Goal: Information Seeking & Learning: Learn about a topic

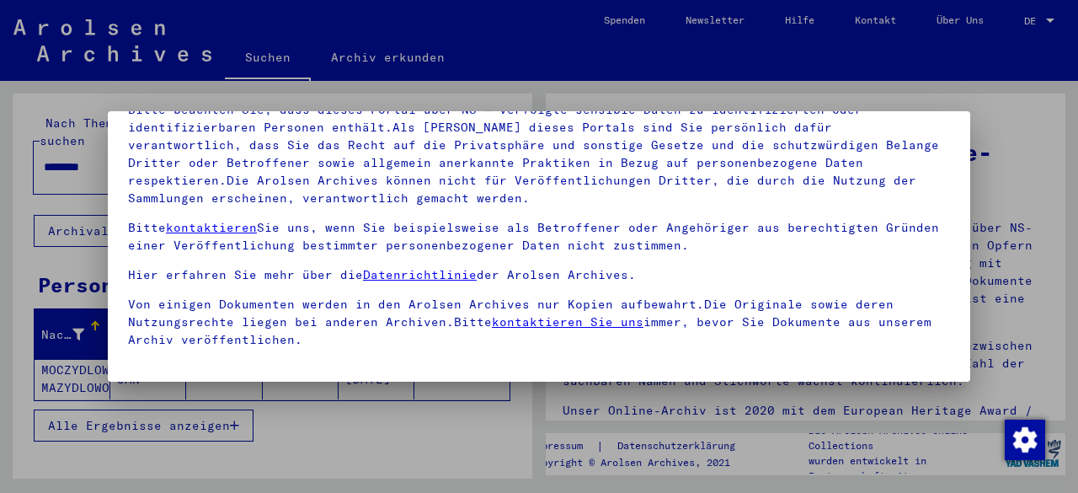
scroll to position [138, 0]
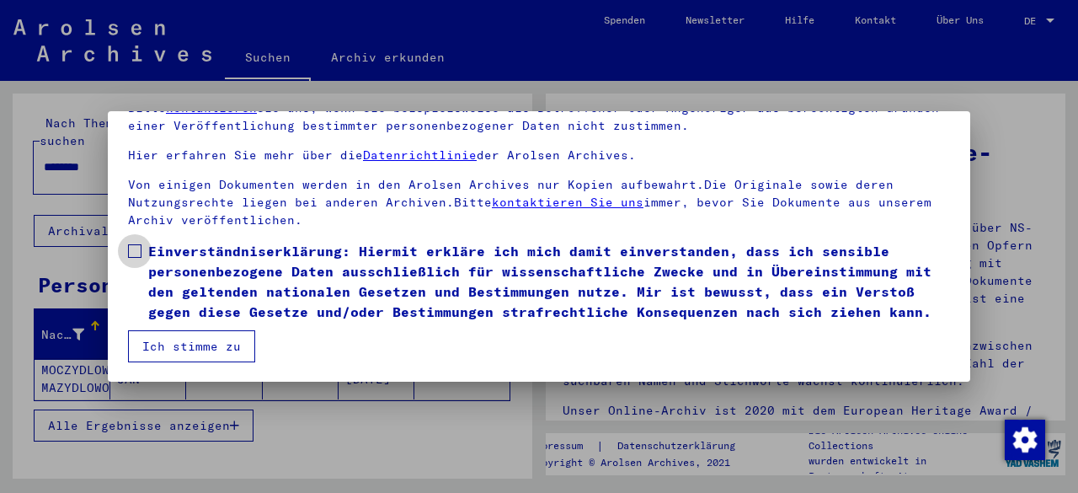
click at [136, 244] on span at bounding box center [134, 250] width 13 height 13
click at [197, 344] on button "Ich stimme zu" at bounding box center [191, 346] width 127 height 32
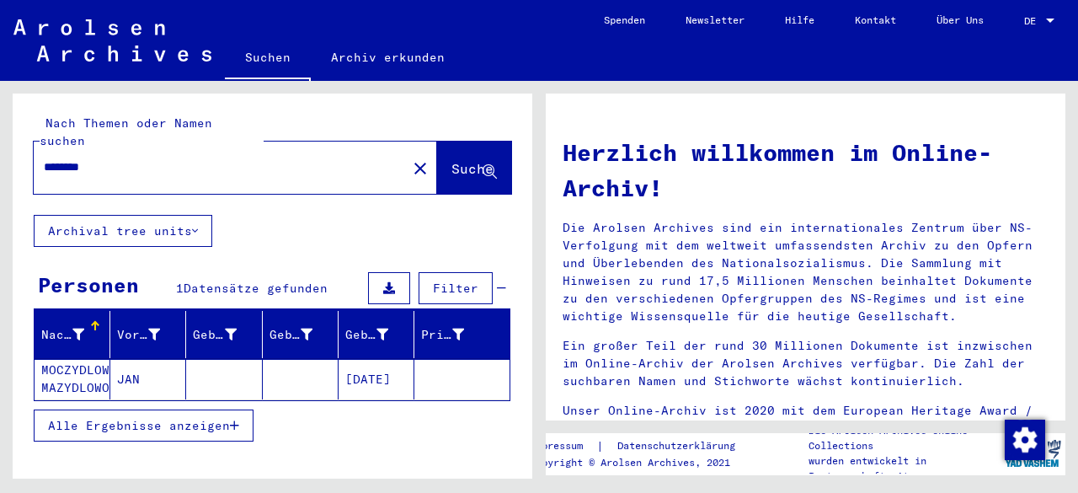
click at [64, 359] on mat-cell "MOCZYDLOWSKI MAZYDLOWOSKI" at bounding box center [73, 379] width 76 height 40
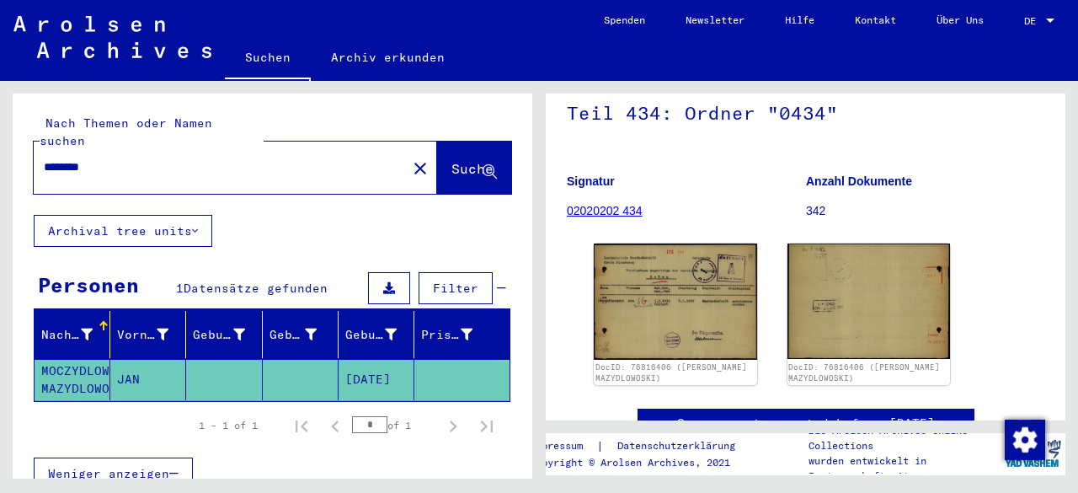
scroll to position [175, 0]
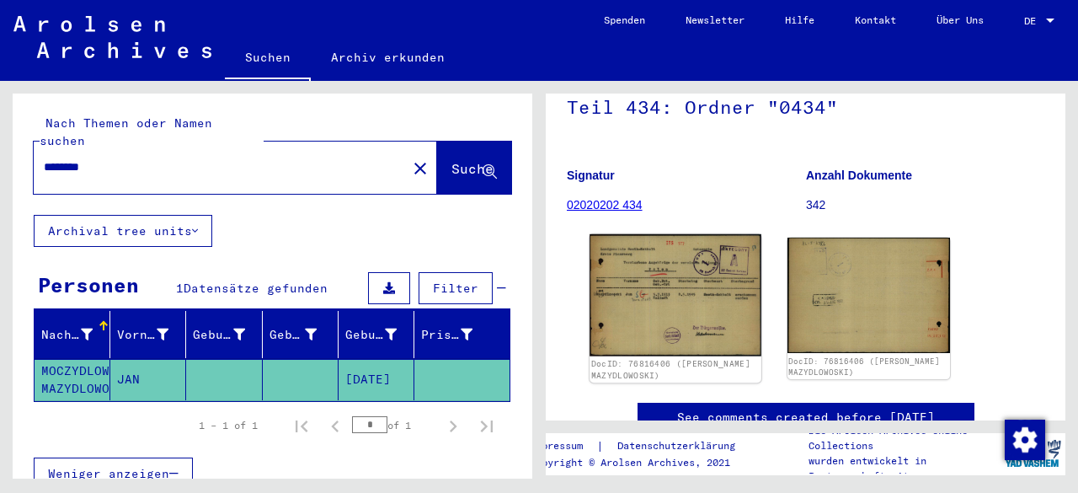
click at [689, 302] on img at bounding box center [674, 295] width 171 height 122
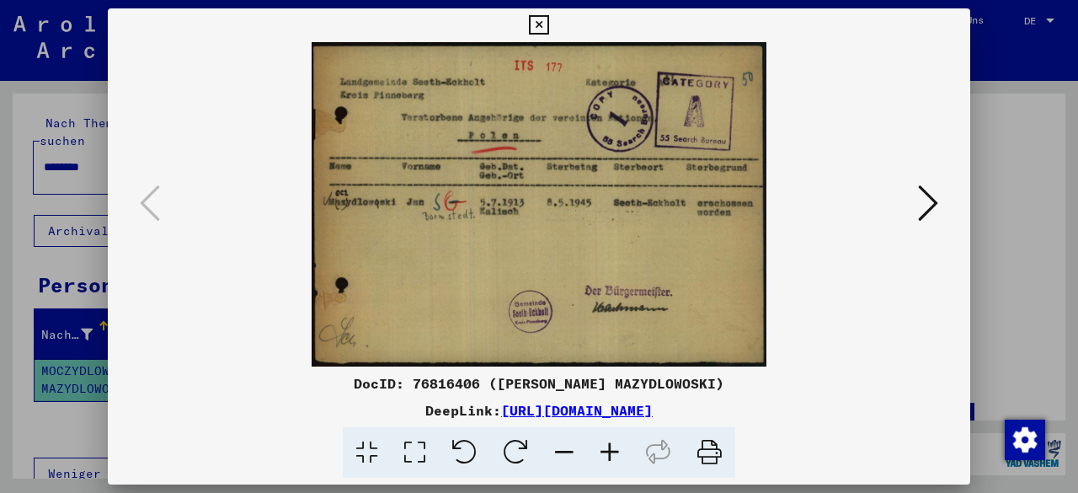
drag, startPoint x: 725, startPoint y: 382, endPoint x: 403, endPoint y: 387, distance: 322.5
click at [403, 387] on div "DocID: 76816406 ([PERSON_NAME] MAZYDLOWOSKI)" at bounding box center [539, 383] width 862 height 20
copy div "76816406 ([PERSON_NAME] MAZYDLOWOSKI"
click at [539, 29] on icon at bounding box center [538, 25] width 19 height 20
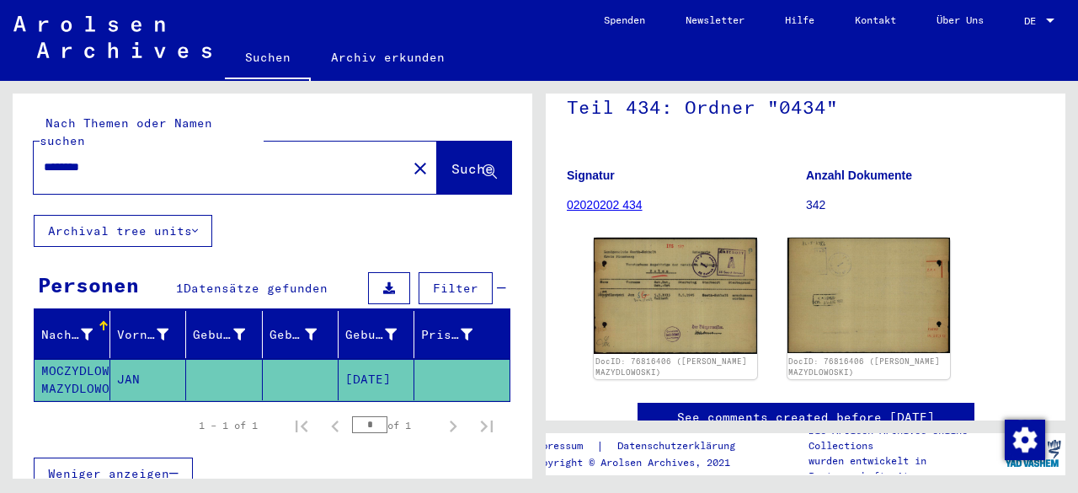
click at [84, 158] on input "********" at bounding box center [220, 167] width 353 height 18
paste input "text"
type input "*"
paste input "********"
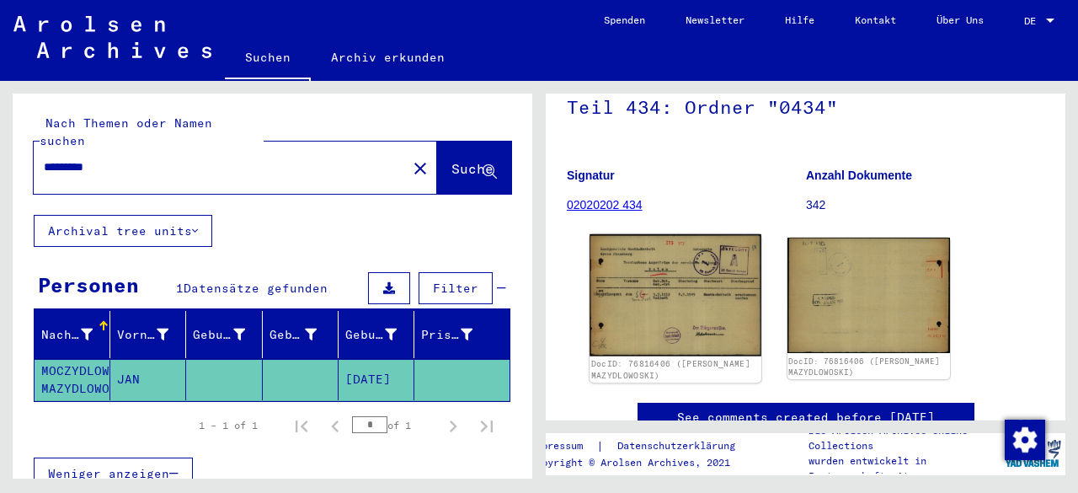
click at [680, 289] on img at bounding box center [674, 295] width 171 height 122
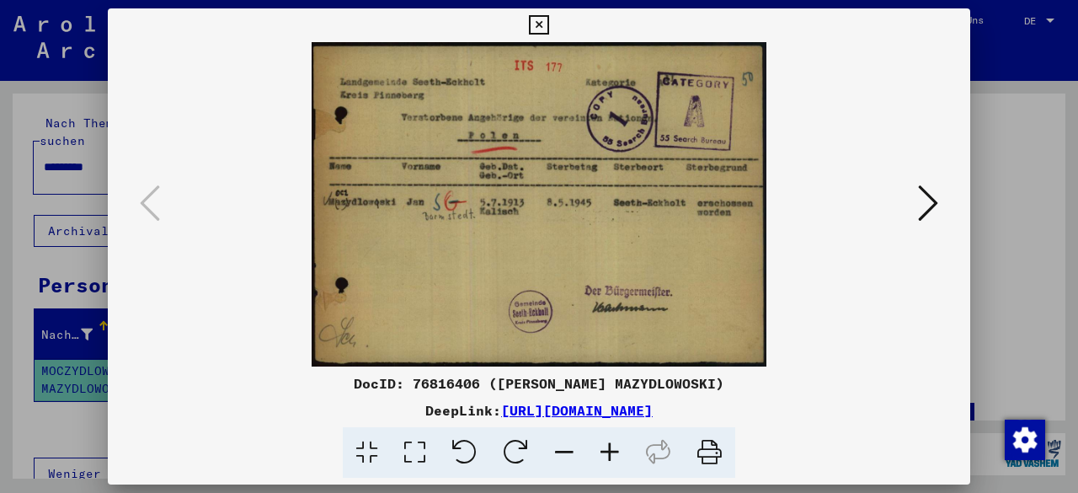
click at [664, 384] on div "DocID: 76816406 ([PERSON_NAME] MAZYDLOWOSKI)" at bounding box center [539, 383] width 862 height 20
copy div "MAZYDLOWOSKI"
click at [531, 33] on icon at bounding box center [538, 25] width 19 height 20
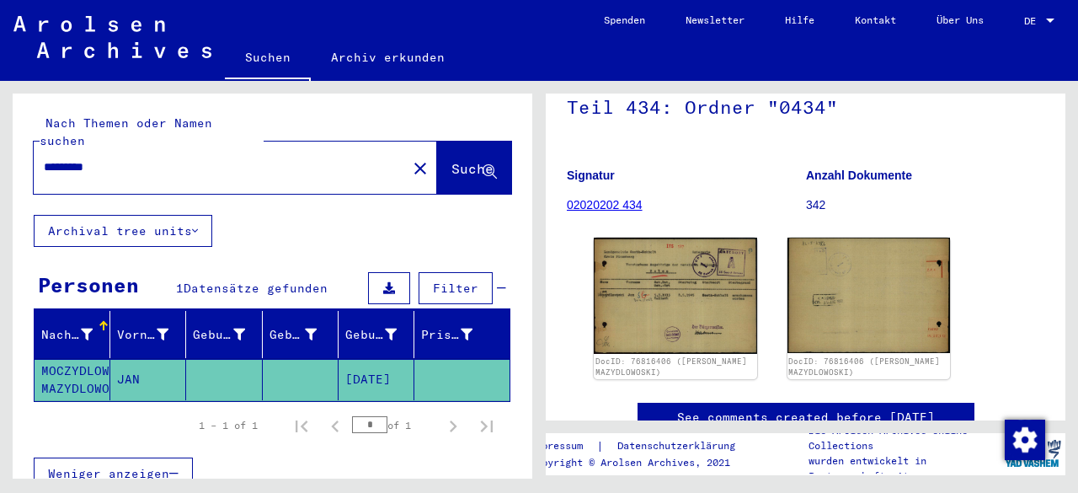
click at [76, 158] on input "********" at bounding box center [220, 167] width 353 height 18
paste input "****"
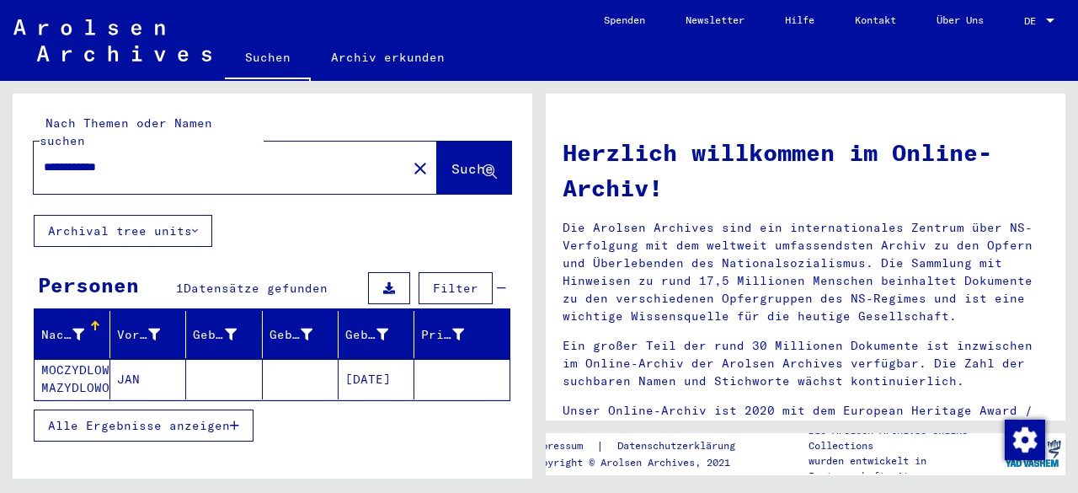
click at [59, 158] on input "**********" at bounding box center [215, 167] width 343 height 18
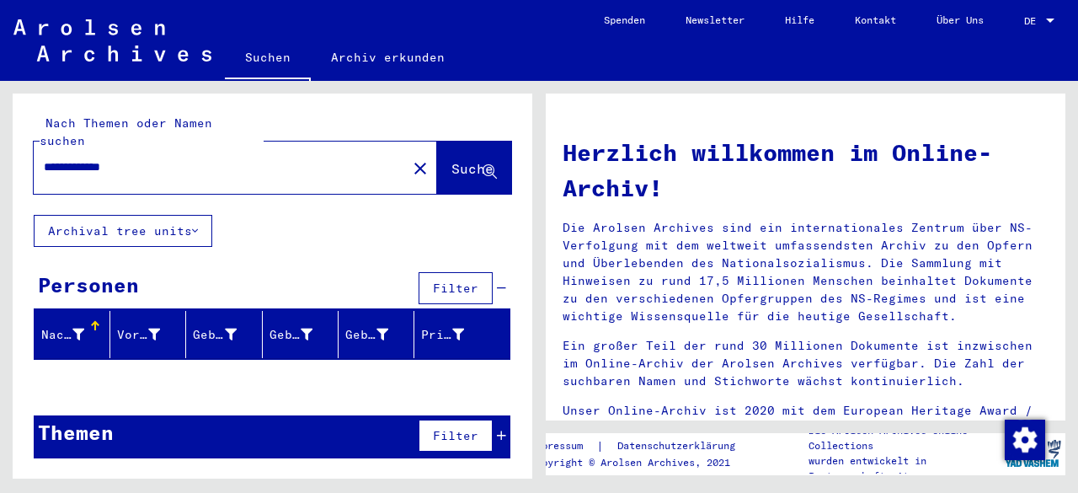
click at [77, 158] on input "**********" at bounding box center [215, 167] width 343 height 18
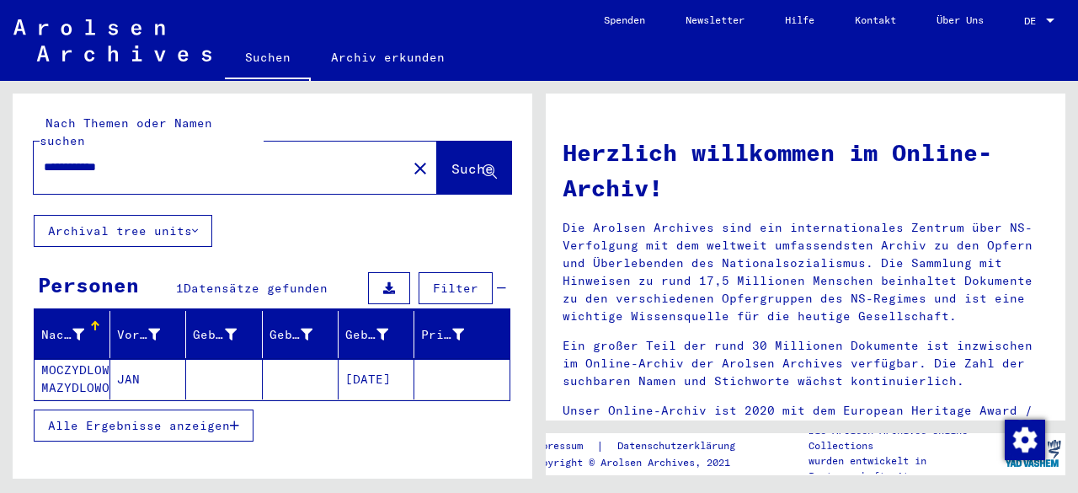
click at [72, 158] on input "**********" at bounding box center [215, 167] width 343 height 18
type input "**********"
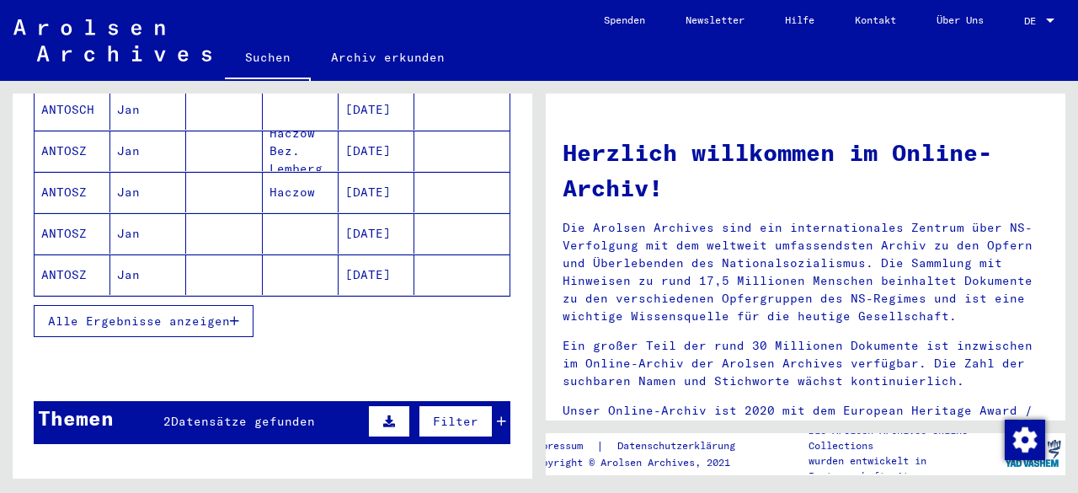
scroll to position [271, 0]
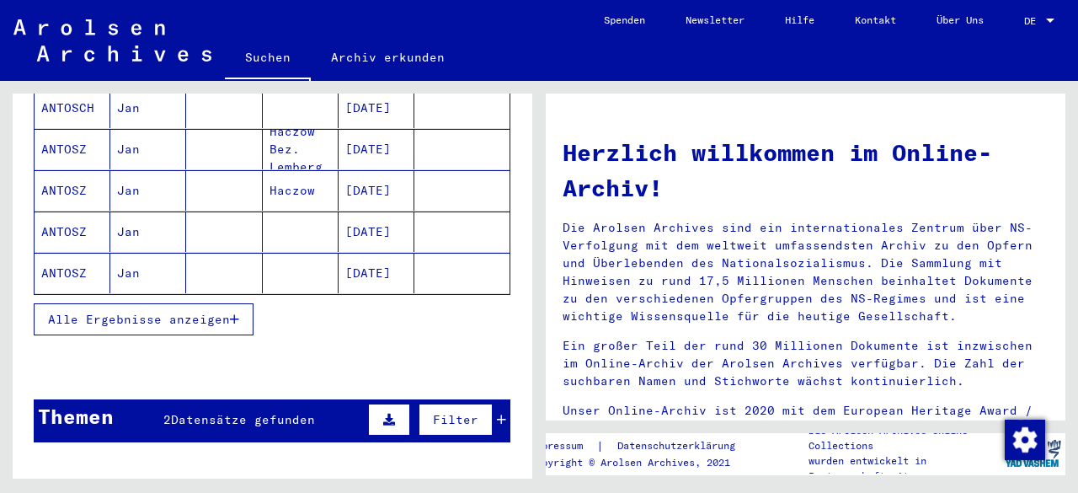
click at [229, 312] on span "Alle Ergebnisse anzeigen" at bounding box center [139, 319] width 182 height 15
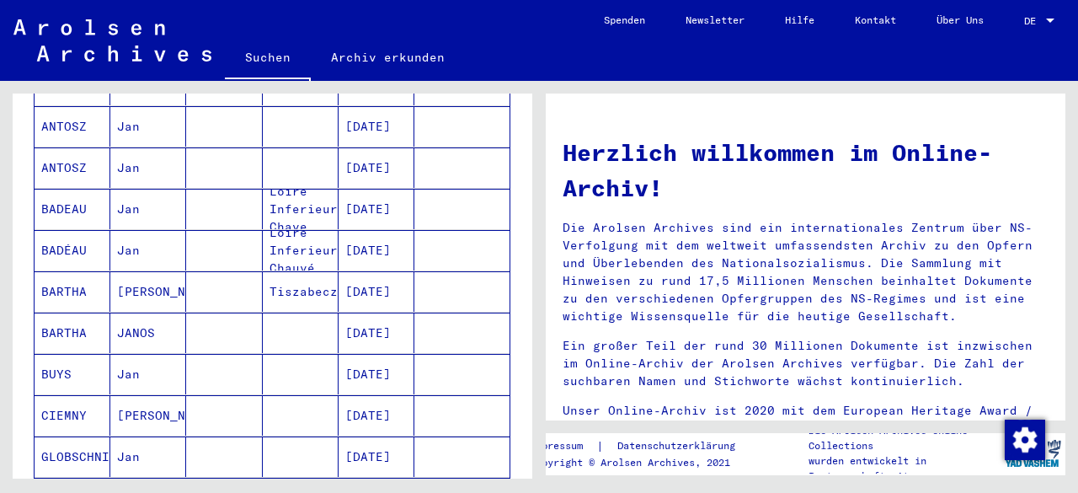
scroll to position [1061, 0]
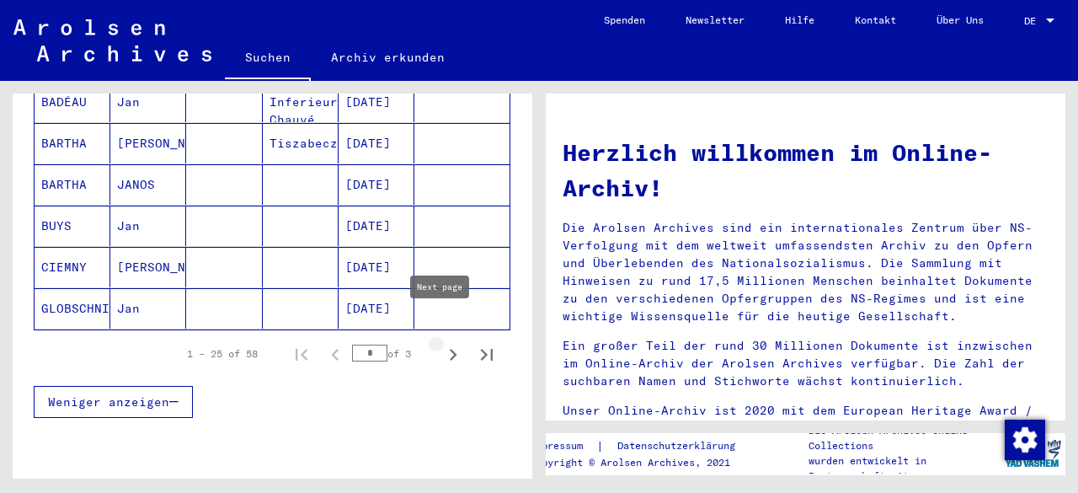
click at [441, 343] on icon "Next page" at bounding box center [453, 355] width 24 height 24
type input "*"
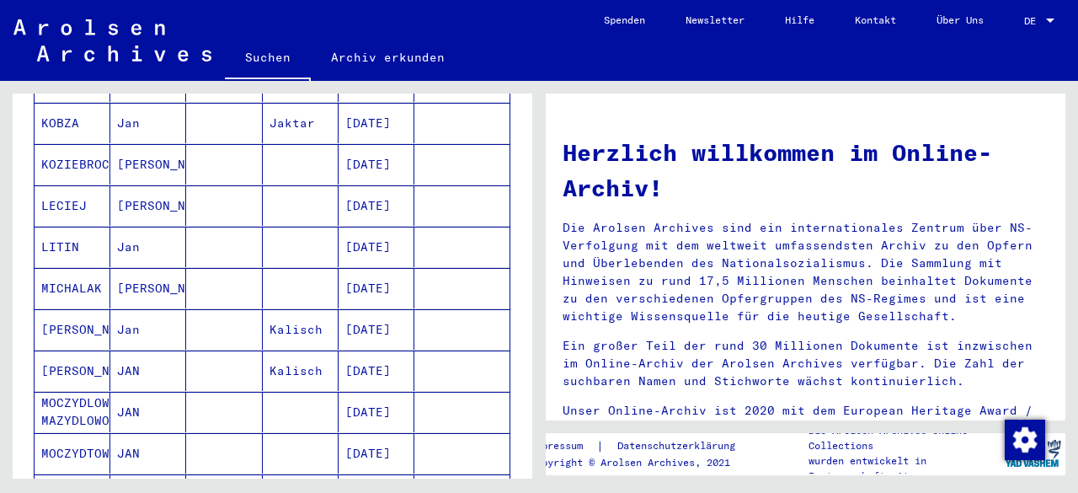
scroll to position [483, 0]
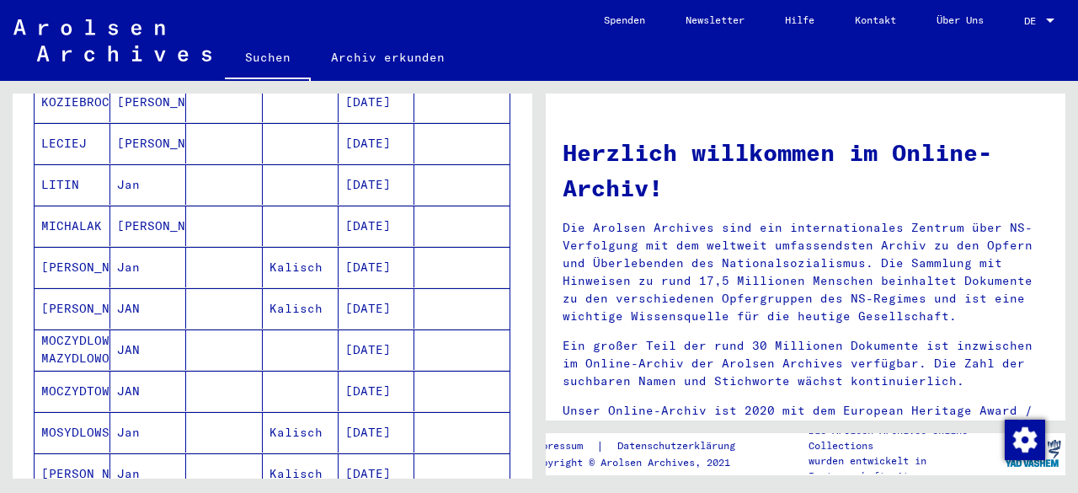
click at [82, 371] on mat-cell "MOCZYDTOWSKA" at bounding box center [73, 391] width 76 height 40
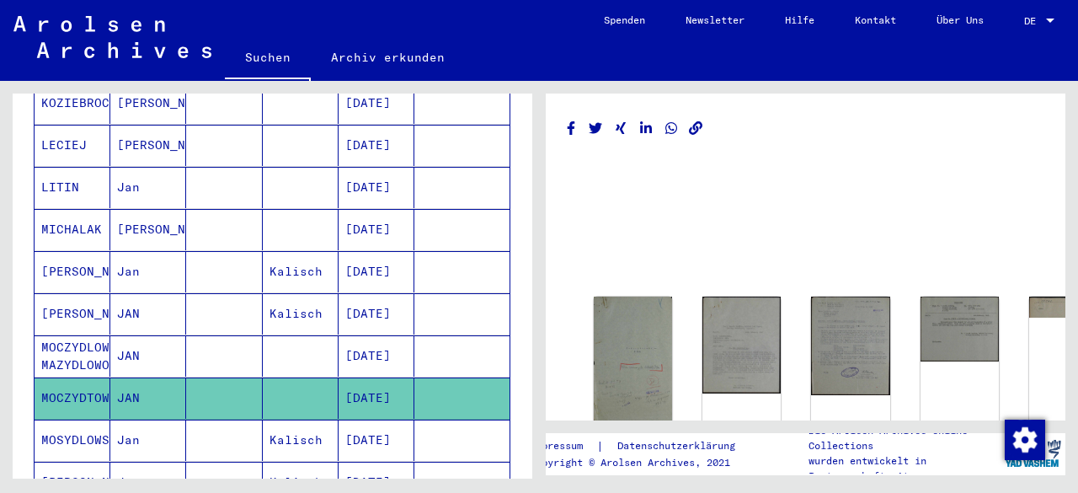
scroll to position [160, 0]
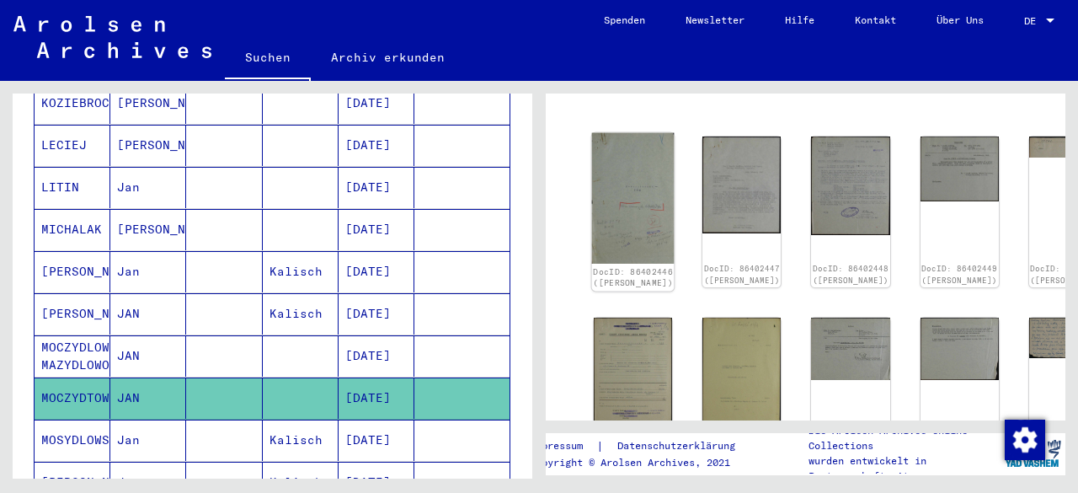
click at [616, 180] on img at bounding box center [633, 198] width 83 height 131
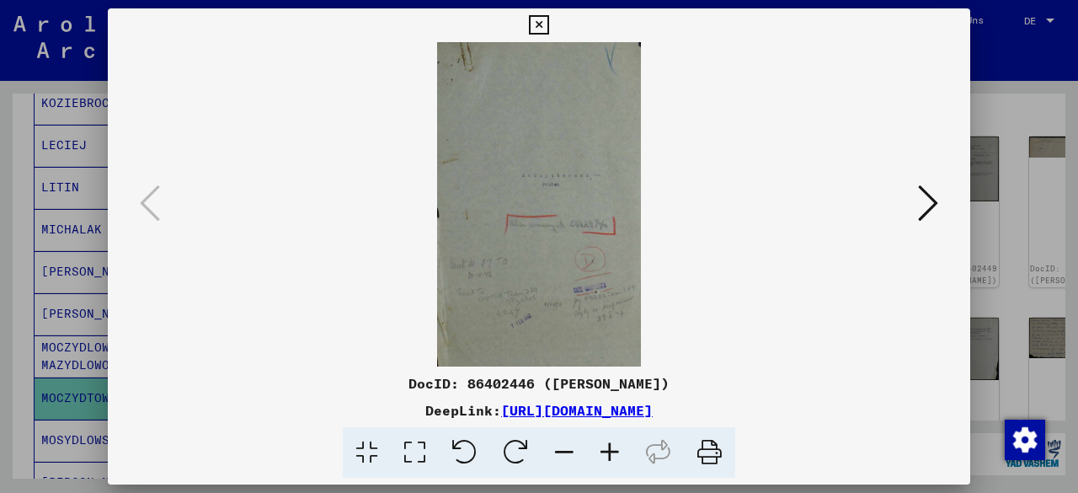
click at [607, 456] on icon at bounding box center [609, 452] width 45 height 51
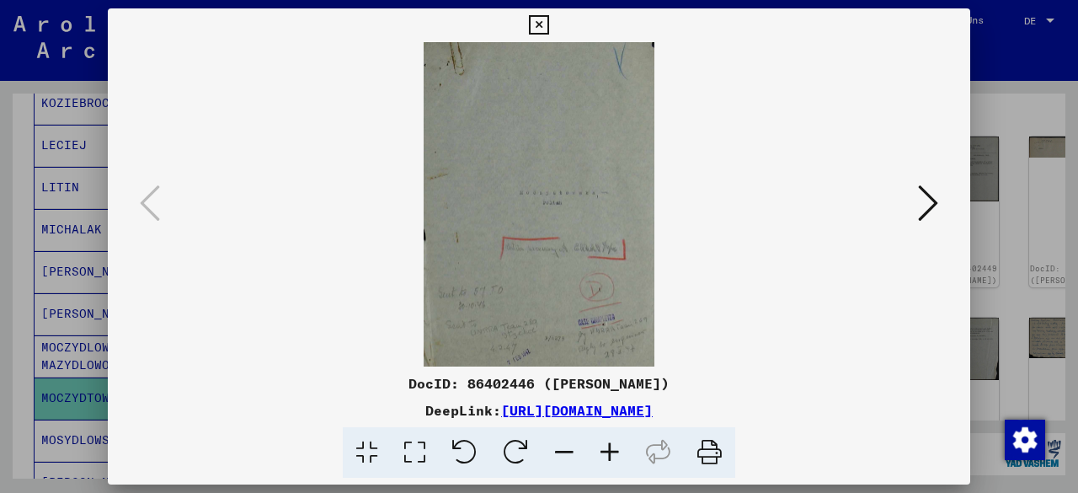
click at [607, 456] on icon at bounding box center [609, 452] width 45 height 51
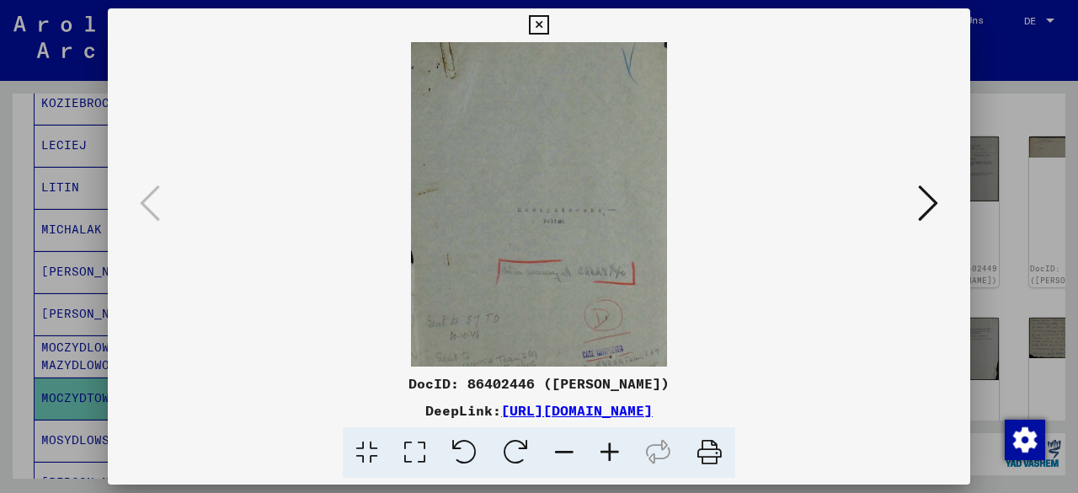
click at [607, 456] on icon at bounding box center [609, 452] width 45 height 51
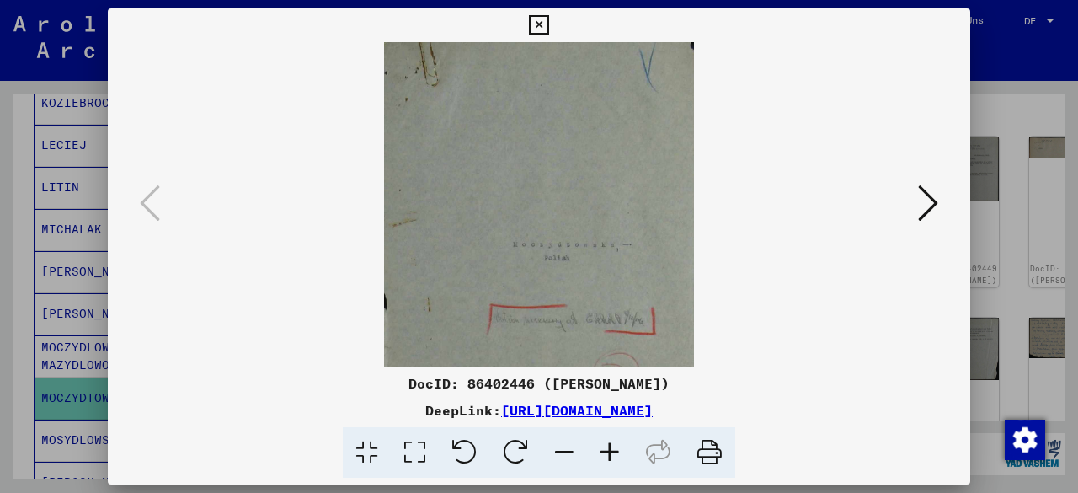
click at [607, 456] on icon at bounding box center [609, 452] width 45 height 51
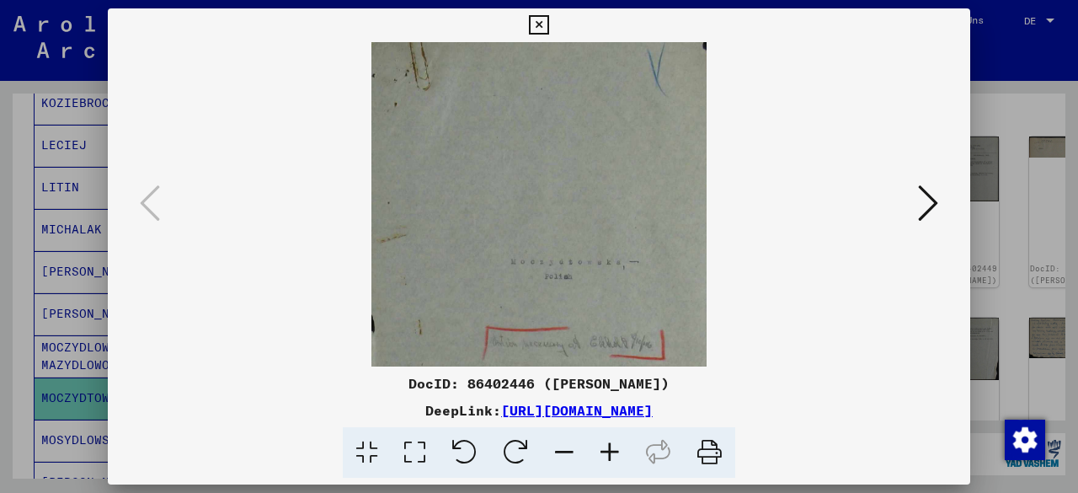
click at [607, 456] on icon at bounding box center [609, 452] width 45 height 51
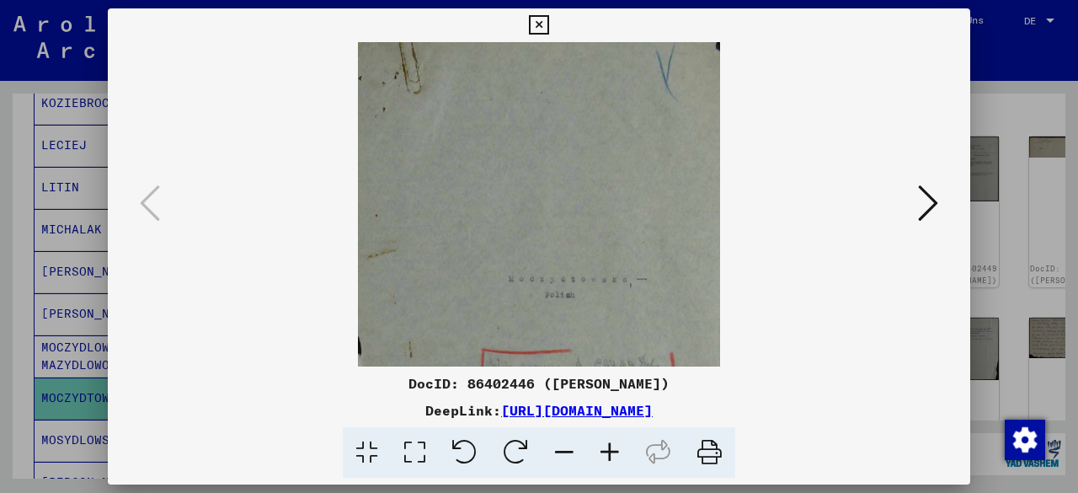
click at [607, 456] on icon at bounding box center [609, 452] width 45 height 51
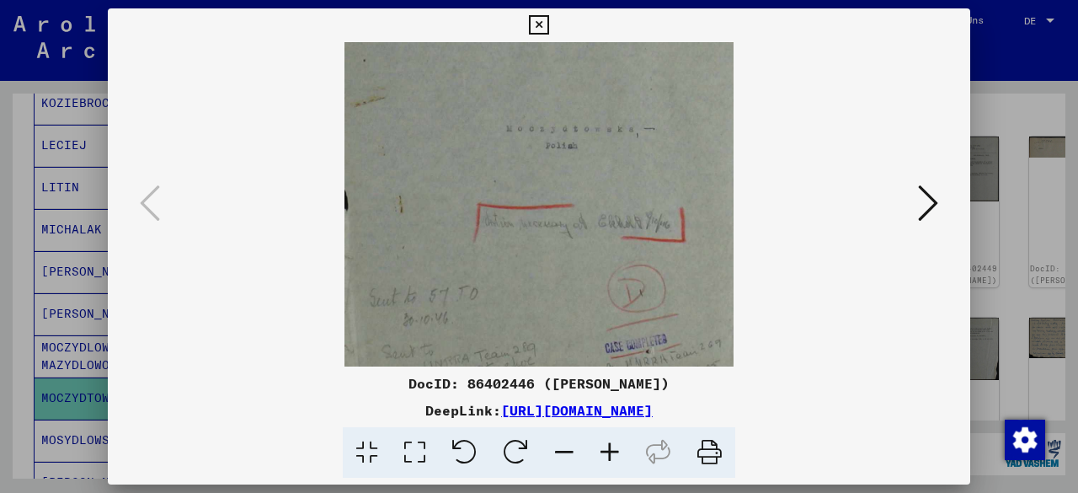
drag, startPoint x: 608, startPoint y: 268, endPoint x: 619, endPoint y: 96, distance: 172.1
click at [619, 96] on img at bounding box center [538, 184] width 389 height 619
click at [929, 205] on icon at bounding box center [928, 203] width 20 height 40
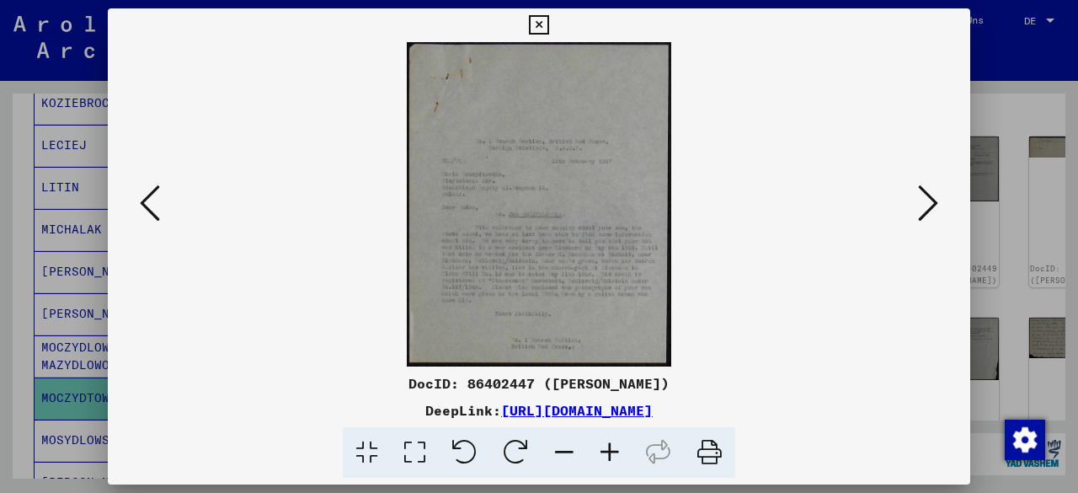
click at [612, 453] on icon at bounding box center [609, 452] width 45 height 51
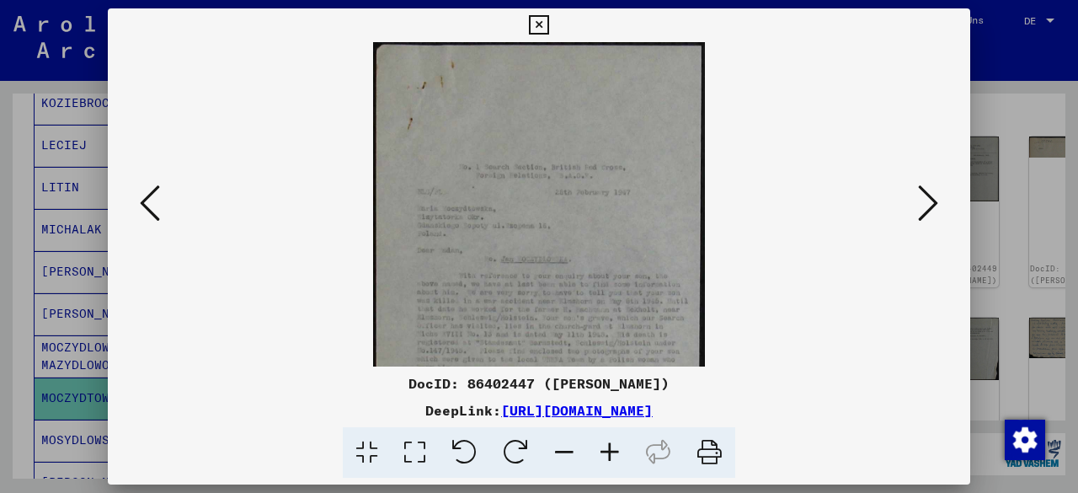
click at [612, 453] on icon at bounding box center [609, 452] width 45 height 51
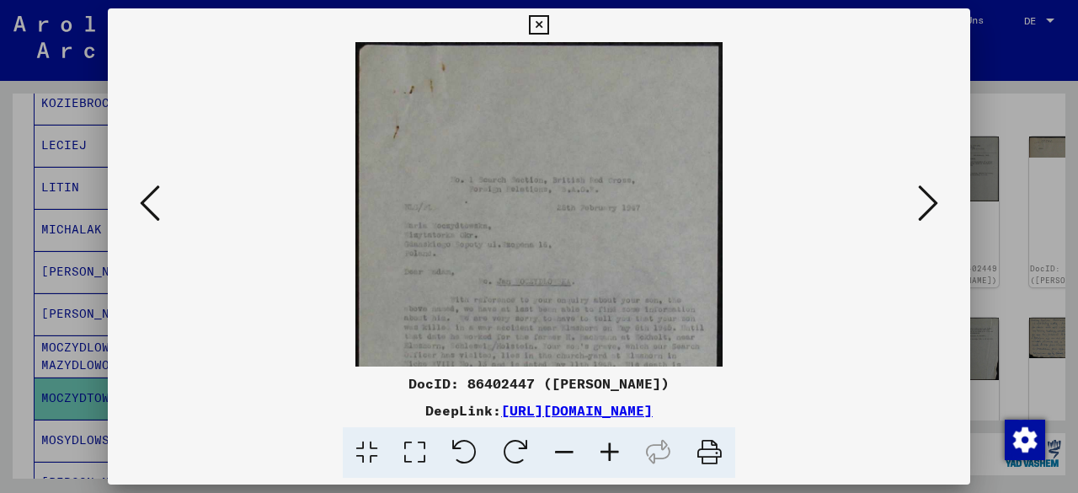
click at [612, 453] on icon at bounding box center [609, 452] width 45 height 51
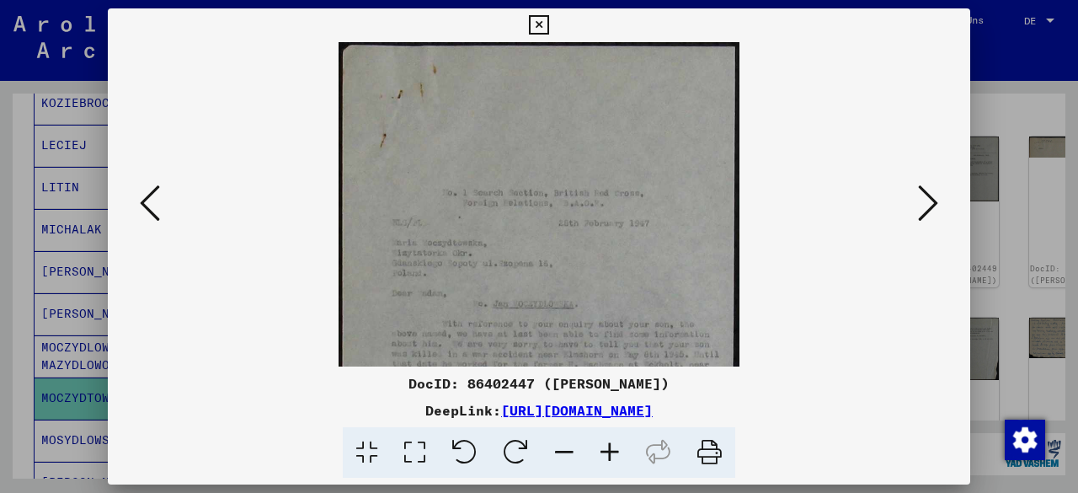
click at [612, 453] on icon at bounding box center [609, 452] width 45 height 51
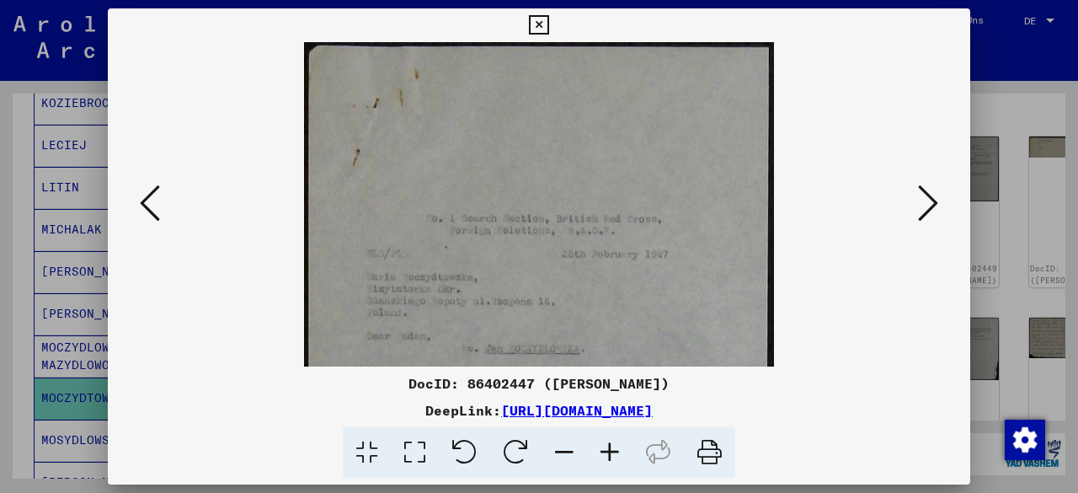
click at [612, 453] on icon at bounding box center [609, 452] width 45 height 51
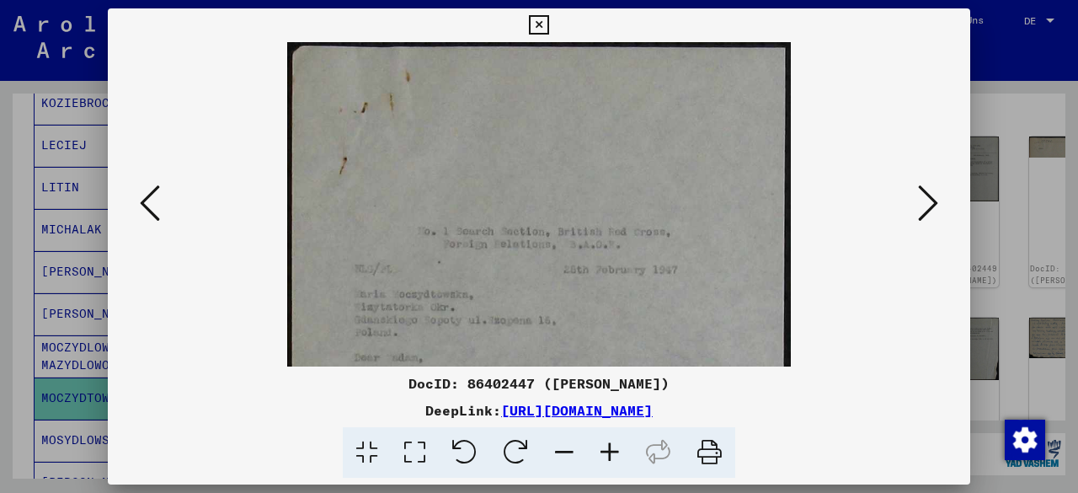
click at [612, 453] on icon at bounding box center [609, 452] width 45 height 51
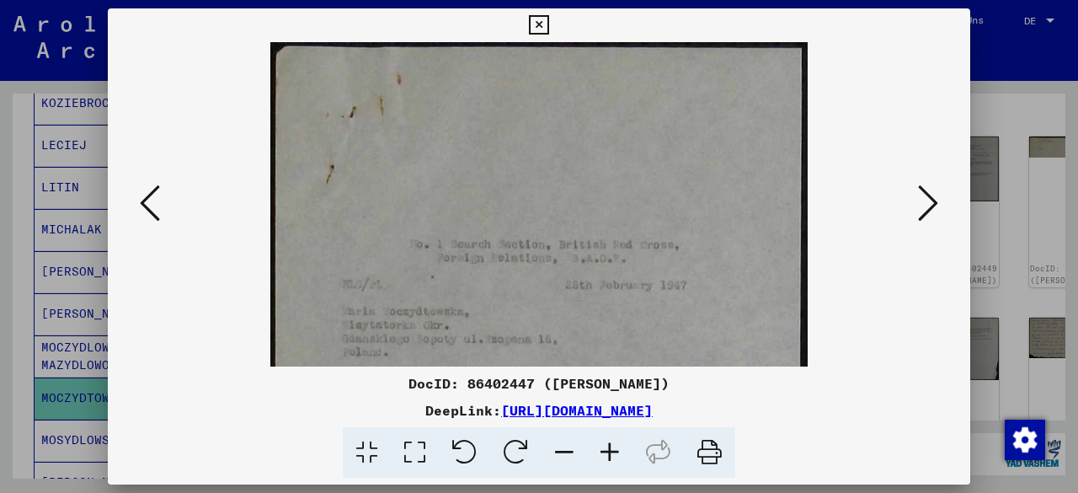
click at [612, 453] on icon at bounding box center [609, 452] width 45 height 51
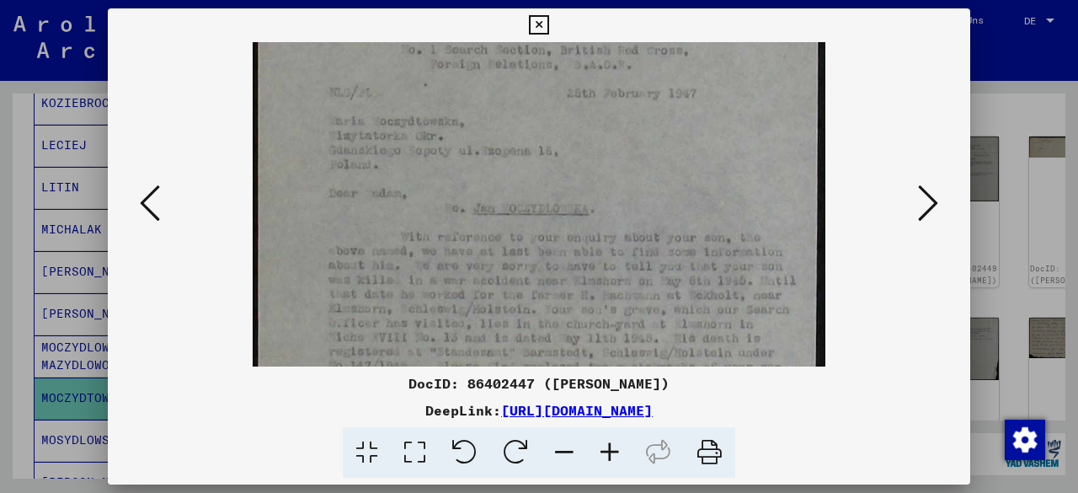
drag, startPoint x: 643, startPoint y: 261, endPoint x: 633, endPoint y: 52, distance: 209.1
click at [633, 52] on img at bounding box center [539, 186] width 573 height 703
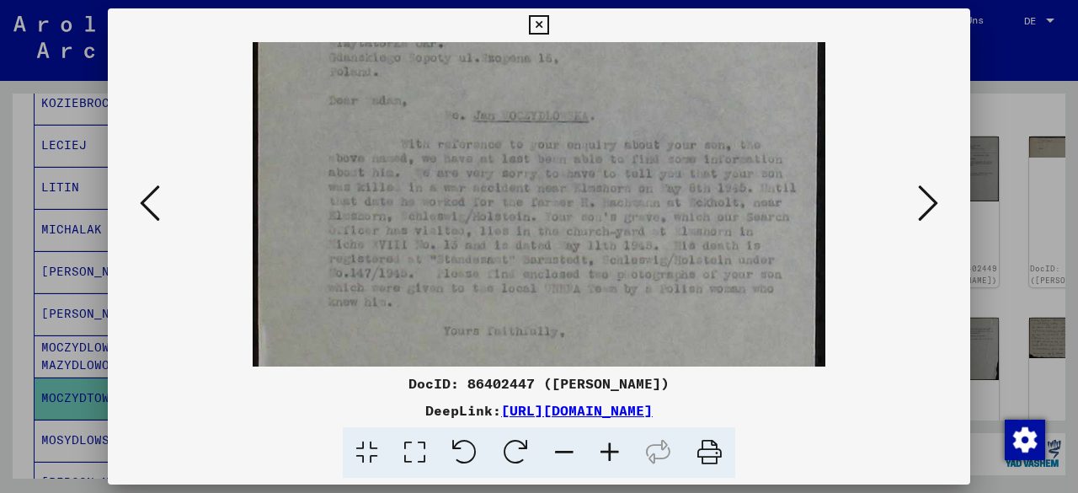
drag, startPoint x: 618, startPoint y: 223, endPoint x: 616, endPoint y: 135, distance: 88.4
click at [616, 135] on img at bounding box center [539, 93] width 573 height 703
click at [929, 196] on icon at bounding box center [928, 203] width 20 height 40
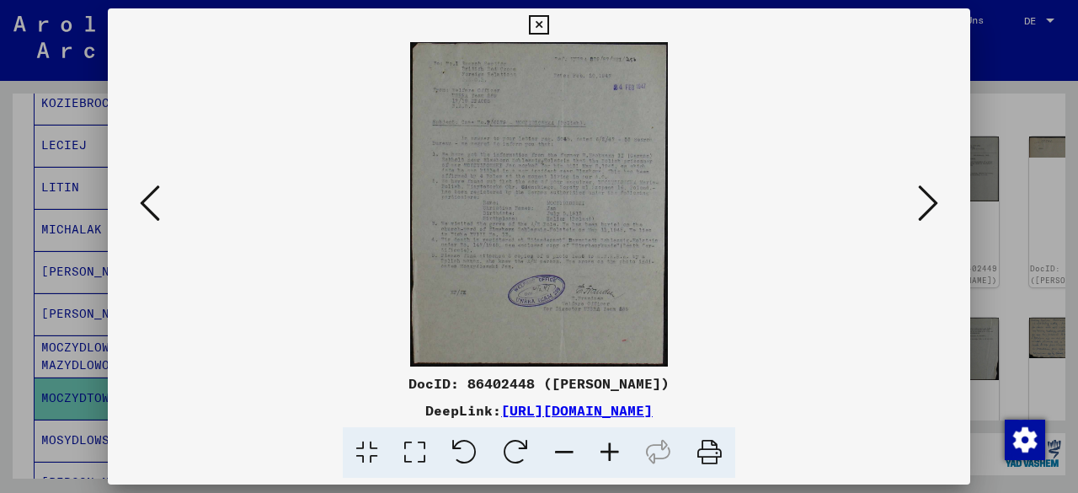
scroll to position [0, 0]
click at [610, 444] on icon at bounding box center [609, 452] width 45 height 51
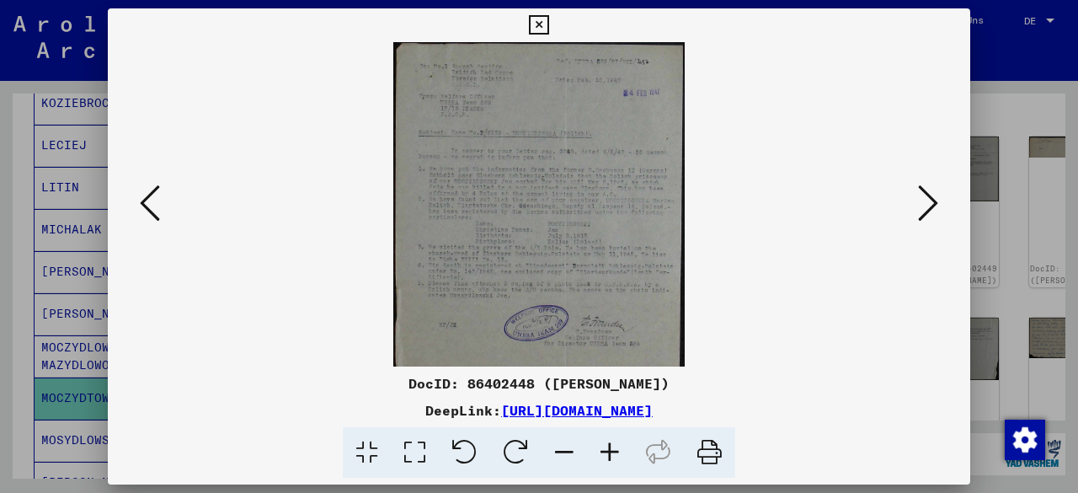
click at [610, 444] on icon at bounding box center [609, 452] width 45 height 51
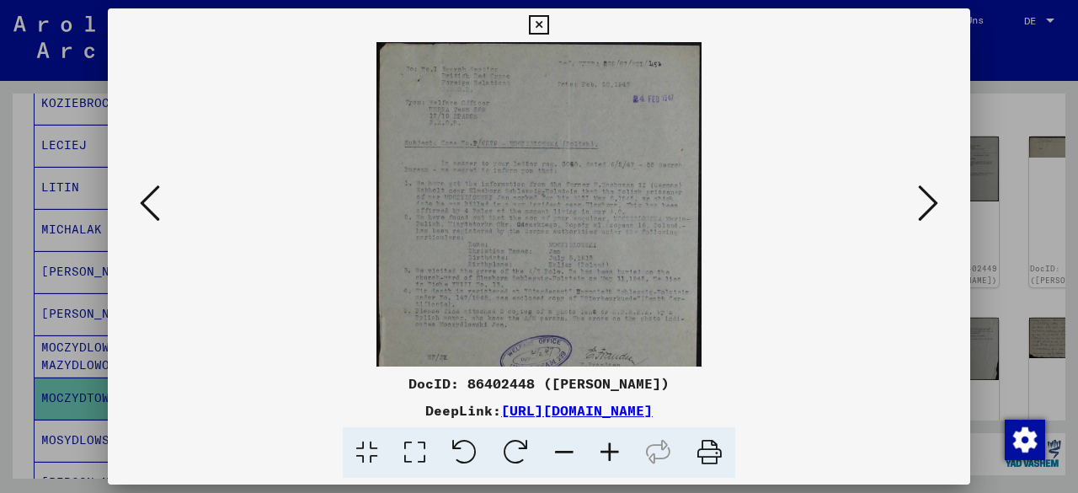
click at [610, 444] on icon at bounding box center [609, 452] width 45 height 51
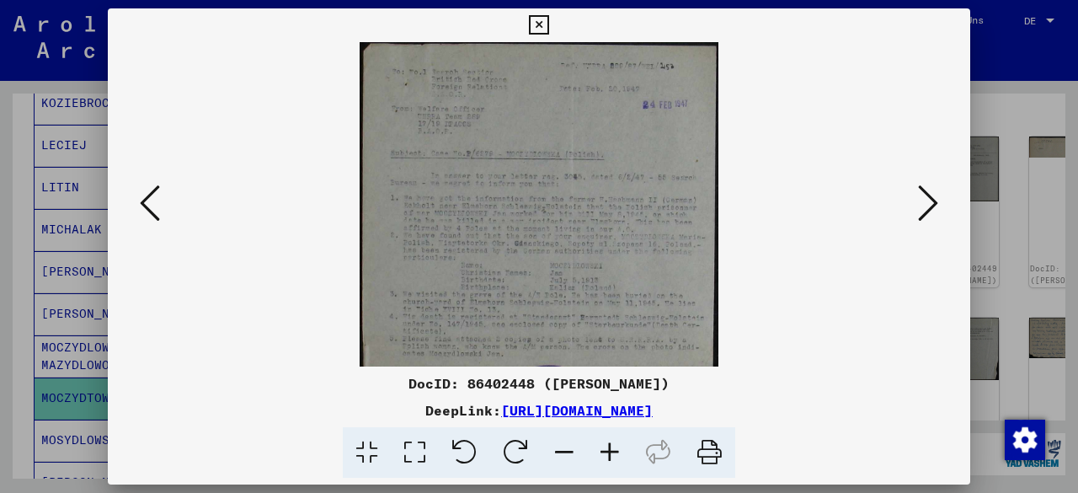
click at [610, 444] on icon at bounding box center [609, 452] width 45 height 51
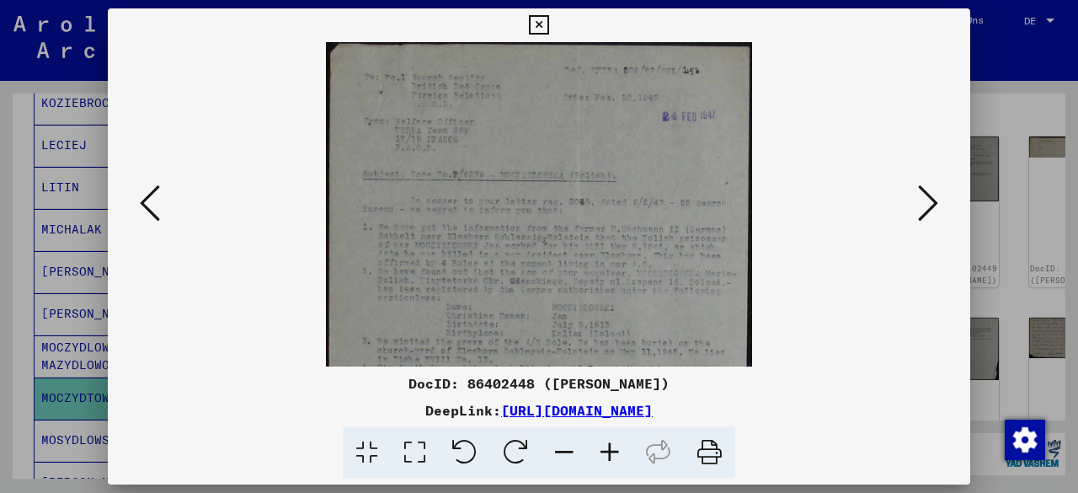
click at [610, 444] on icon at bounding box center [609, 452] width 45 height 51
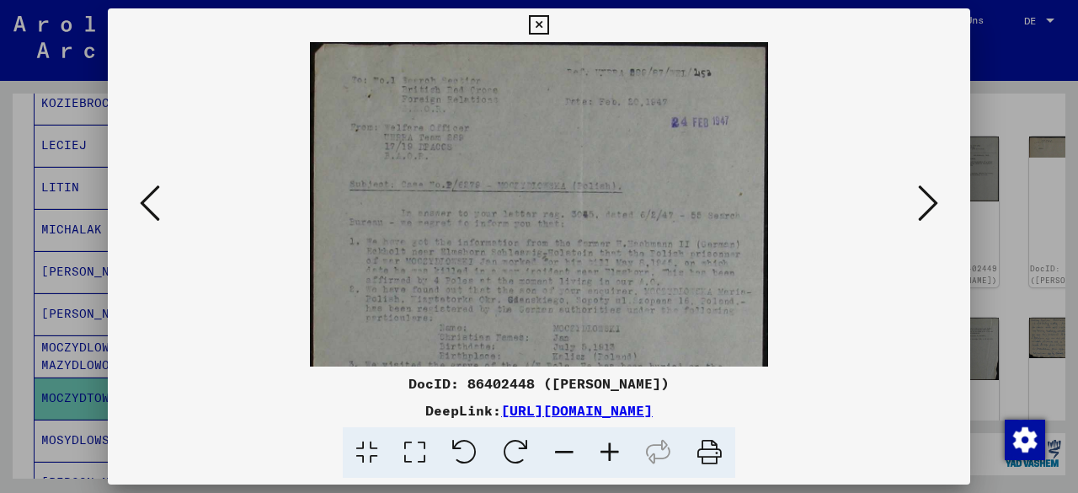
click at [610, 444] on icon at bounding box center [609, 452] width 45 height 51
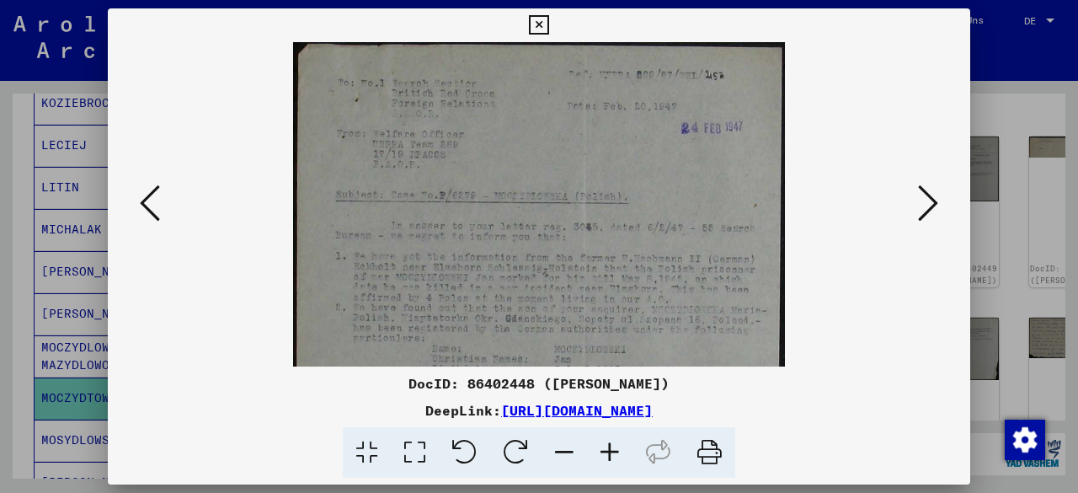
click at [610, 444] on icon at bounding box center [609, 452] width 45 height 51
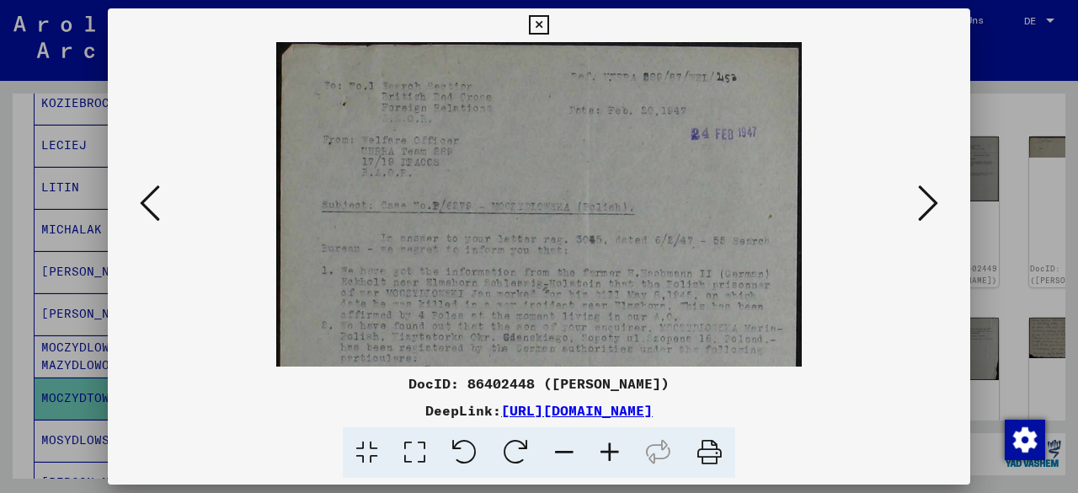
click at [610, 444] on icon at bounding box center [609, 452] width 45 height 51
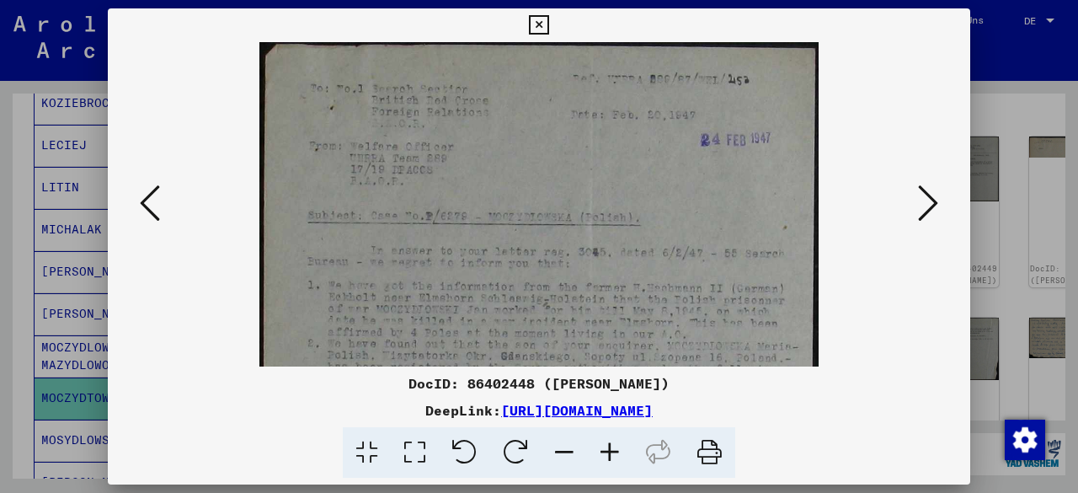
click at [610, 444] on icon at bounding box center [609, 452] width 45 height 51
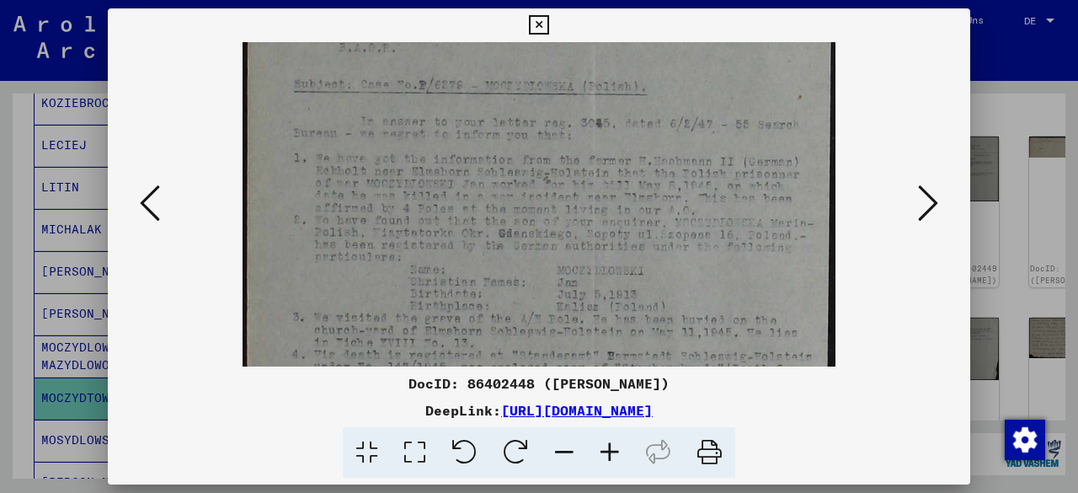
drag, startPoint x: 611, startPoint y: 290, endPoint x: 616, endPoint y: 135, distance: 155.0
click at [616, 135] on img at bounding box center [539, 273] width 593 height 745
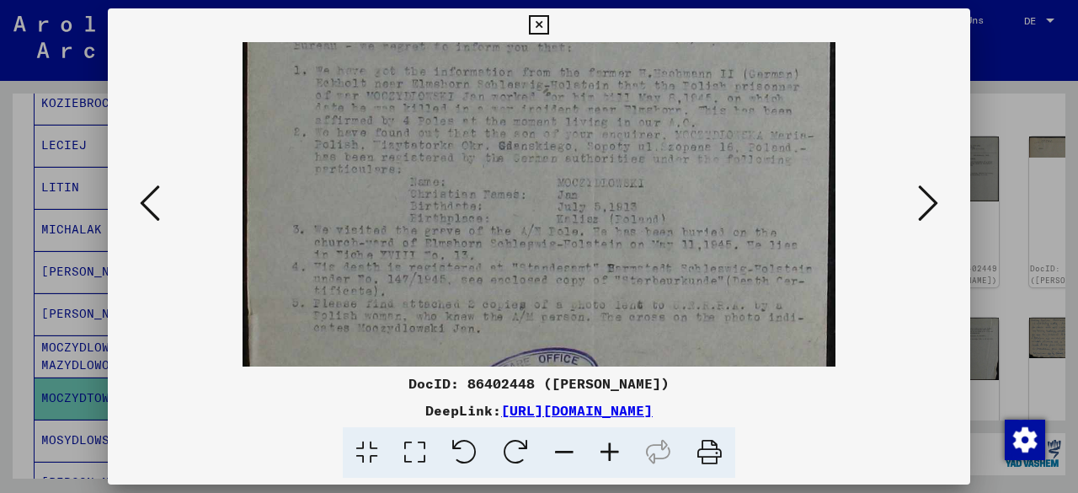
drag, startPoint x: 707, startPoint y: 261, endPoint x: 734, endPoint y: 178, distance: 87.6
click at [734, 178] on img at bounding box center [539, 185] width 593 height 745
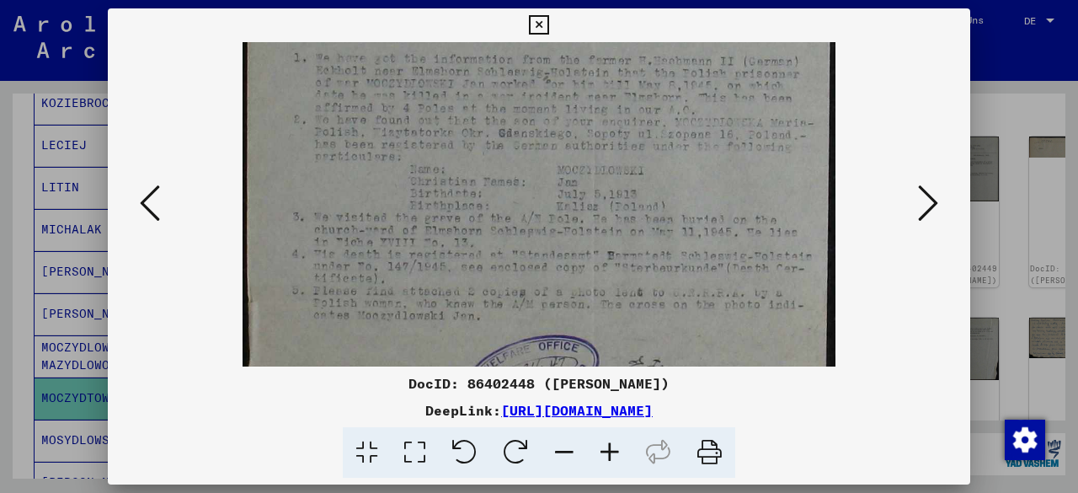
click at [918, 214] on icon at bounding box center [928, 203] width 20 height 40
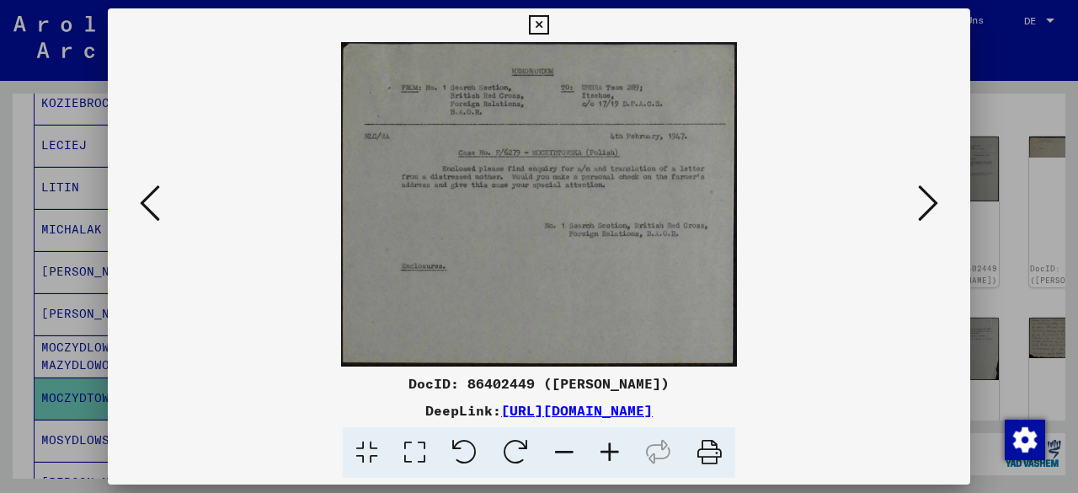
click at [616, 462] on icon at bounding box center [609, 452] width 45 height 51
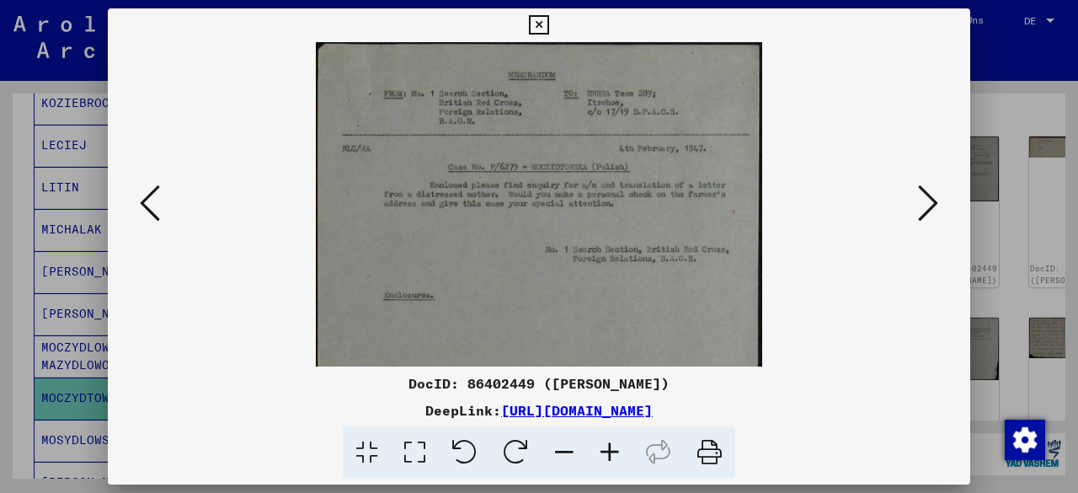
click at [616, 462] on icon at bounding box center [609, 452] width 45 height 51
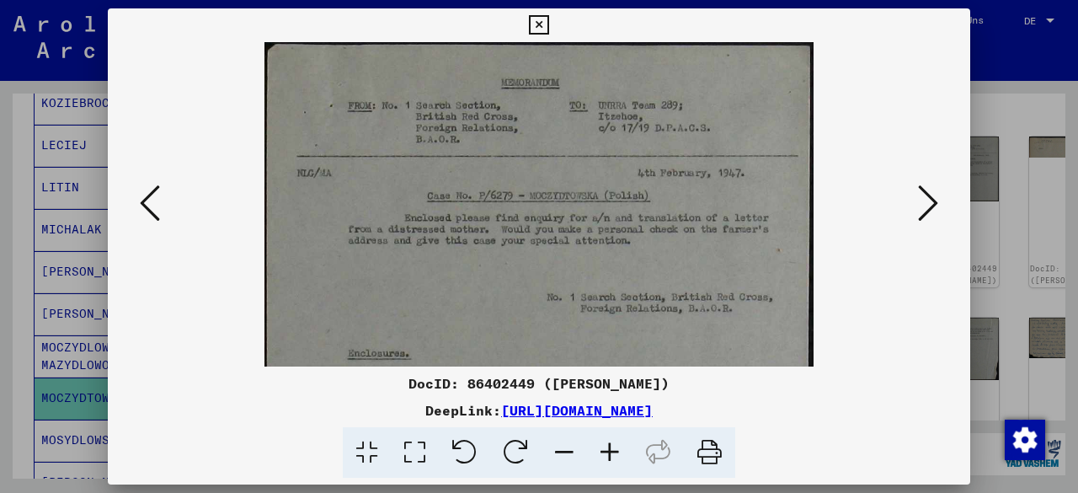
click at [616, 462] on icon at bounding box center [609, 452] width 45 height 51
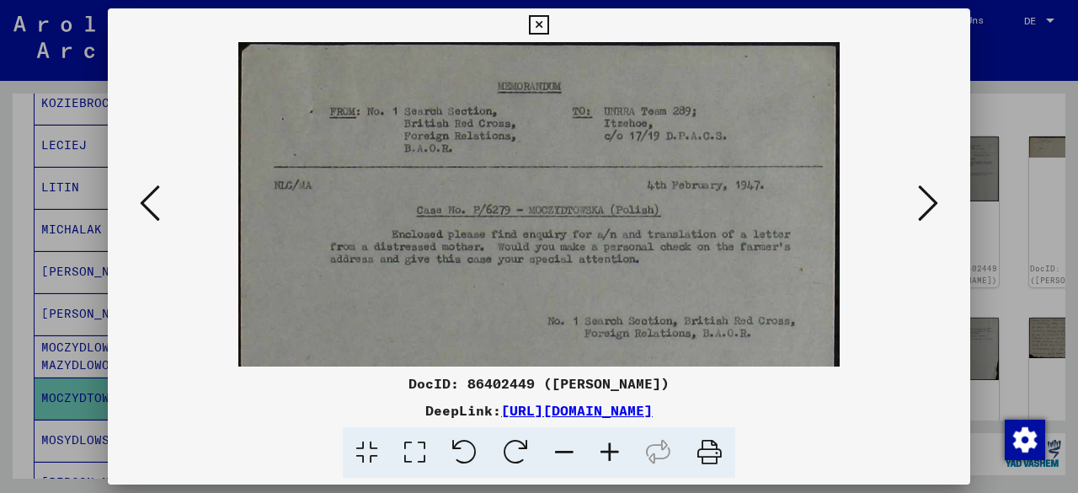
click at [616, 462] on icon at bounding box center [609, 452] width 45 height 51
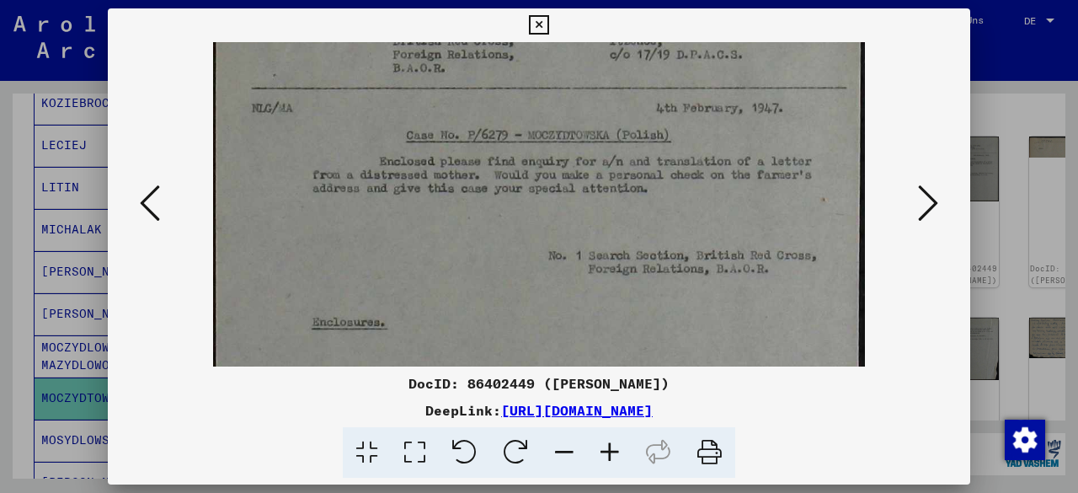
scroll to position [72, 0]
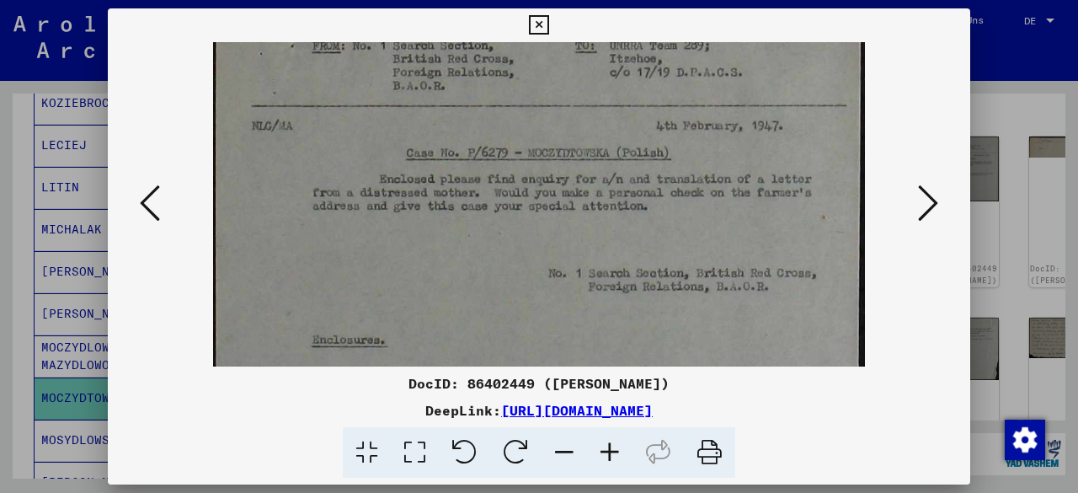
drag, startPoint x: 726, startPoint y: 235, endPoint x: 719, endPoint y: 167, distance: 68.5
click at [719, 167] on img at bounding box center [539, 238] width 653 height 535
click at [924, 200] on icon at bounding box center [928, 203] width 20 height 40
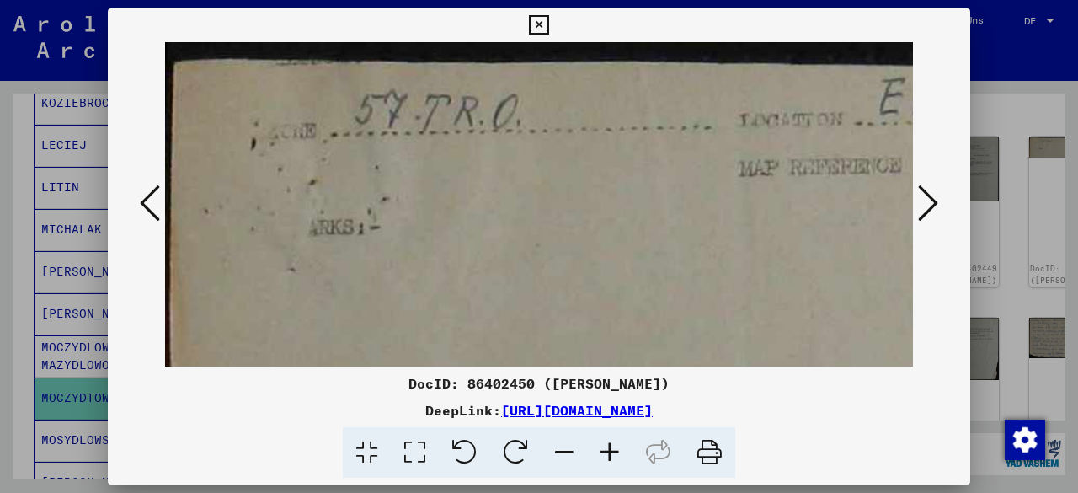
click at [924, 200] on icon at bounding box center [928, 203] width 20 height 40
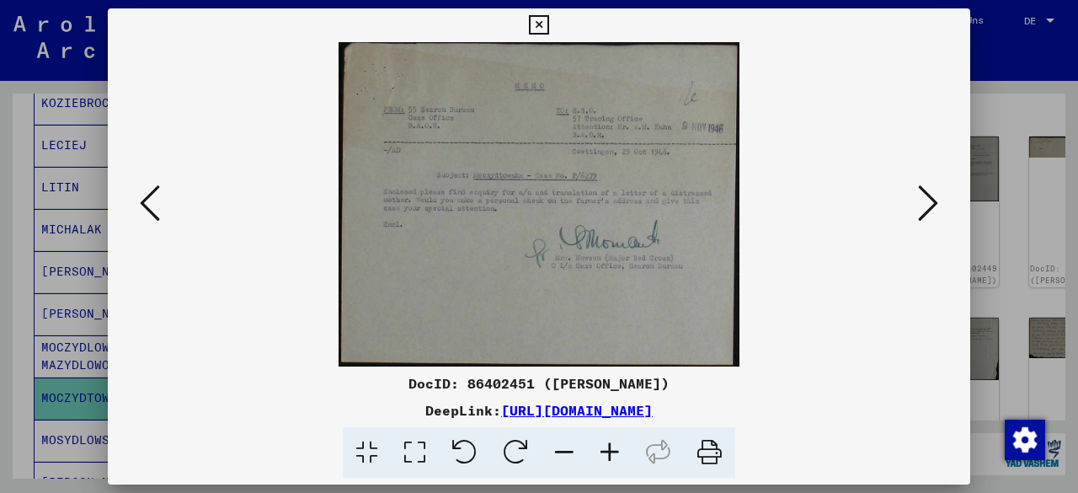
click at [617, 457] on icon at bounding box center [609, 452] width 45 height 51
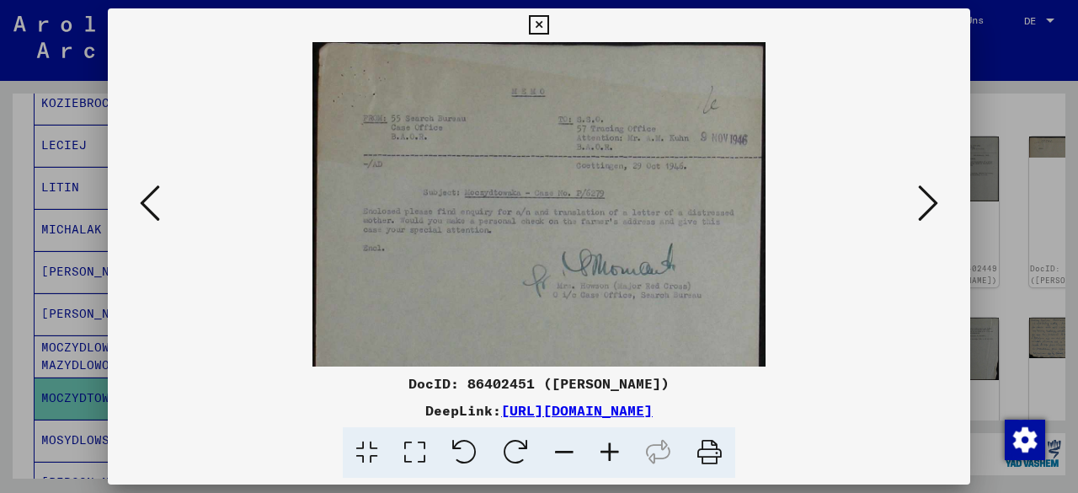
click at [617, 457] on icon at bounding box center [609, 452] width 45 height 51
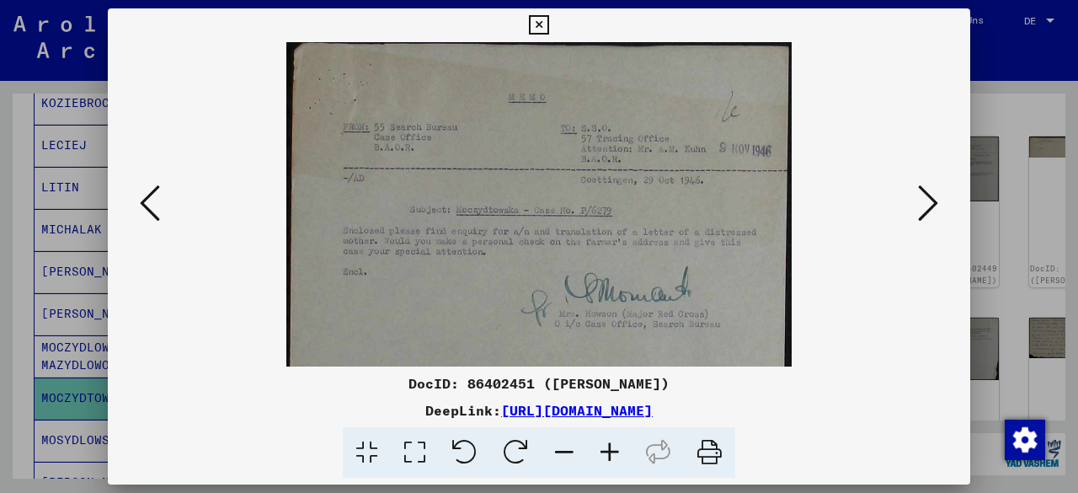
click at [617, 457] on icon at bounding box center [609, 452] width 45 height 51
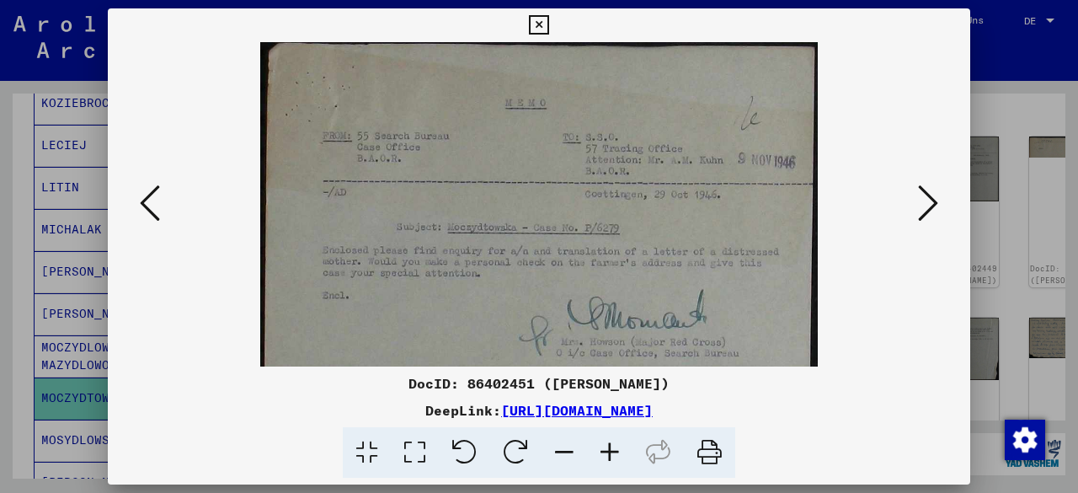
click at [617, 457] on icon at bounding box center [609, 452] width 45 height 51
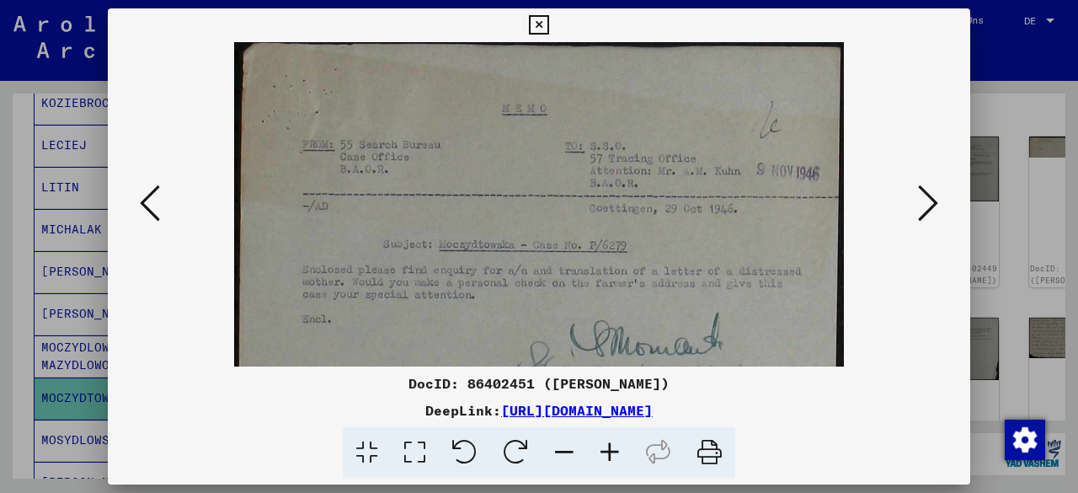
click at [617, 457] on icon at bounding box center [609, 452] width 45 height 51
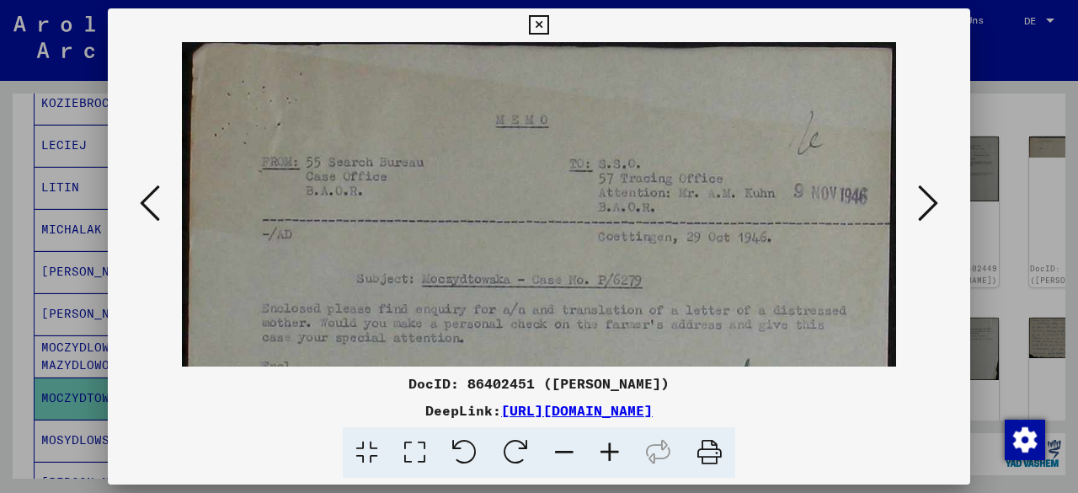
click at [617, 457] on icon at bounding box center [609, 452] width 45 height 51
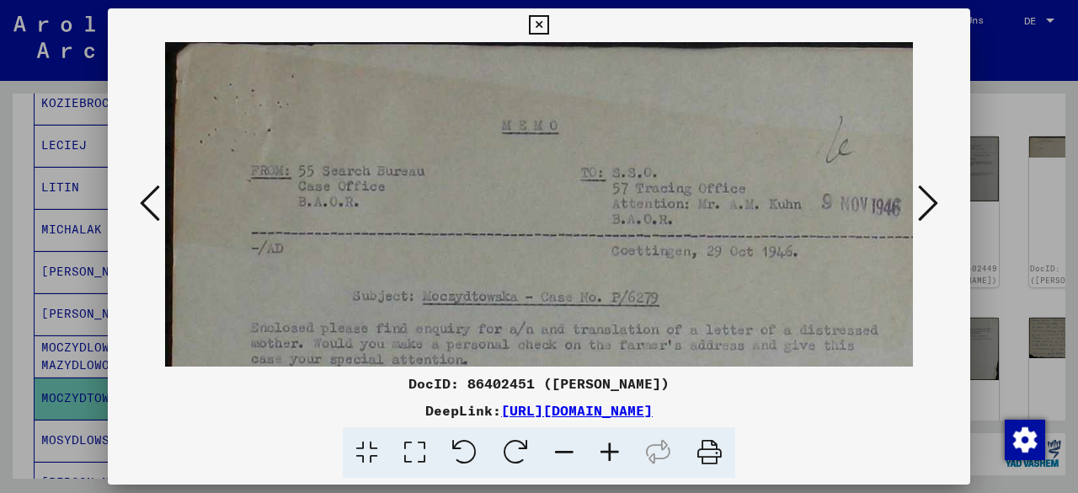
scroll to position [2, 0]
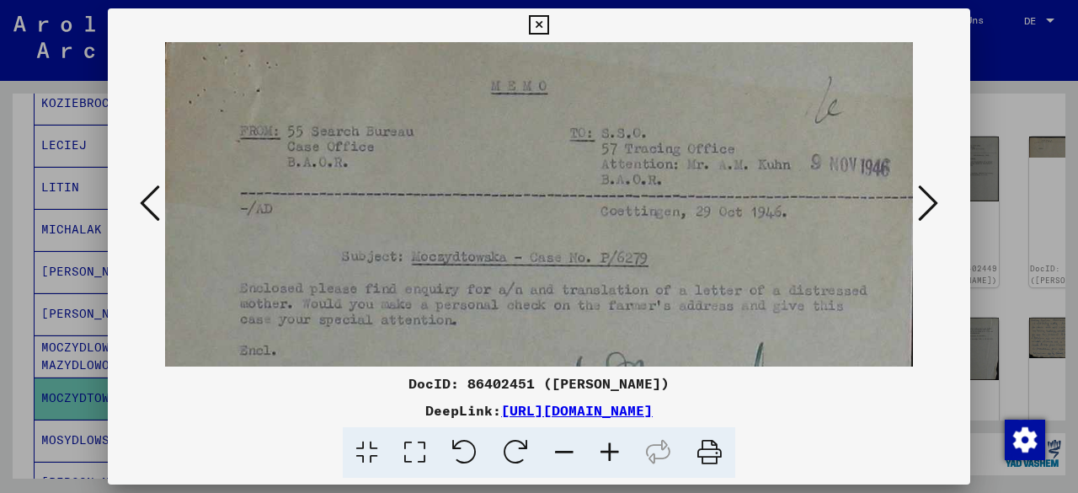
drag, startPoint x: 675, startPoint y: 279, endPoint x: 674, endPoint y: 233, distance: 45.5
click at [674, 233] on img at bounding box center [537, 312] width 766 height 619
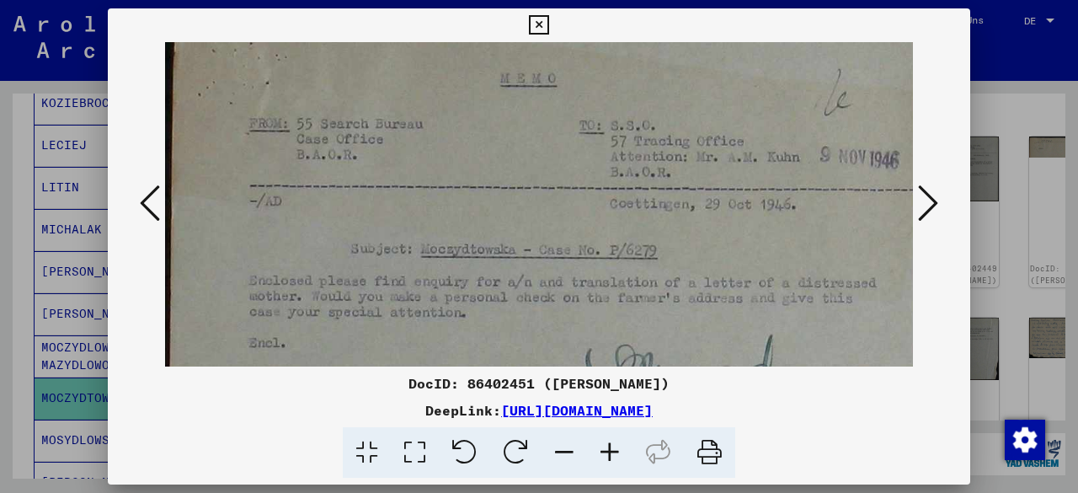
click at [924, 206] on icon at bounding box center [928, 203] width 20 height 40
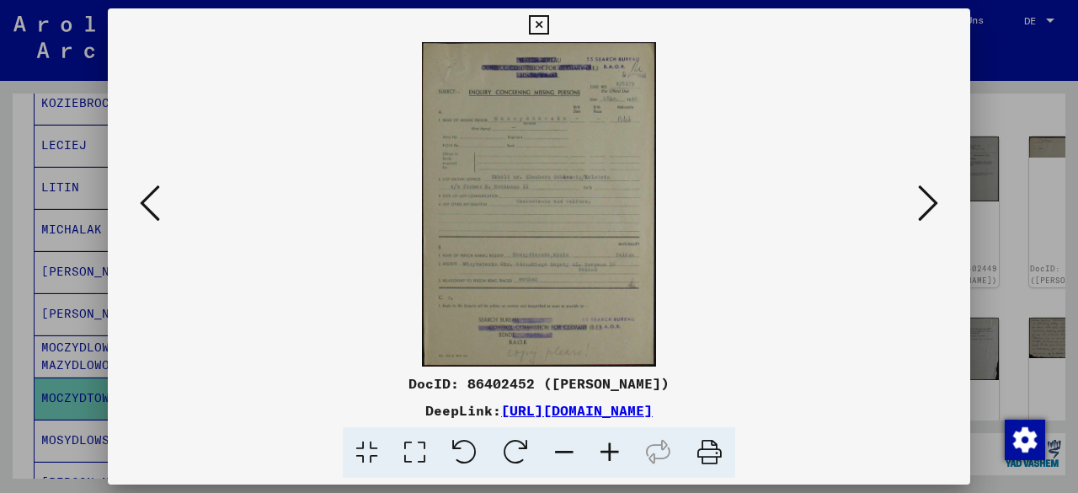
scroll to position [0, 0]
click at [610, 456] on icon at bounding box center [609, 452] width 45 height 51
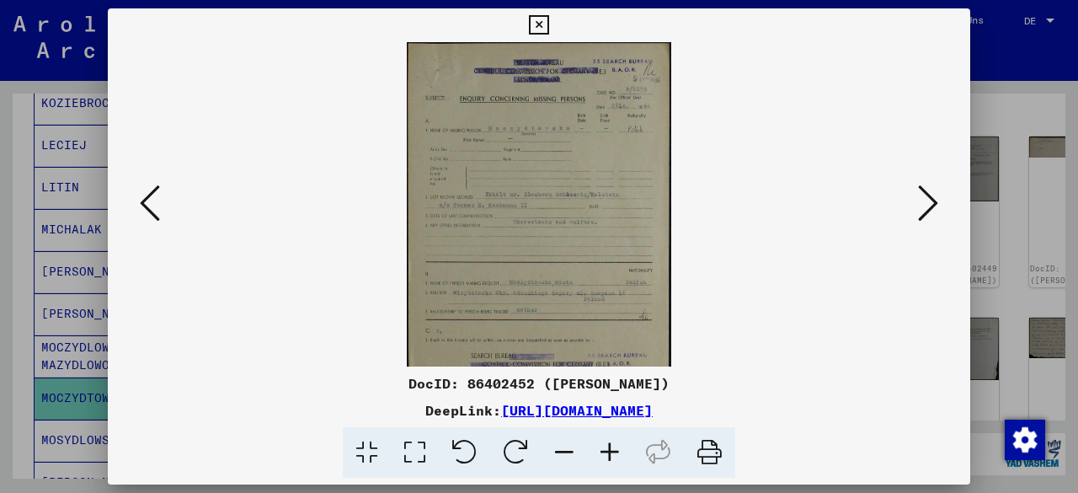
click at [610, 456] on icon at bounding box center [609, 452] width 45 height 51
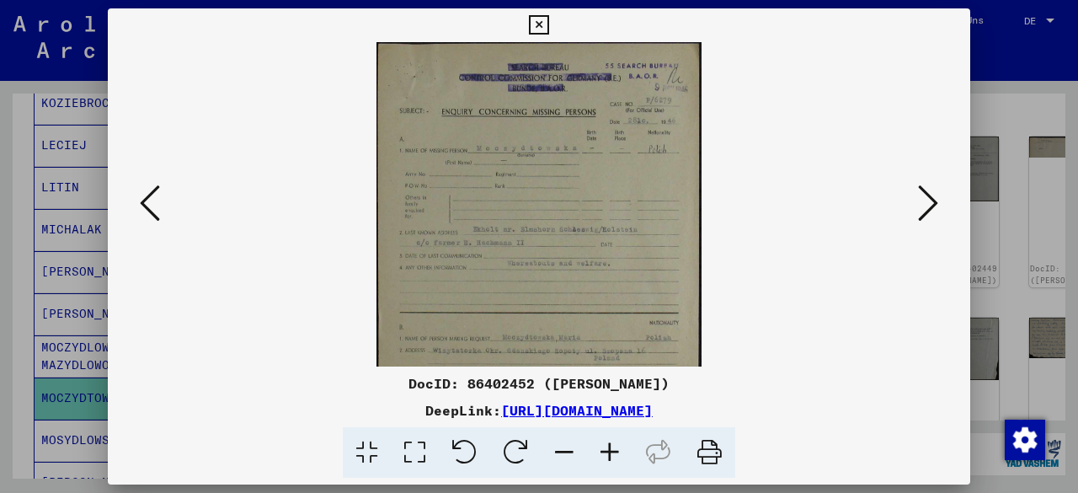
click at [610, 456] on icon at bounding box center [609, 452] width 45 height 51
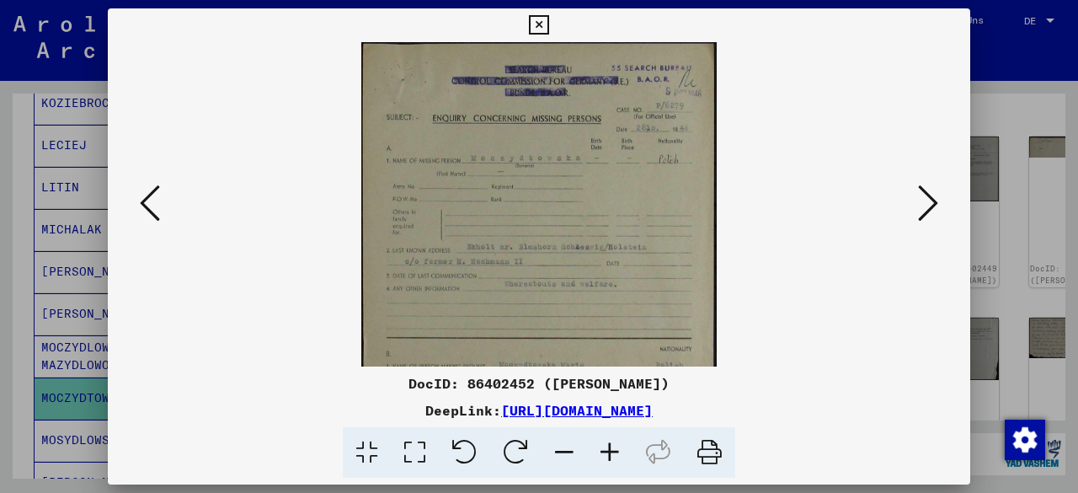
click at [610, 456] on icon at bounding box center [609, 452] width 45 height 51
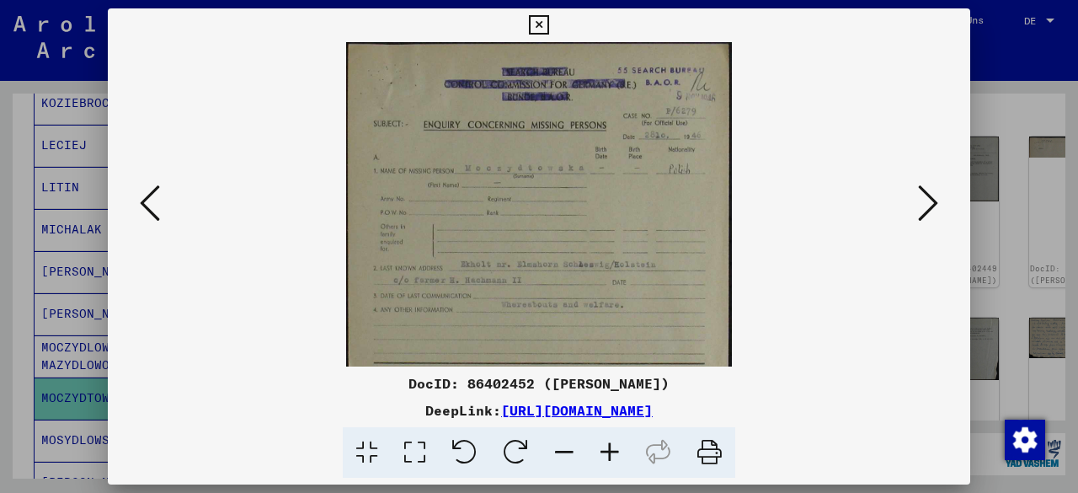
click at [610, 456] on icon at bounding box center [609, 452] width 45 height 51
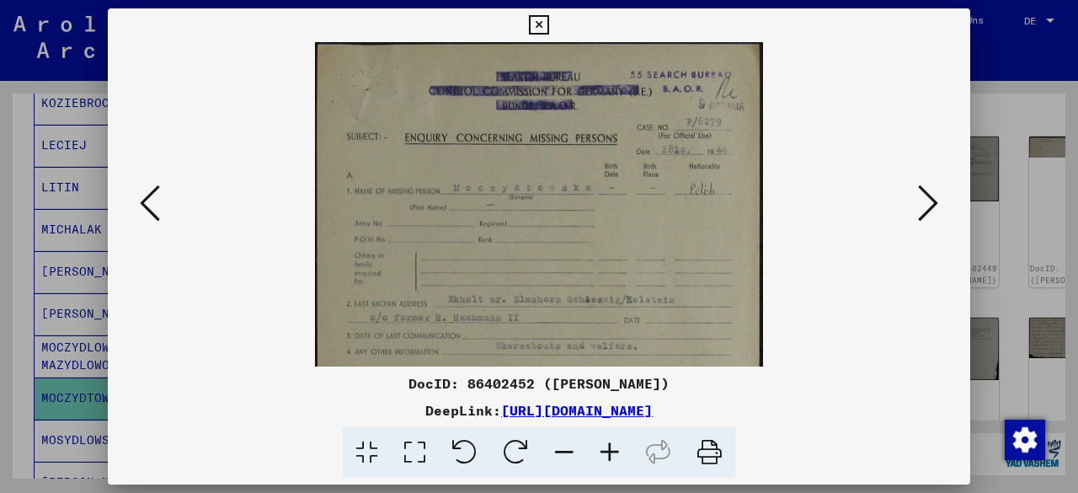
click at [610, 456] on icon at bounding box center [609, 452] width 45 height 51
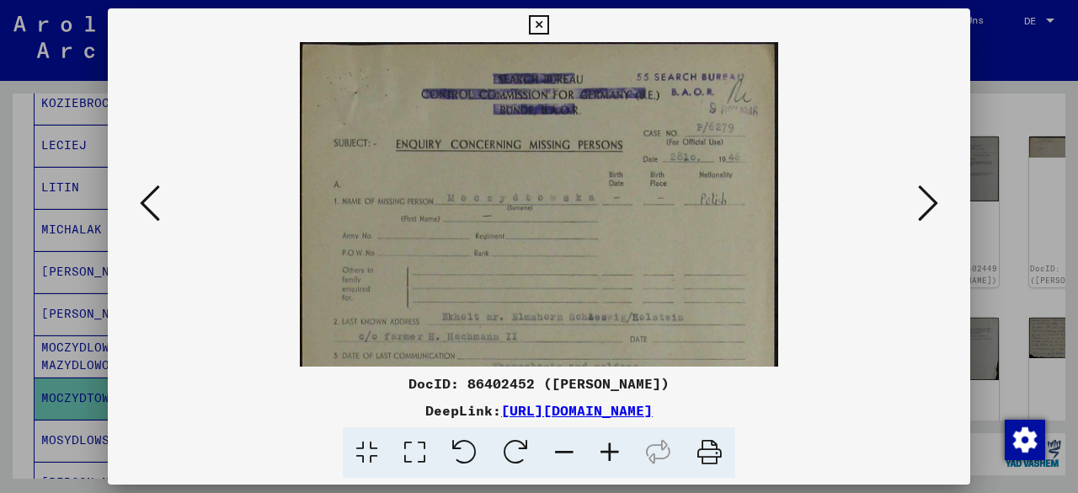
click at [610, 456] on icon at bounding box center [609, 452] width 45 height 51
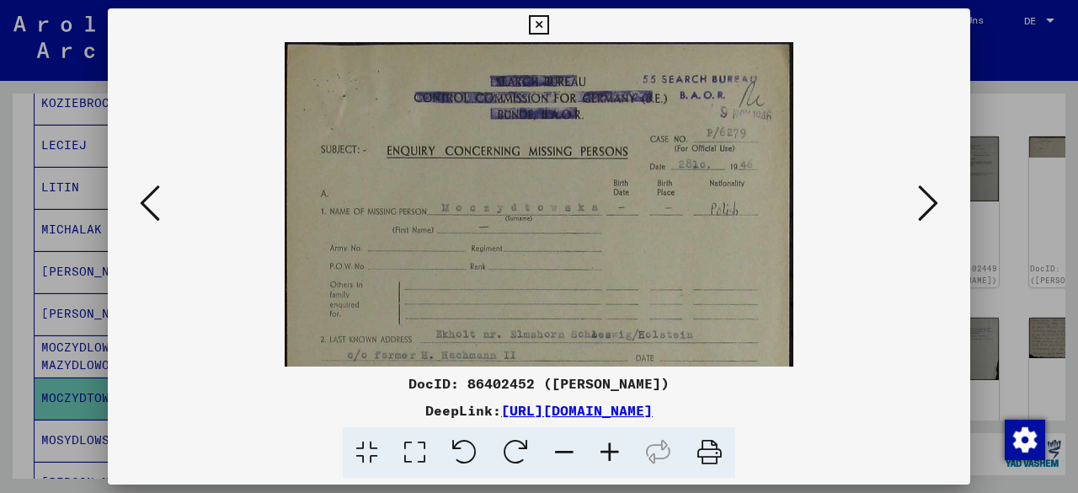
click at [610, 456] on icon at bounding box center [609, 452] width 45 height 51
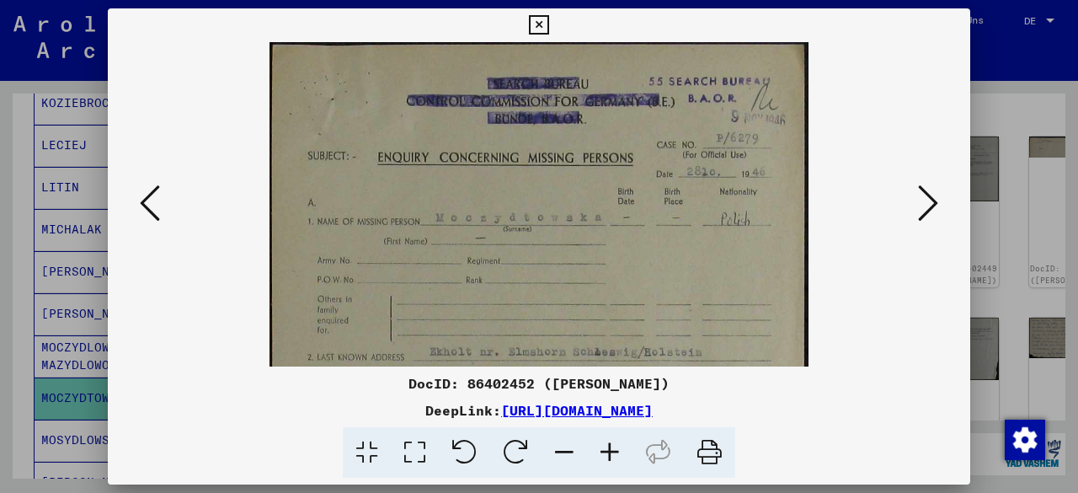
click at [610, 456] on icon at bounding box center [609, 452] width 45 height 51
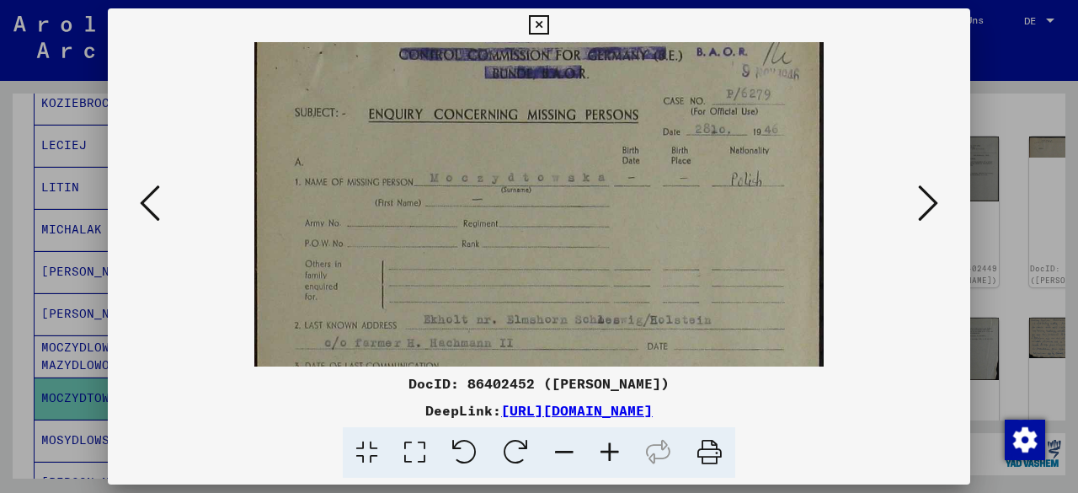
drag, startPoint x: 766, startPoint y: 275, endPoint x: 765, endPoint y: 224, distance: 50.6
click at [765, 224] on img at bounding box center [538, 385] width 569 height 787
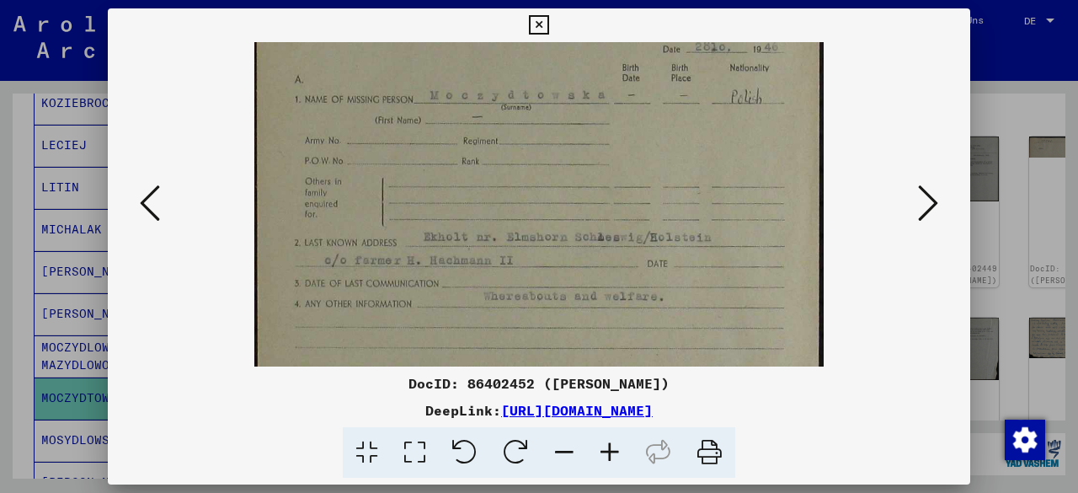
drag, startPoint x: 716, startPoint y: 243, endPoint x: 714, endPoint y: 157, distance: 86.8
click at [714, 157] on img at bounding box center [538, 303] width 569 height 787
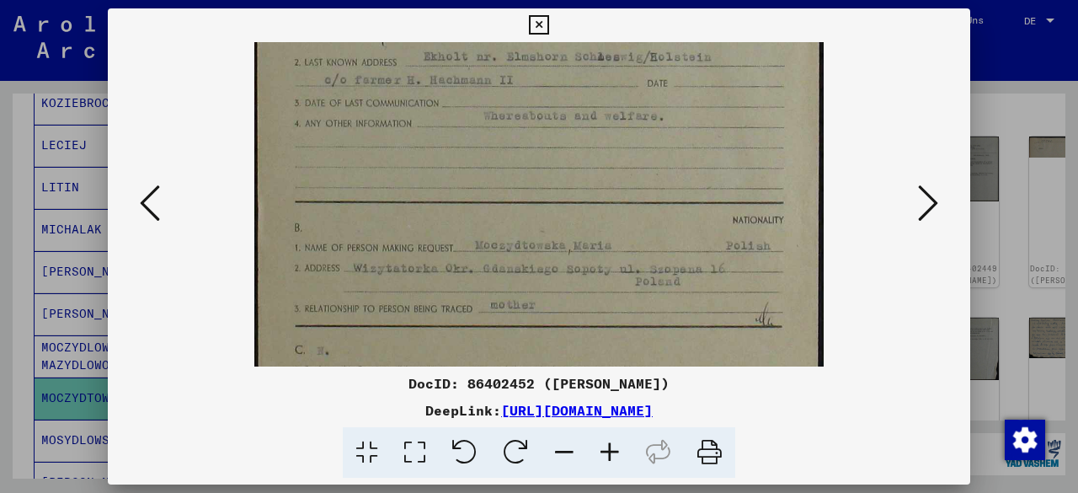
scroll to position [316, 0]
drag, startPoint x: 749, startPoint y: 308, endPoint x: 744, endPoint y: 132, distance: 176.1
click at [744, 132] on img at bounding box center [538, 119] width 569 height 787
click at [615, 452] on icon at bounding box center [609, 452] width 45 height 51
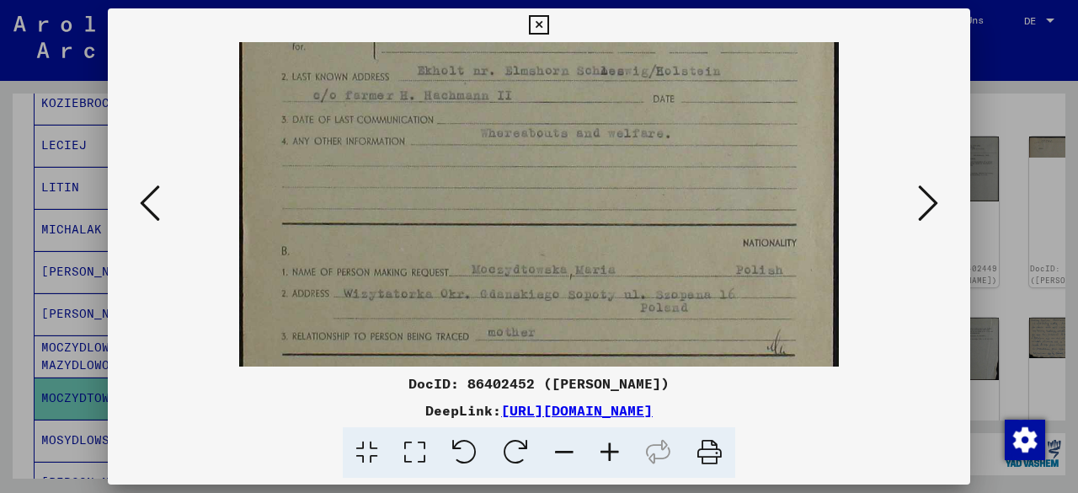
click at [615, 452] on icon at bounding box center [609, 452] width 45 height 51
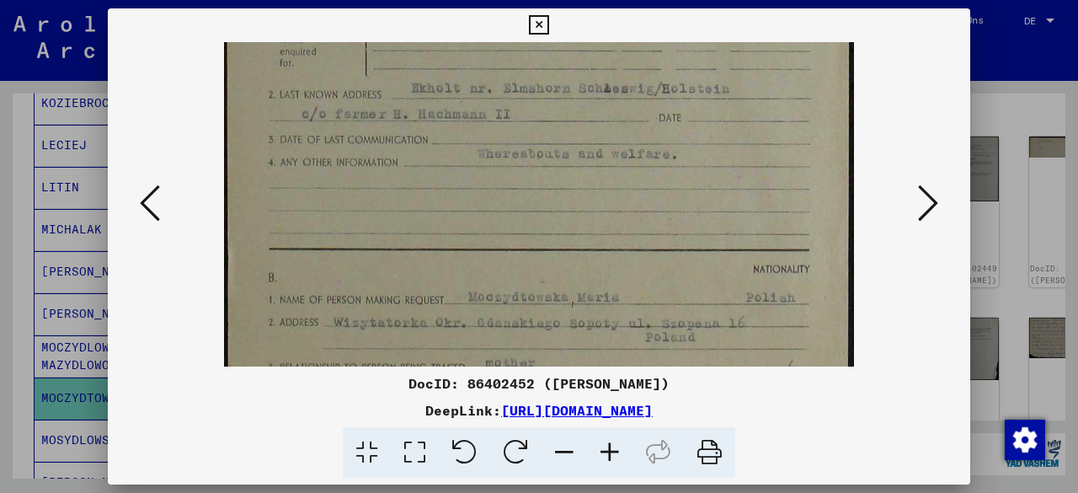
click at [615, 452] on icon at bounding box center [609, 452] width 45 height 51
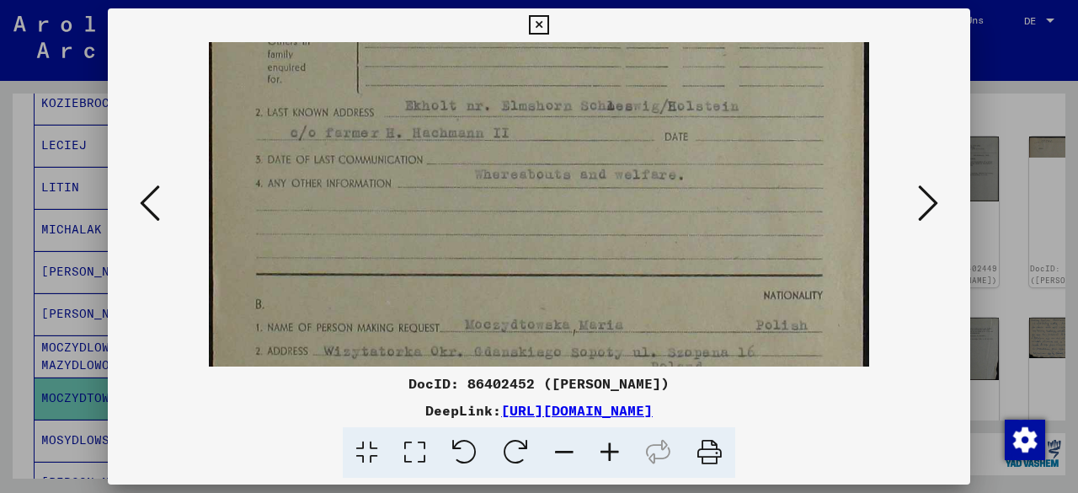
click at [615, 452] on icon at bounding box center [609, 452] width 45 height 51
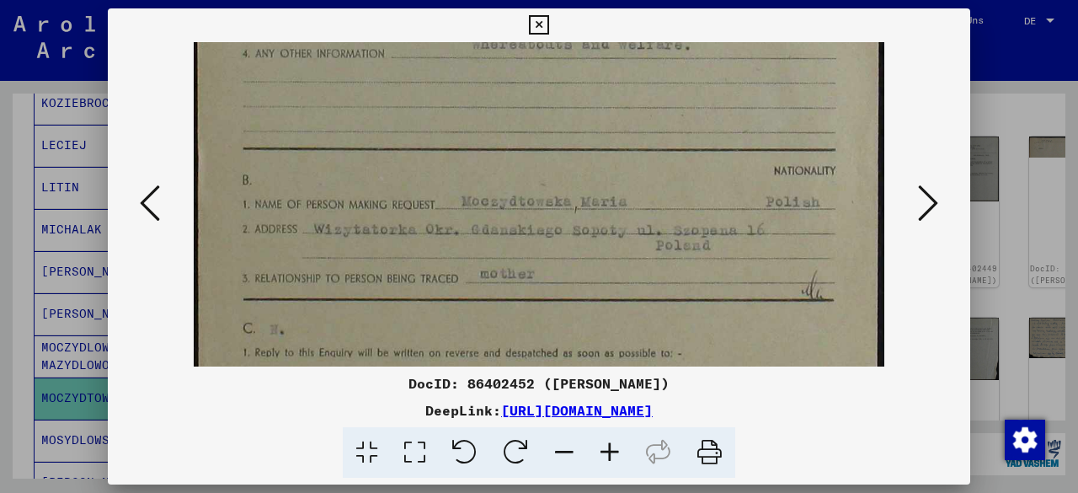
drag, startPoint x: 646, startPoint y: 306, endPoint x: 643, endPoint y: 152, distance: 153.3
click at [643, 152] on img at bounding box center [539, 54] width 691 height 956
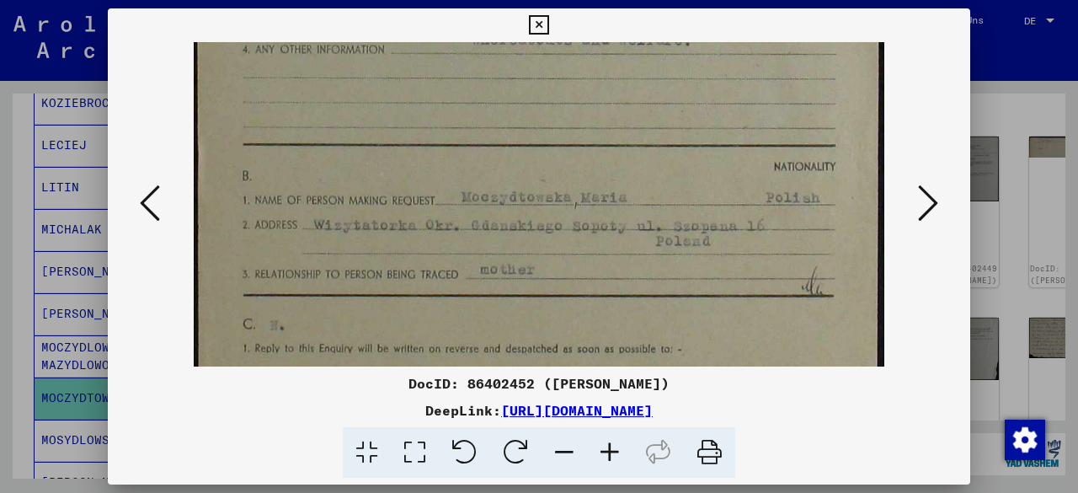
click at [927, 211] on icon at bounding box center [928, 203] width 20 height 40
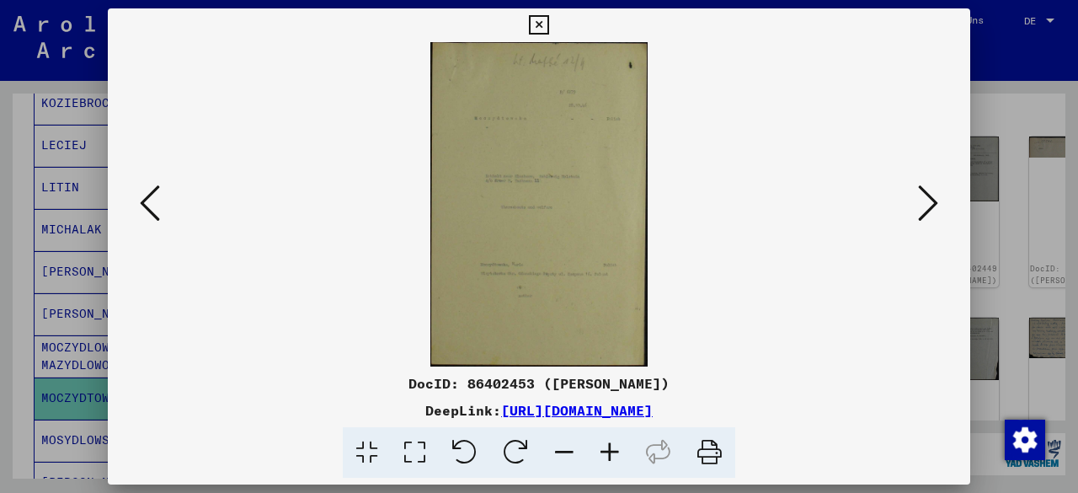
scroll to position [0, 0]
click at [927, 211] on icon at bounding box center [928, 203] width 20 height 40
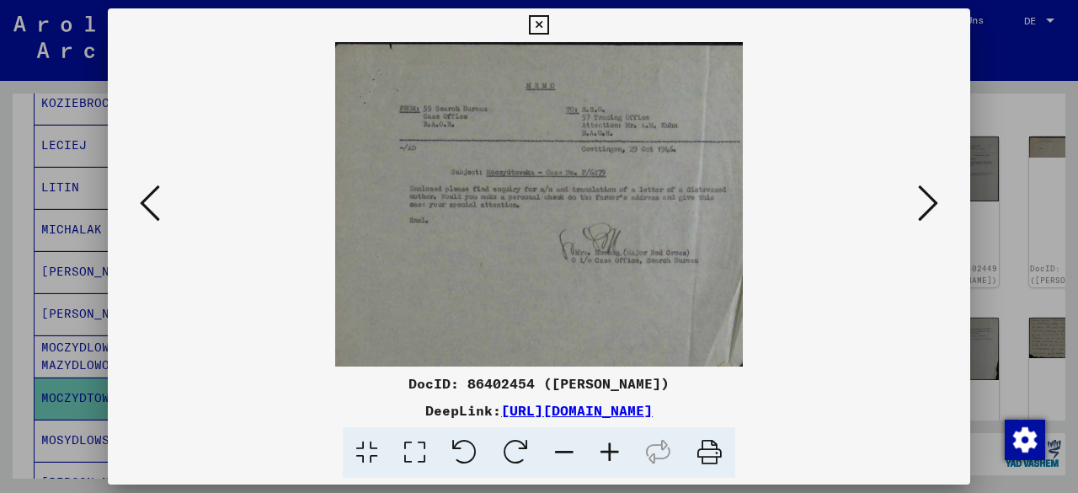
click at [927, 211] on icon at bounding box center [928, 203] width 20 height 40
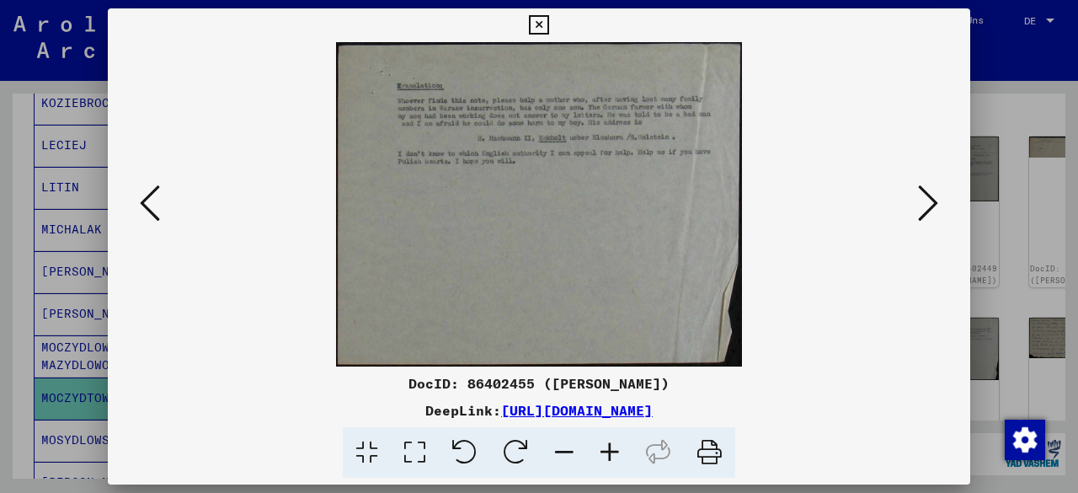
click at [927, 211] on icon at bounding box center [928, 203] width 20 height 40
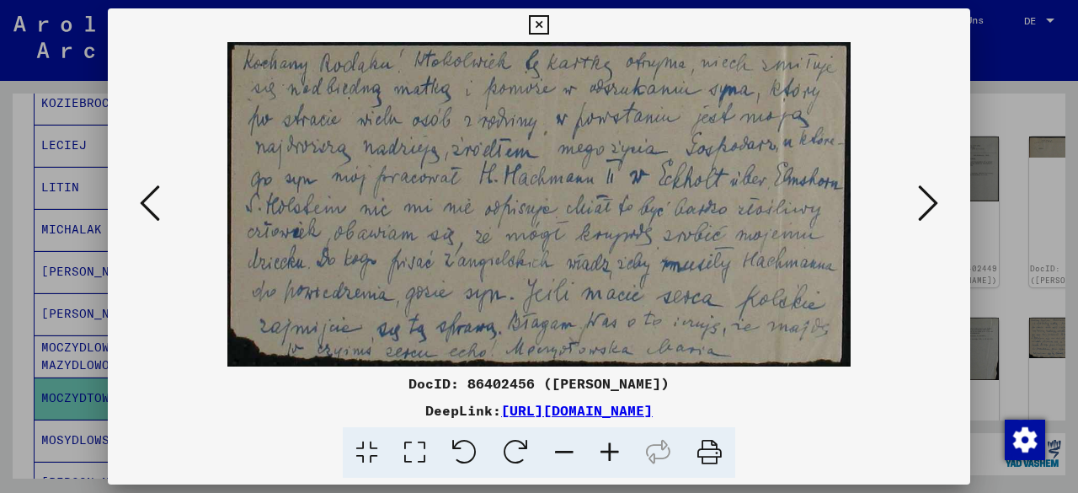
click at [927, 211] on icon at bounding box center [928, 203] width 20 height 40
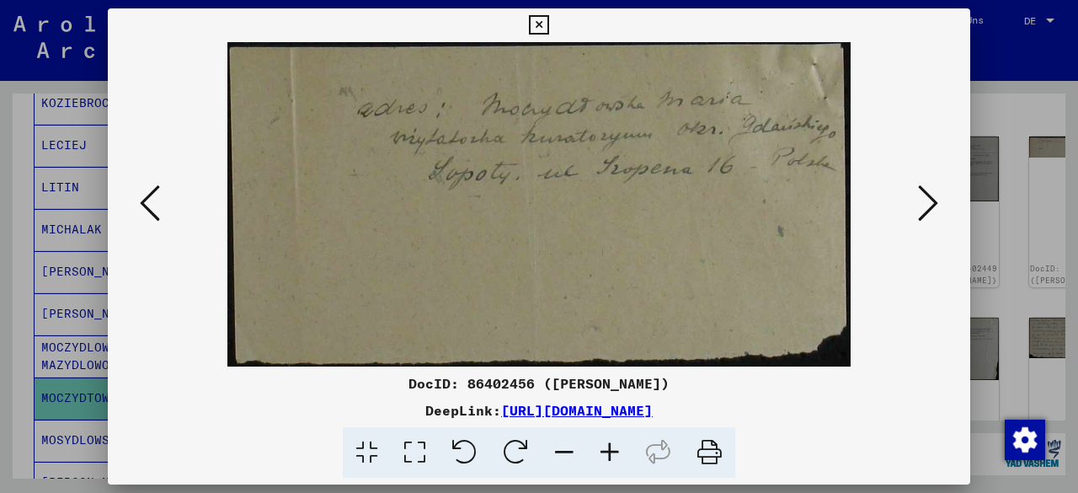
click at [927, 211] on icon at bounding box center [928, 203] width 20 height 40
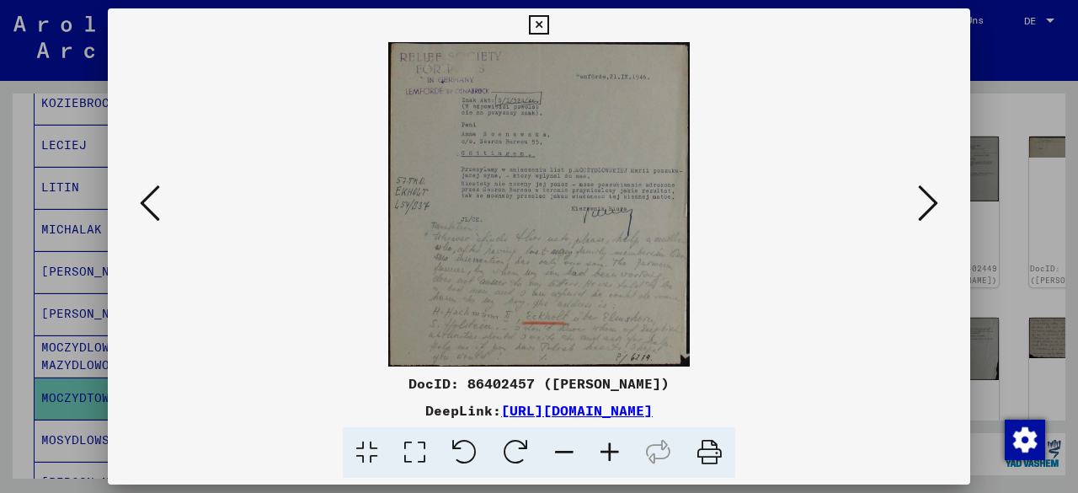
click at [927, 211] on icon at bounding box center [928, 203] width 20 height 40
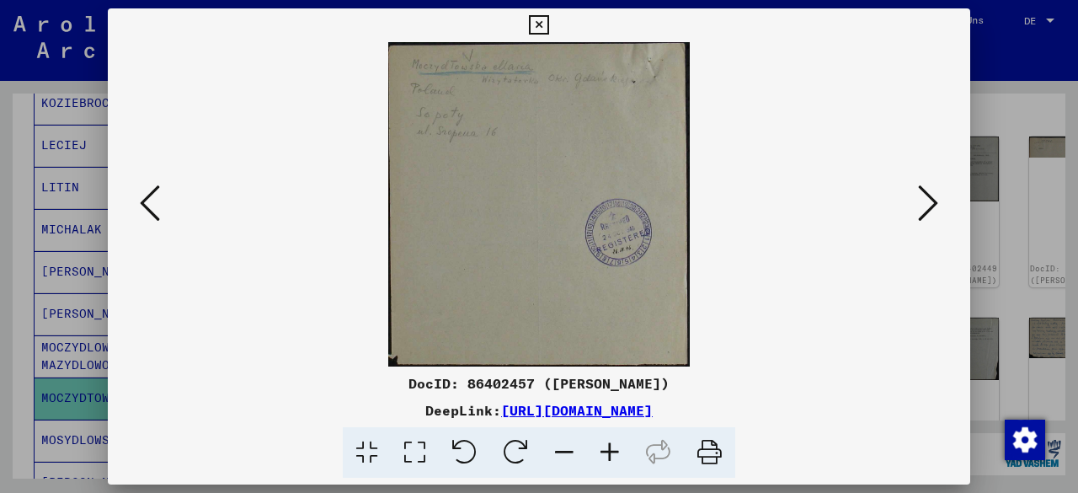
click at [927, 211] on icon at bounding box center [928, 203] width 20 height 40
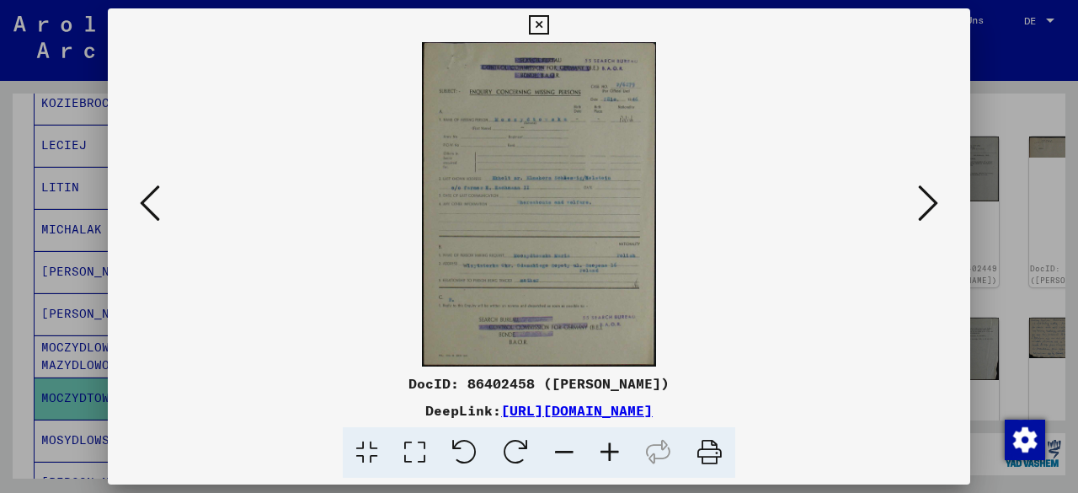
click at [927, 211] on icon at bounding box center [928, 203] width 20 height 40
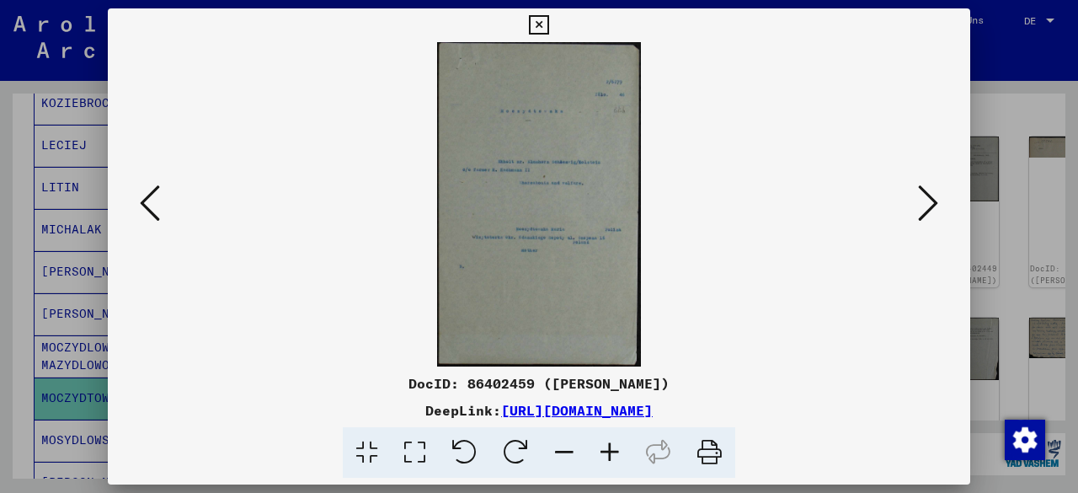
click at [542, 21] on icon at bounding box center [538, 25] width 19 height 20
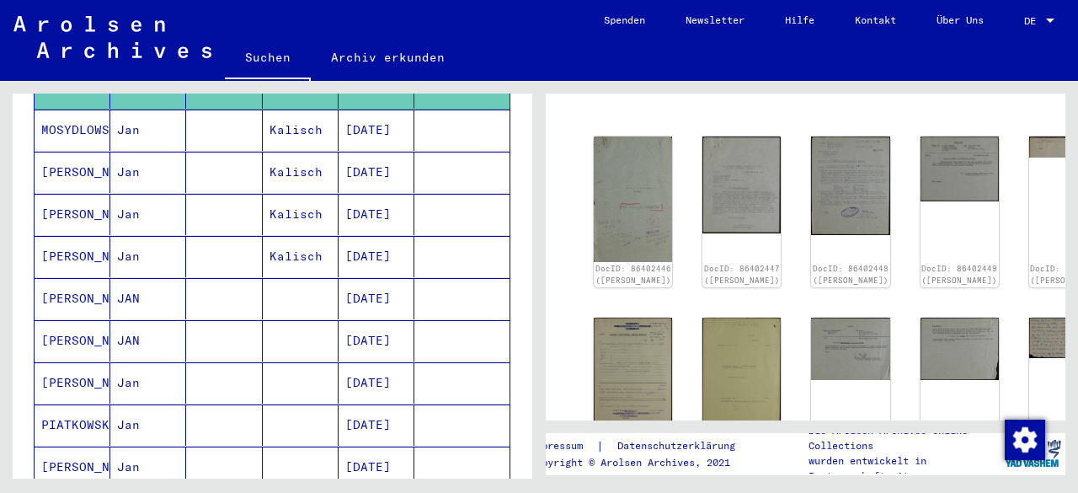
scroll to position [799, 0]
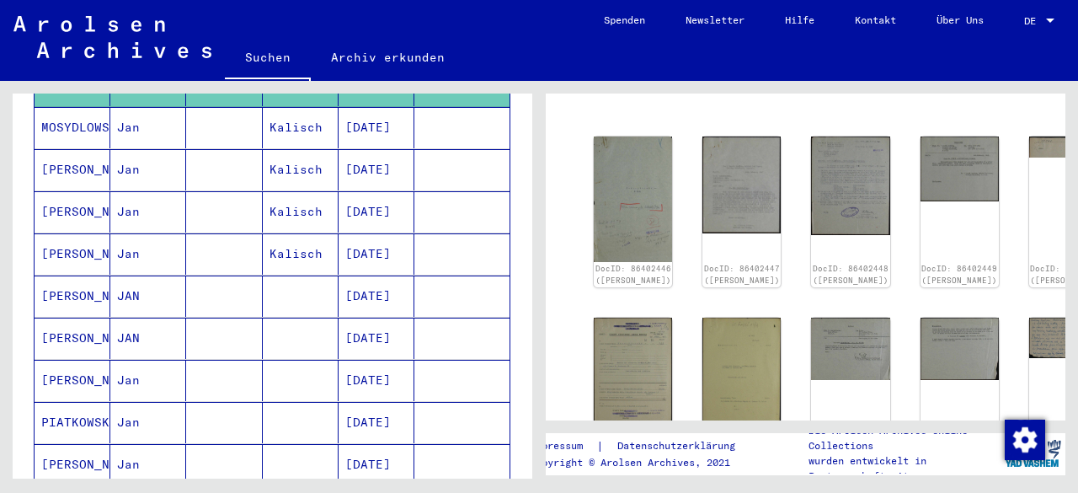
click at [45, 317] on mat-cell "[PERSON_NAME]" at bounding box center [73, 337] width 76 height 41
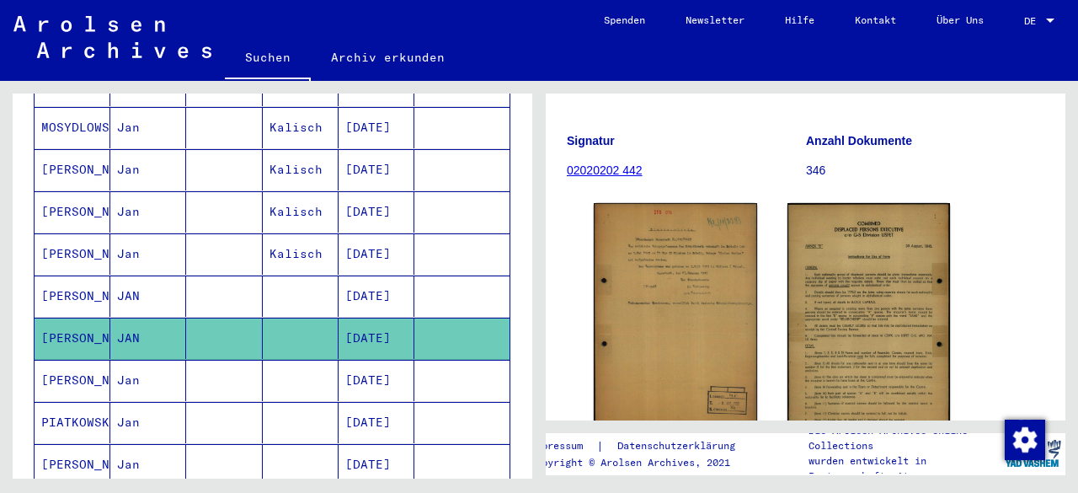
scroll to position [302, 0]
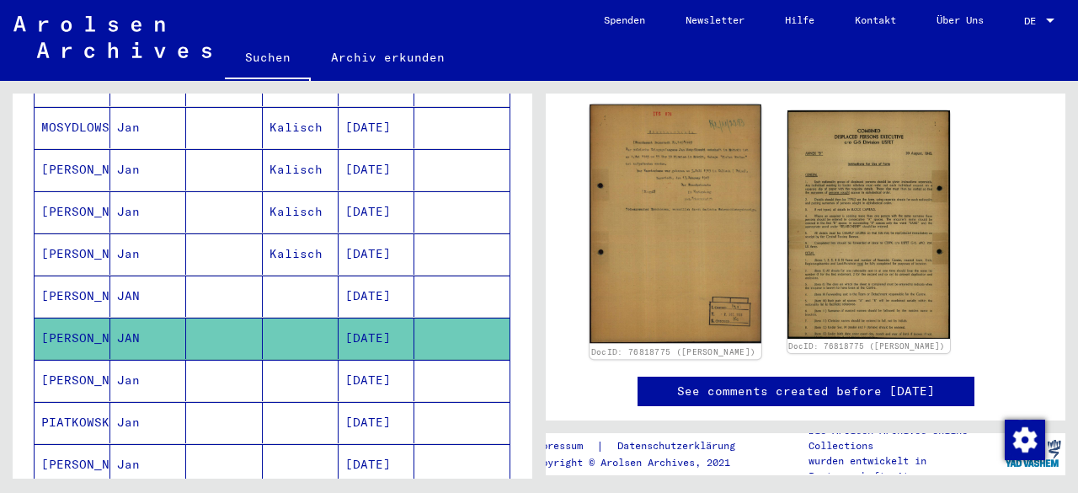
click at [644, 243] on img at bounding box center [674, 223] width 171 height 238
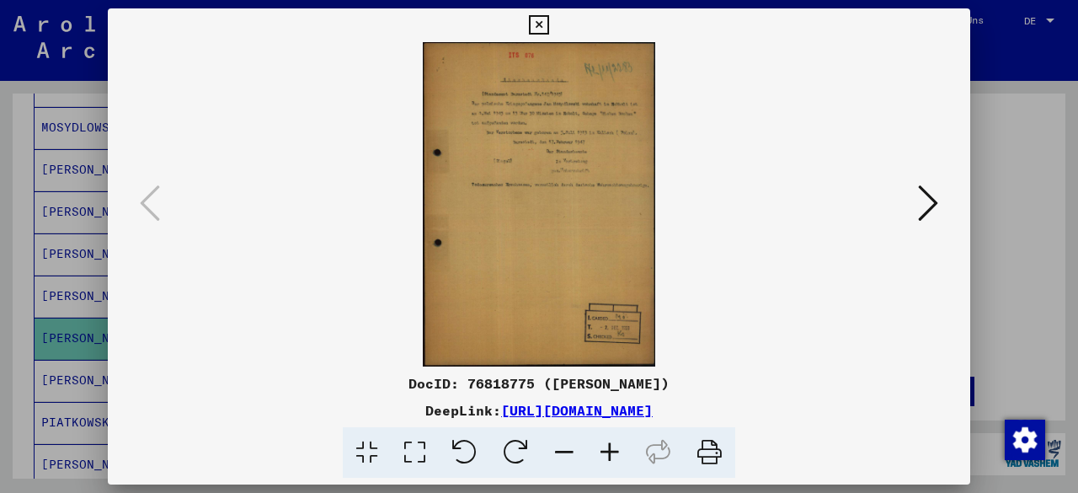
click at [615, 455] on icon at bounding box center [609, 452] width 45 height 51
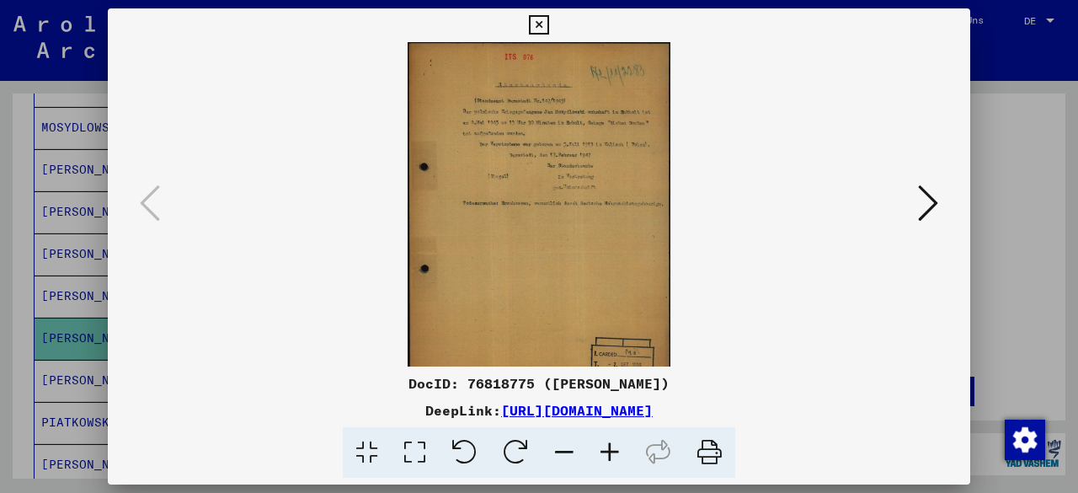
click at [615, 455] on icon at bounding box center [609, 452] width 45 height 51
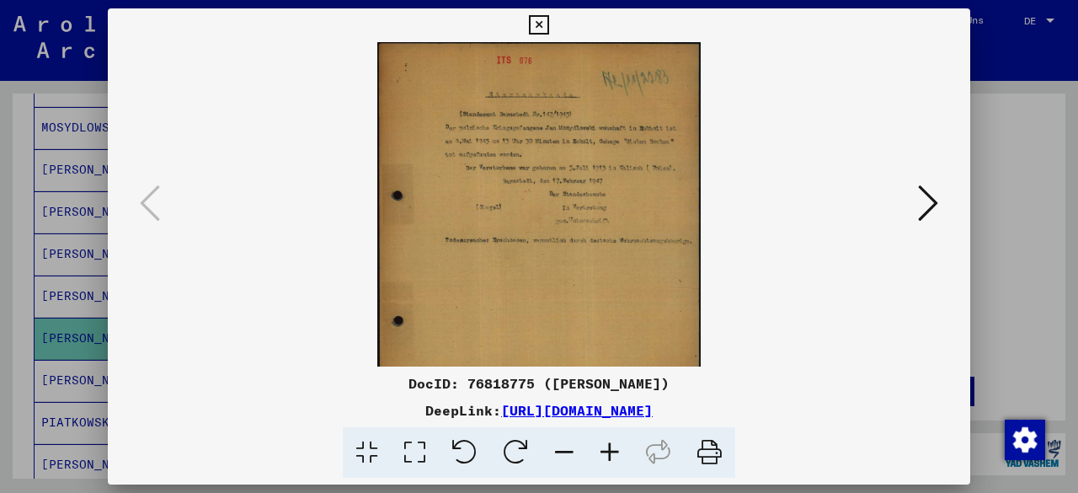
click at [615, 455] on icon at bounding box center [609, 452] width 45 height 51
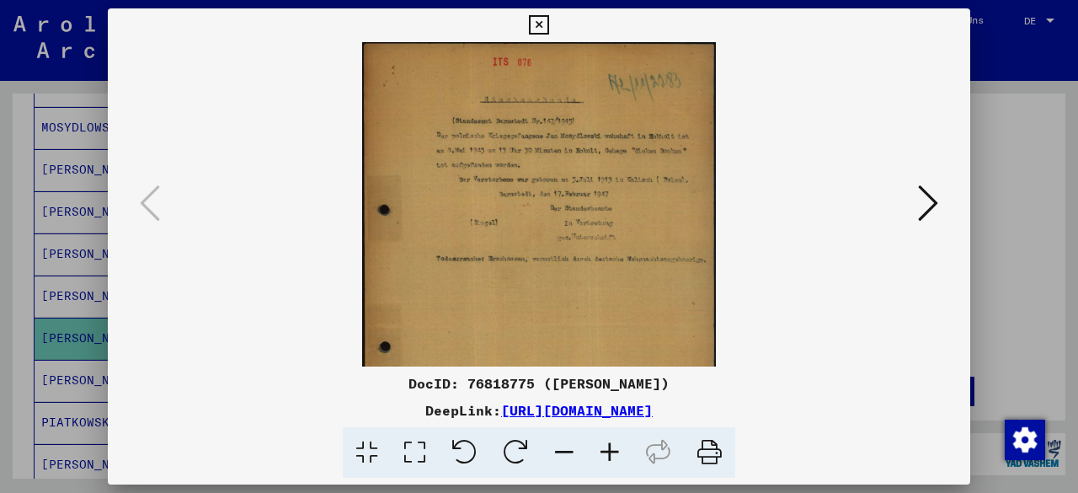
click at [615, 455] on icon at bounding box center [609, 452] width 45 height 51
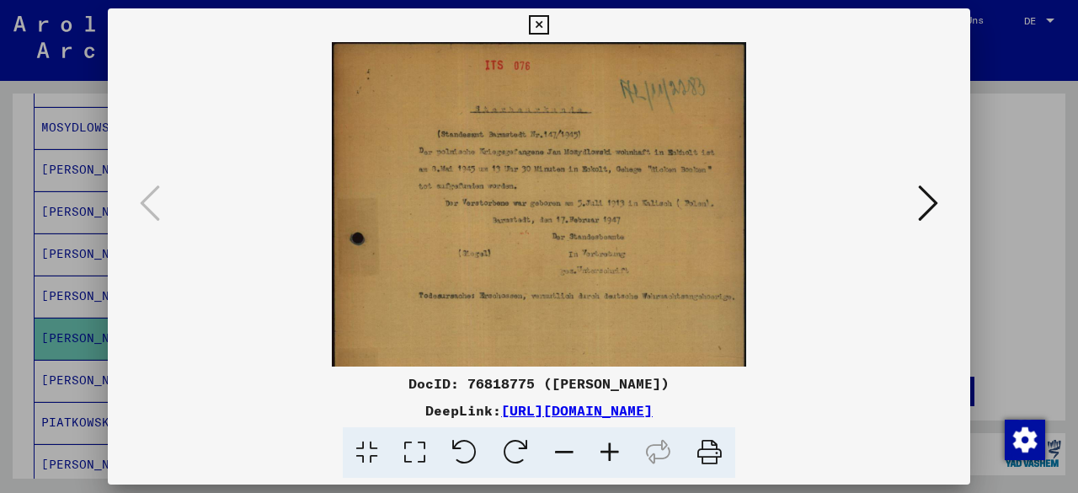
click at [615, 455] on icon at bounding box center [609, 452] width 45 height 51
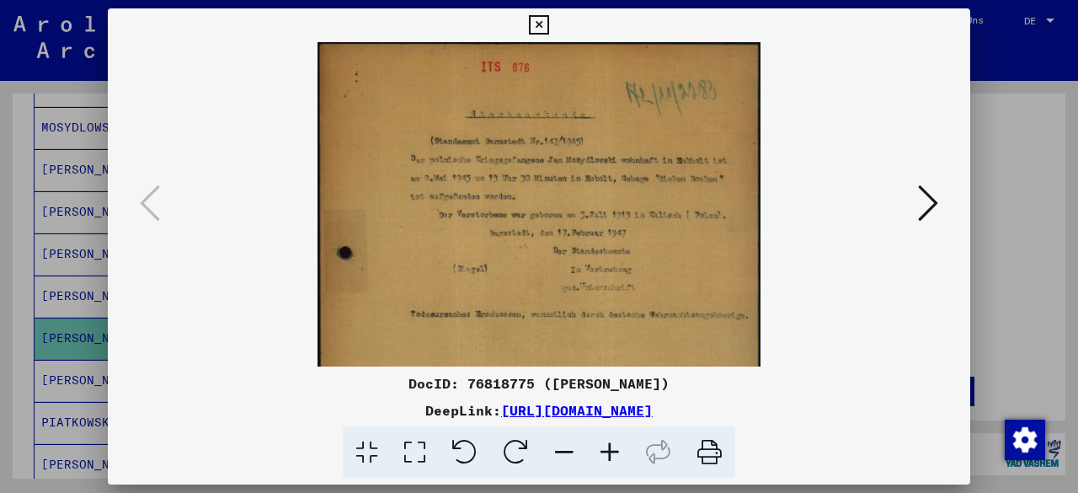
click at [615, 455] on icon at bounding box center [609, 452] width 45 height 51
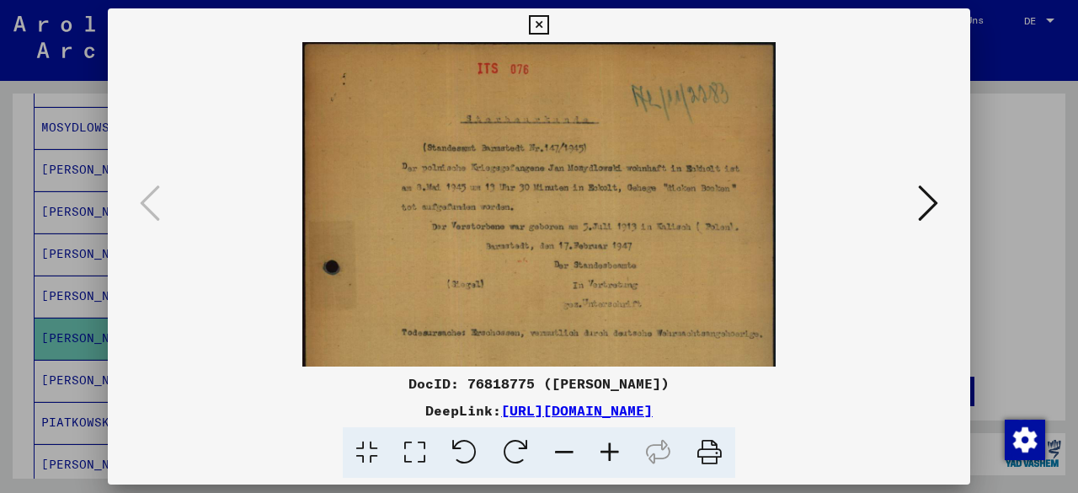
click at [615, 455] on icon at bounding box center [609, 452] width 45 height 51
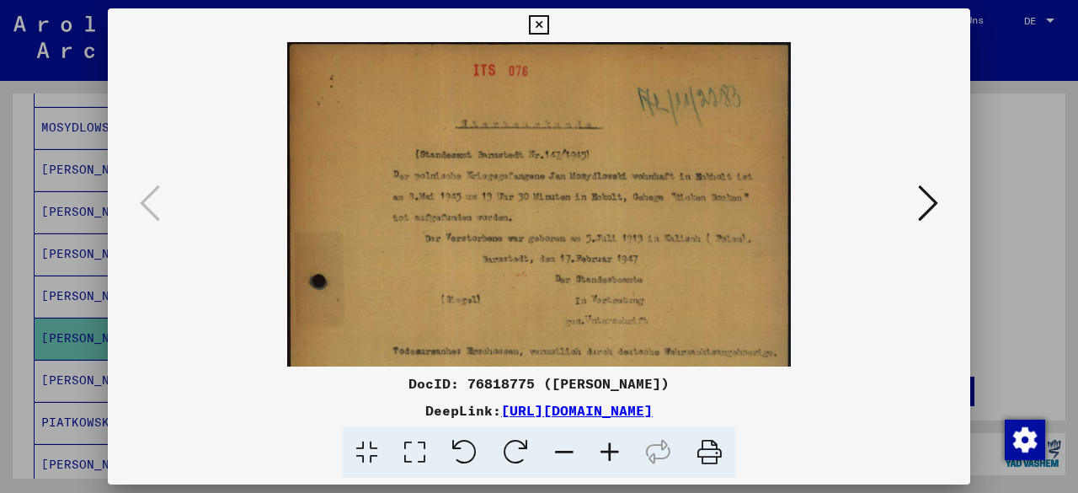
click at [615, 455] on icon at bounding box center [609, 452] width 45 height 51
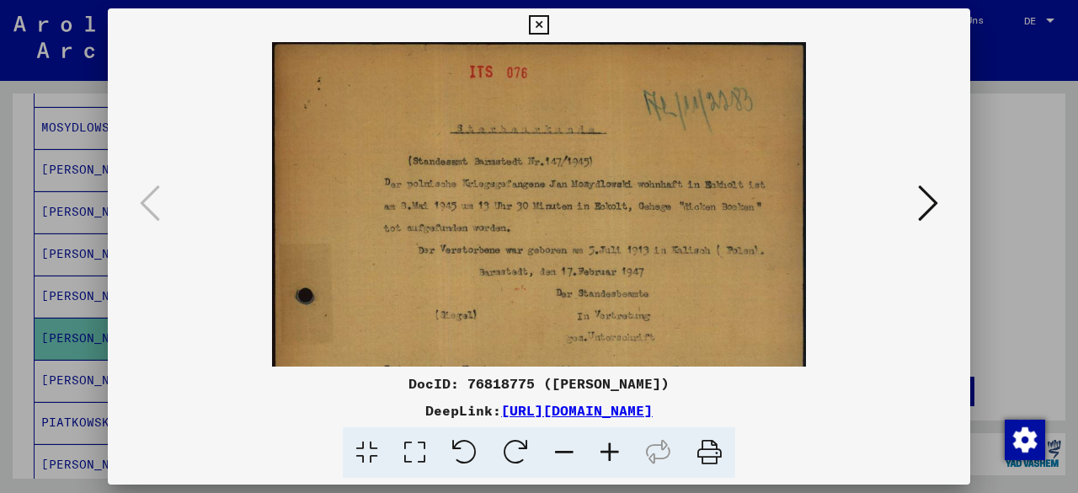
click at [930, 206] on icon at bounding box center [928, 203] width 20 height 40
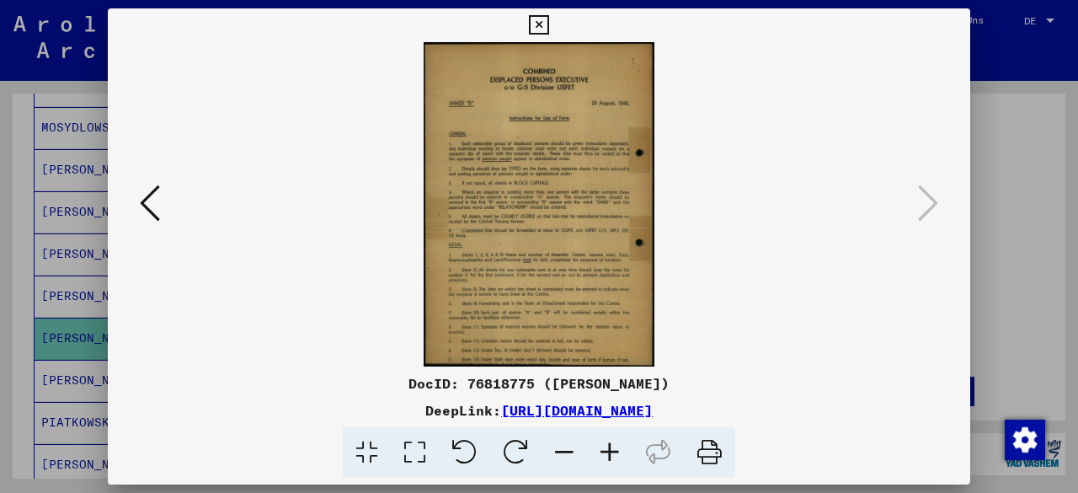
click at [614, 452] on icon at bounding box center [609, 452] width 45 height 51
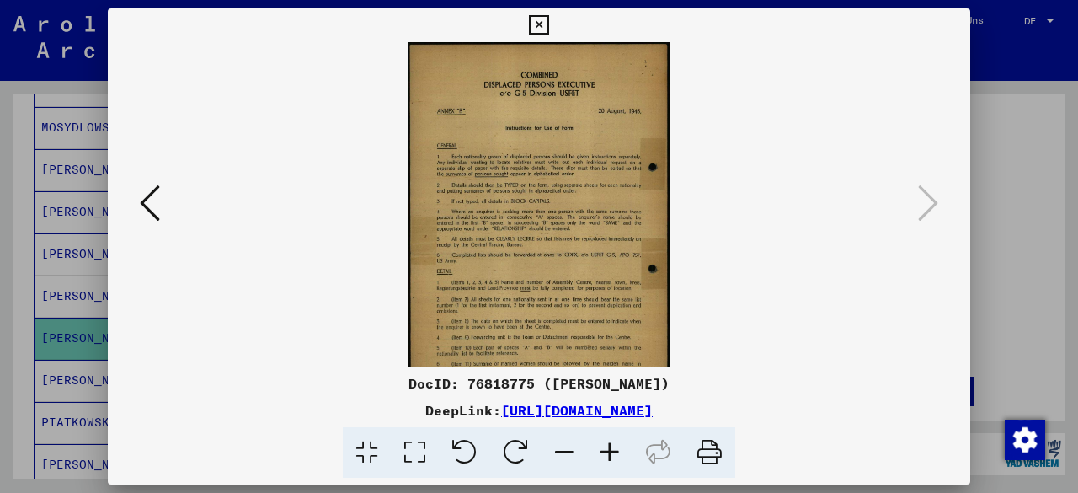
click at [614, 452] on icon at bounding box center [609, 452] width 45 height 51
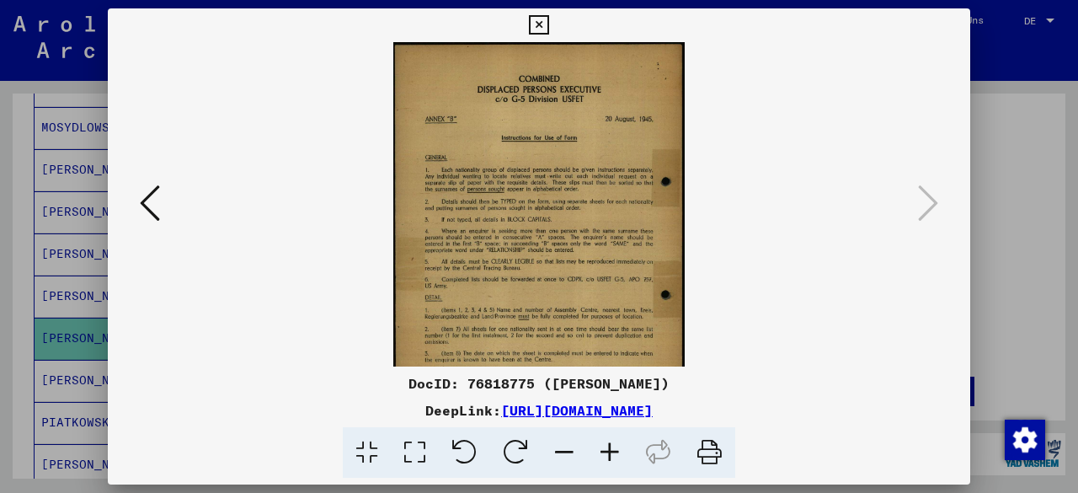
click at [614, 452] on icon at bounding box center [609, 452] width 45 height 51
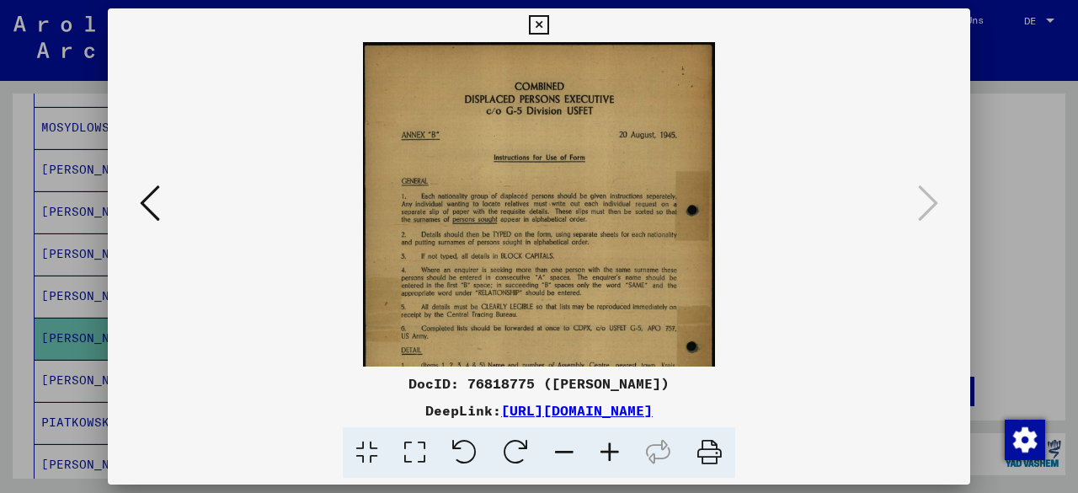
click at [614, 452] on icon at bounding box center [609, 452] width 45 height 51
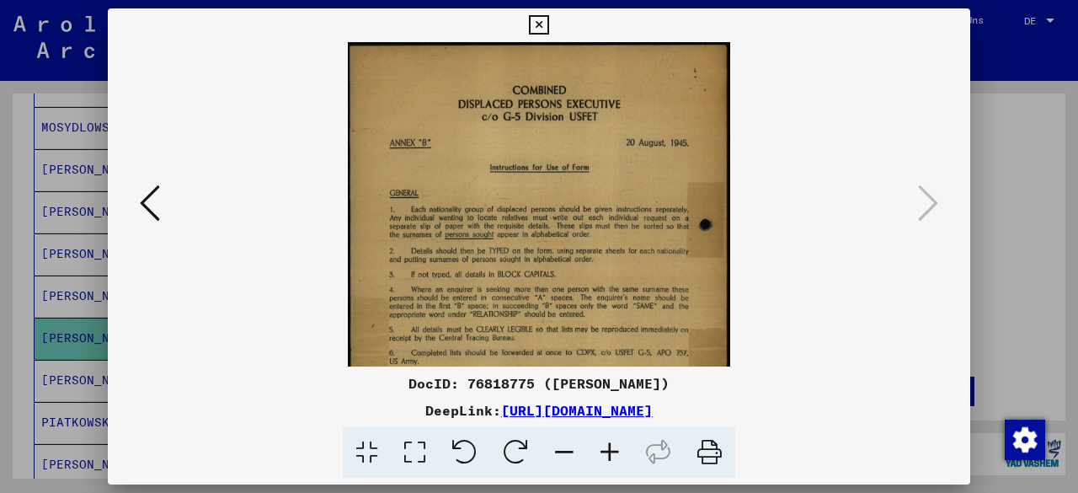
click at [614, 452] on icon at bounding box center [609, 452] width 45 height 51
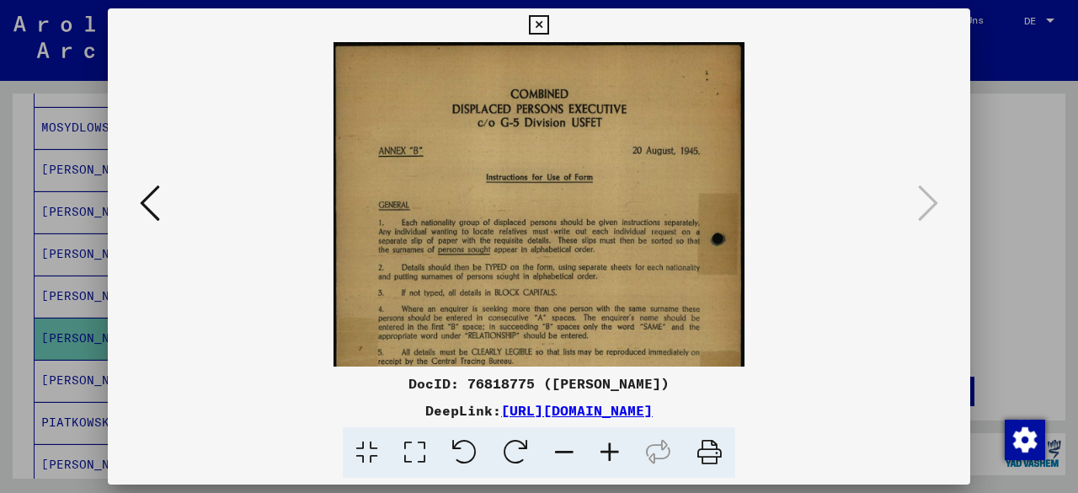
click at [614, 452] on icon at bounding box center [609, 452] width 45 height 51
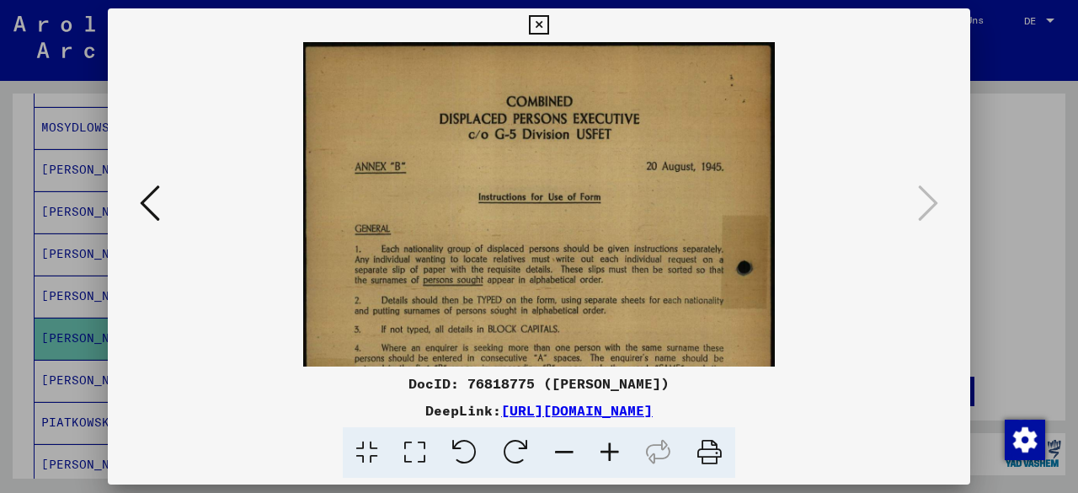
scroll to position [150, 0]
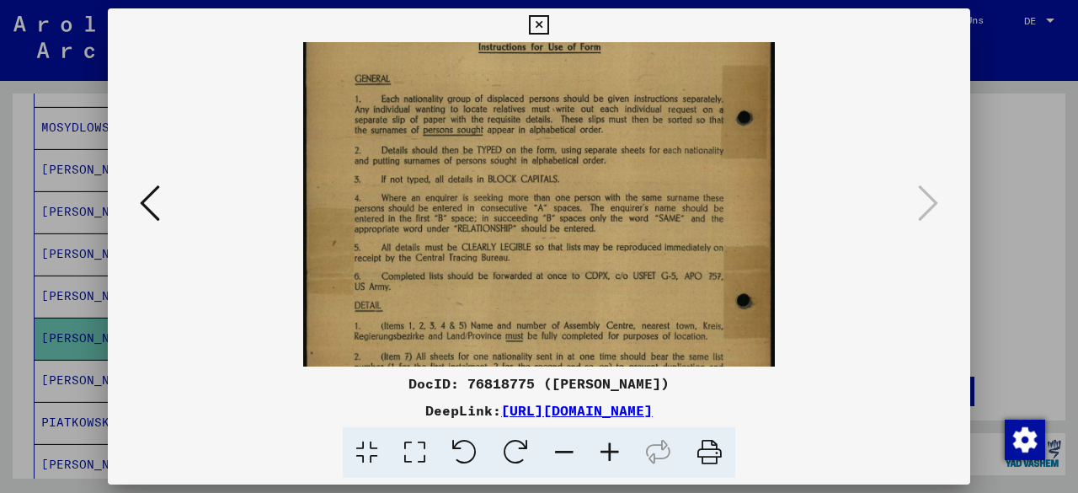
drag, startPoint x: 608, startPoint y: 291, endPoint x: 632, endPoint y: 142, distance: 150.9
click at [632, 142] on img at bounding box center [539, 222] width 472 height 661
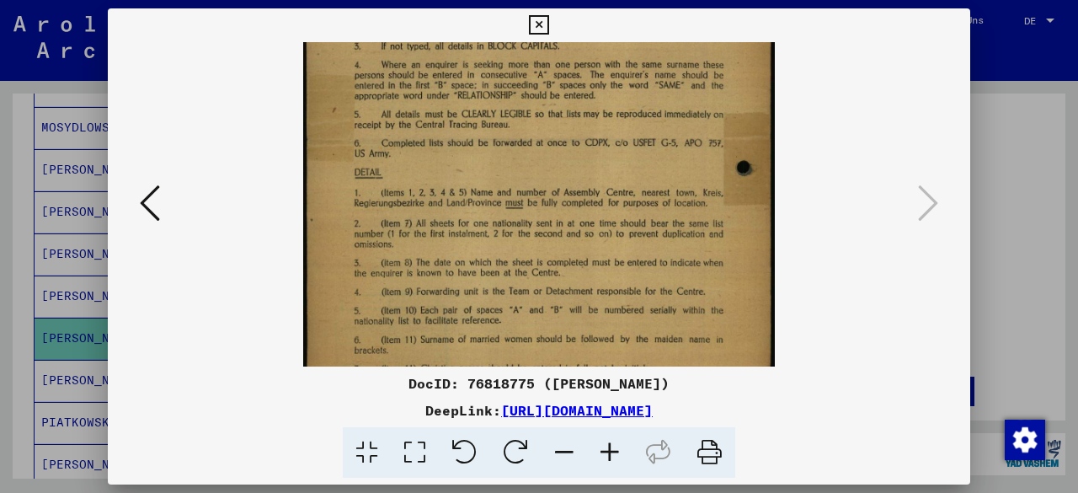
drag, startPoint x: 623, startPoint y: 259, endPoint x: 632, endPoint y: 124, distance: 135.9
click at [632, 124] on img at bounding box center [539, 89] width 472 height 661
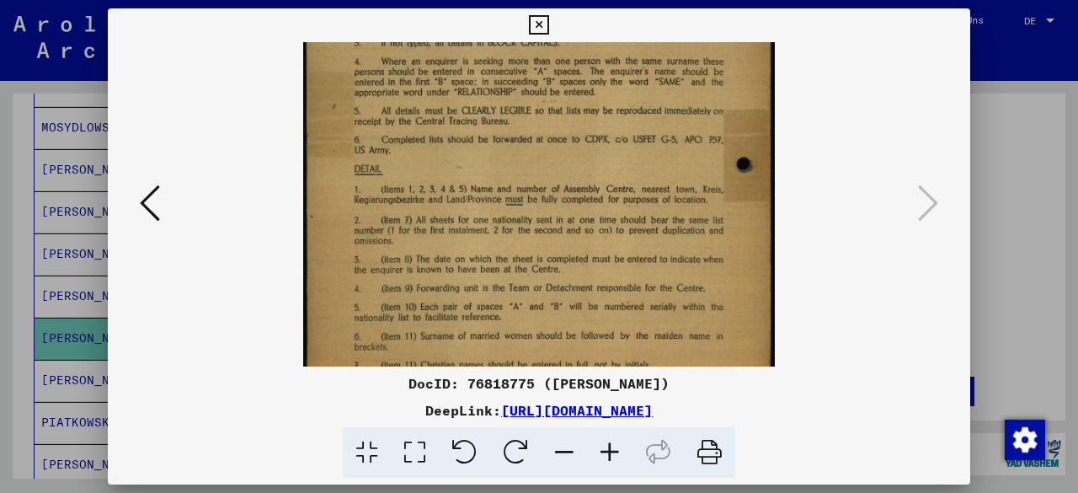
scroll to position [337, 0]
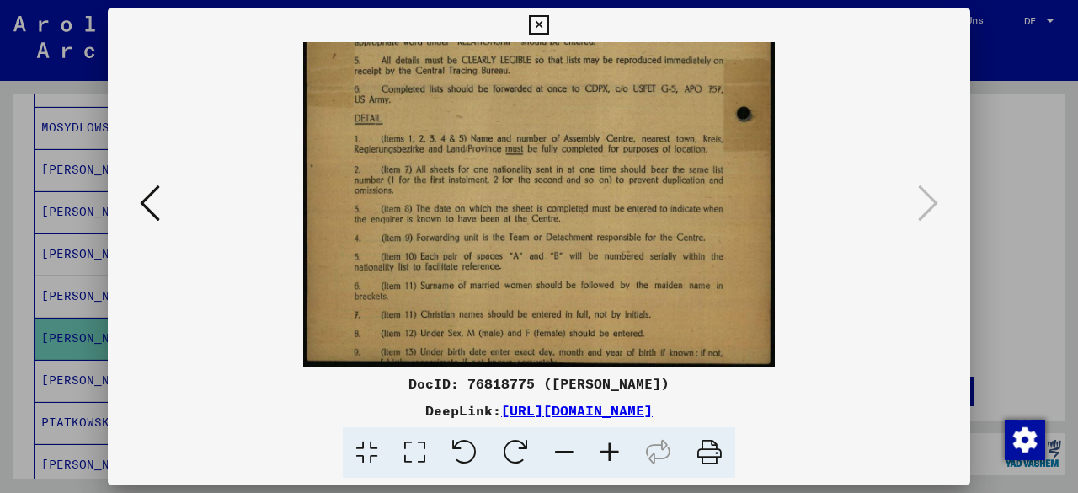
drag, startPoint x: 596, startPoint y: 258, endPoint x: 573, endPoint y: 115, distance: 144.1
click at [573, 115] on img at bounding box center [539, 35] width 472 height 661
click at [138, 206] on button at bounding box center [150, 204] width 30 height 48
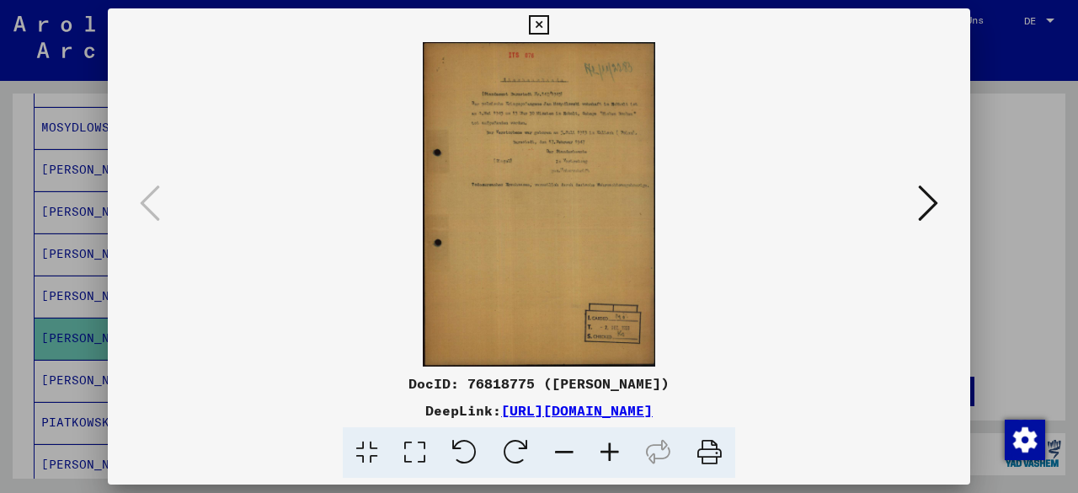
scroll to position [0, 0]
click at [542, 23] on icon at bounding box center [538, 25] width 19 height 20
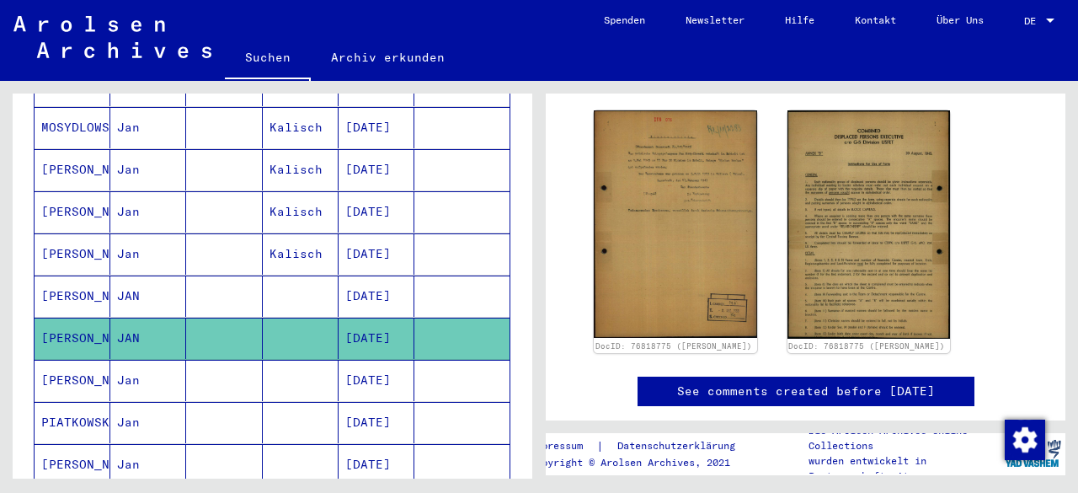
click at [64, 275] on mat-cell "[PERSON_NAME]" at bounding box center [73, 295] width 76 height 41
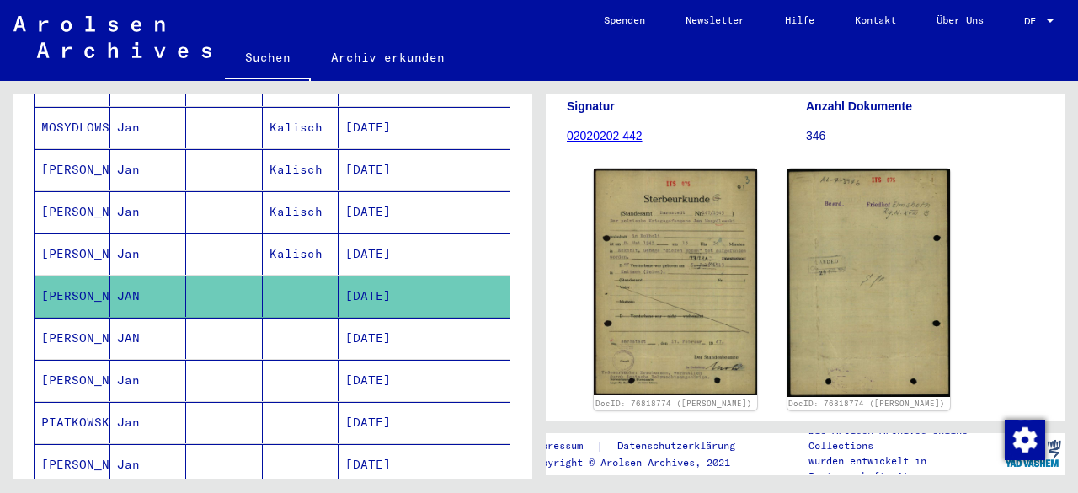
scroll to position [246, 0]
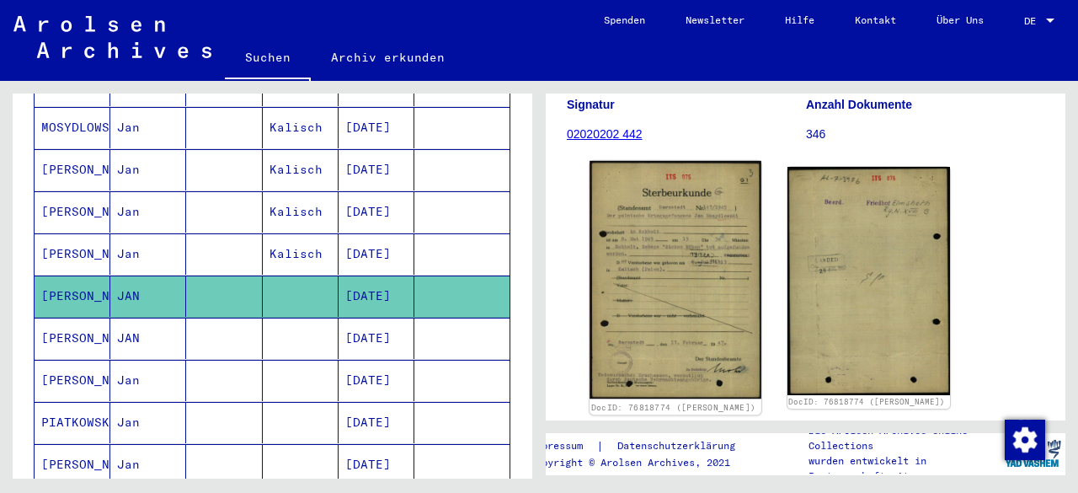
click at [664, 268] on img at bounding box center [674, 279] width 171 height 237
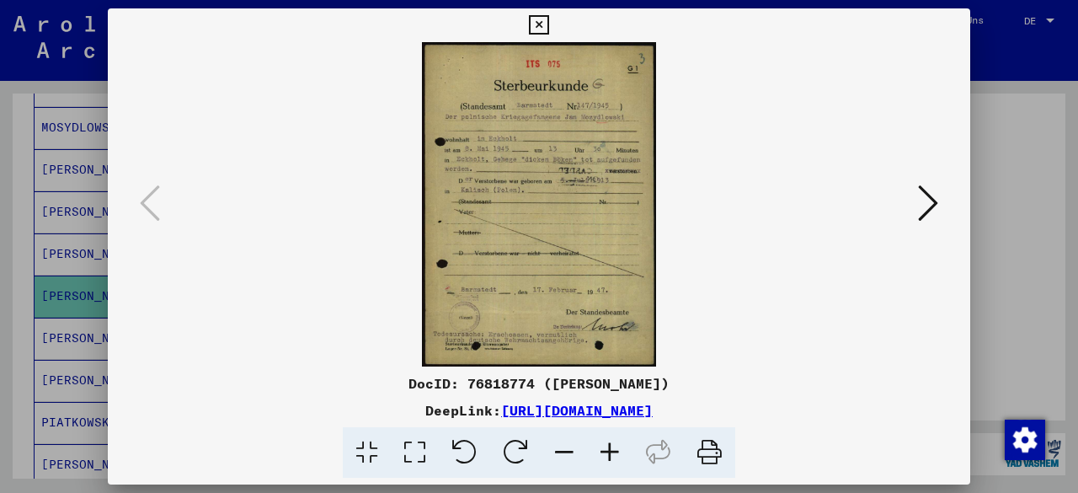
click at [607, 461] on icon at bounding box center [609, 452] width 45 height 51
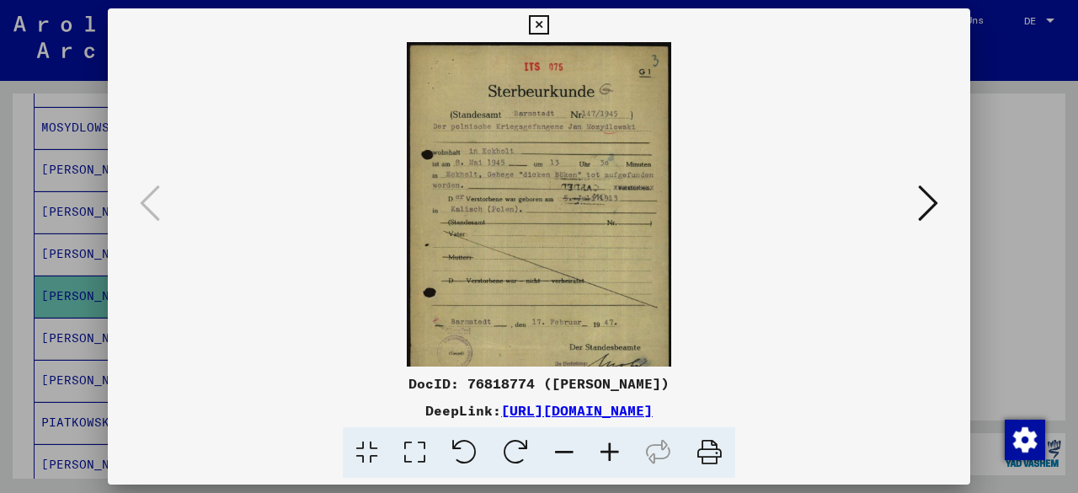
click at [607, 461] on icon at bounding box center [609, 452] width 45 height 51
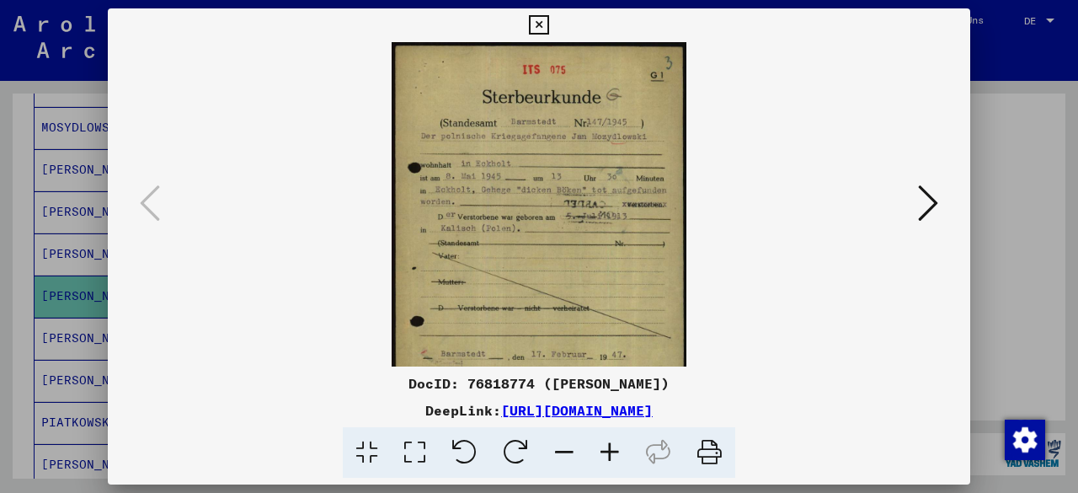
click at [607, 461] on icon at bounding box center [609, 452] width 45 height 51
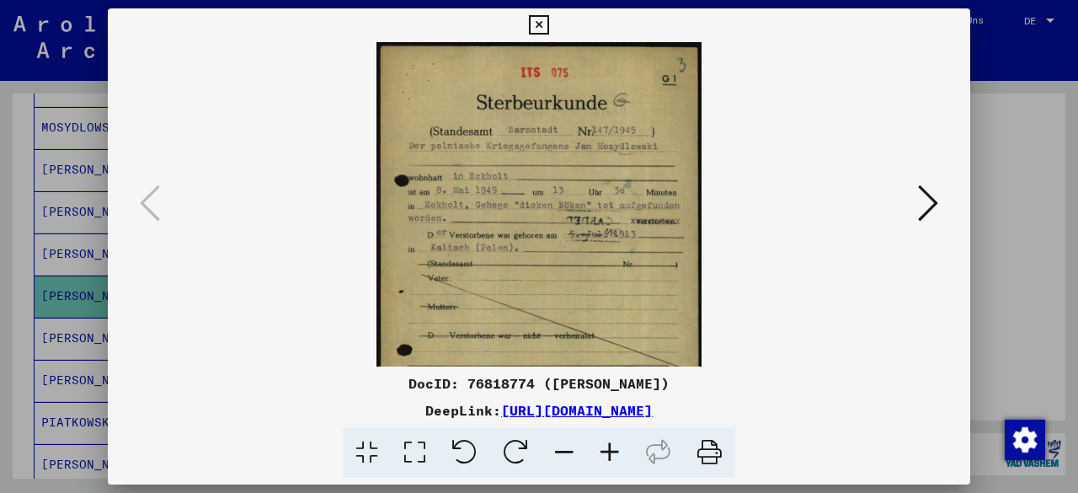
click at [607, 461] on icon at bounding box center [609, 452] width 45 height 51
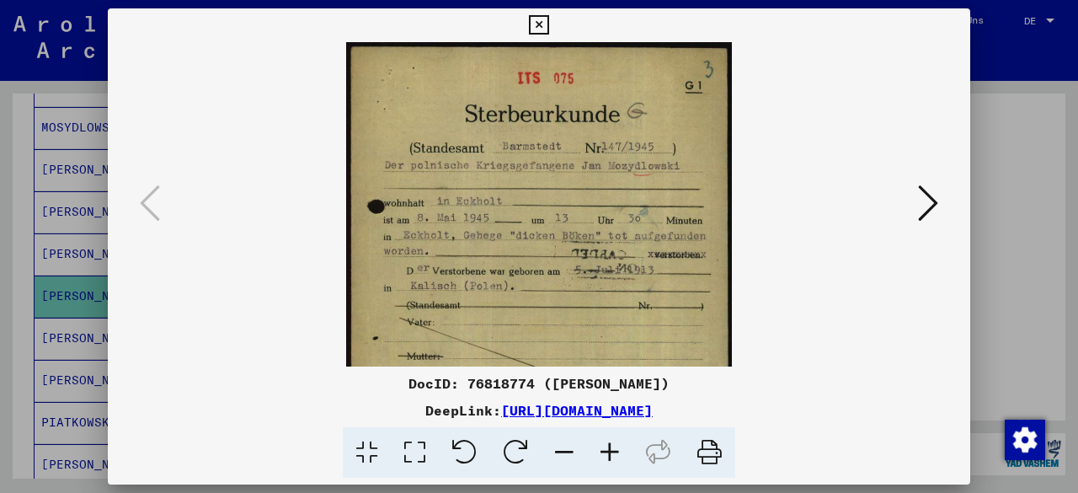
click at [607, 461] on icon at bounding box center [609, 452] width 45 height 51
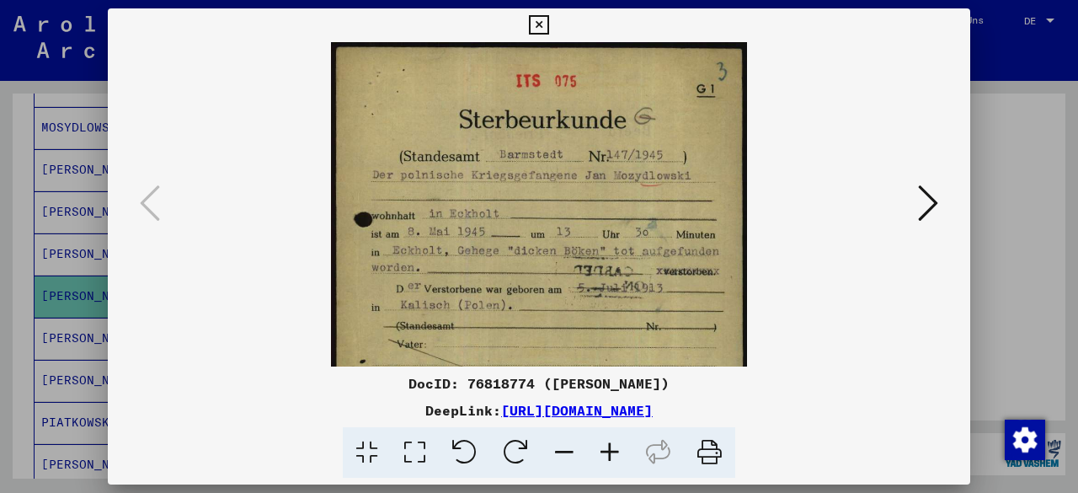
click at [607, 461] on icon at bounding box center [609, 452] width 45 height 51
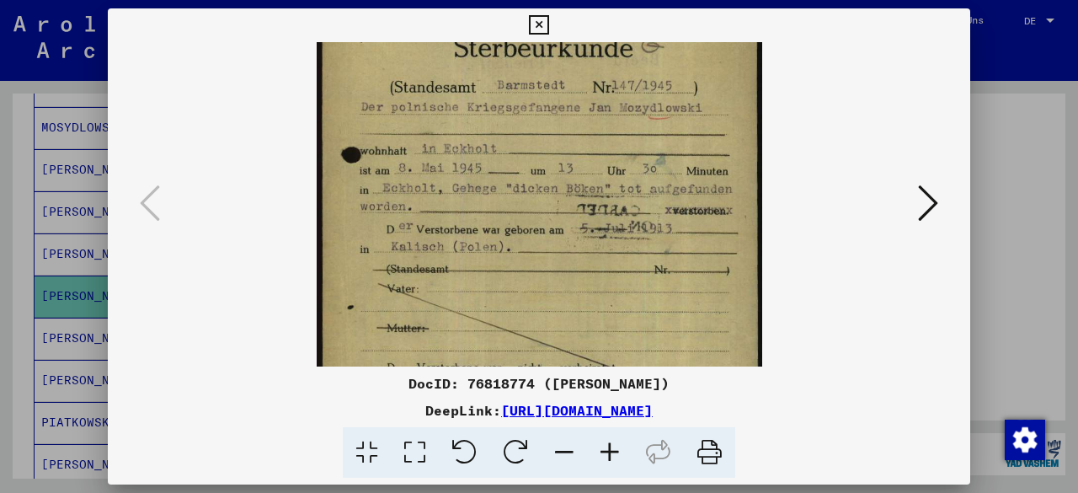
drag, startPoint x: 653, startPoint y: 225, endPoint x: 674, endPoint y: 76, distance: 150.4
click at [674, 76] on img at bounding box center [539, 274] width 445 height 619
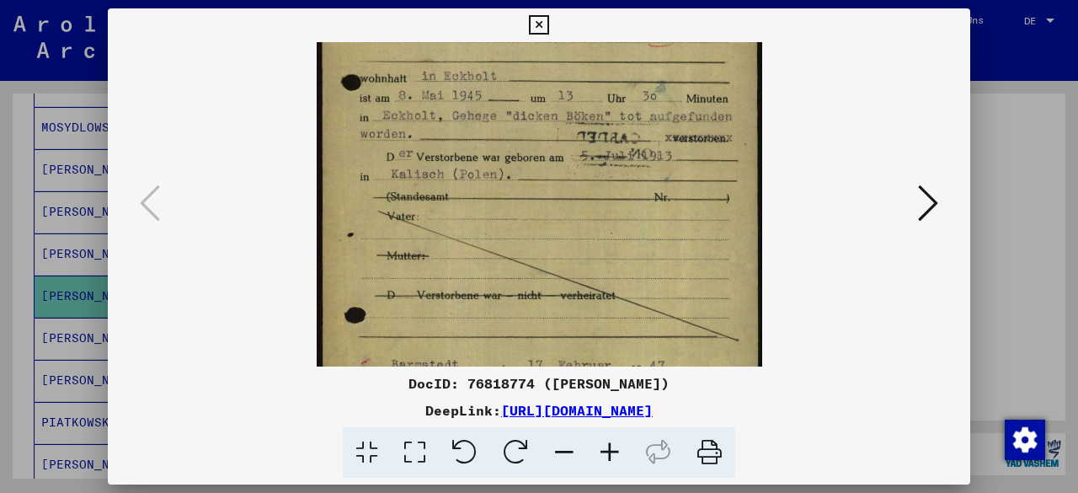
scroll to position [281, 0]
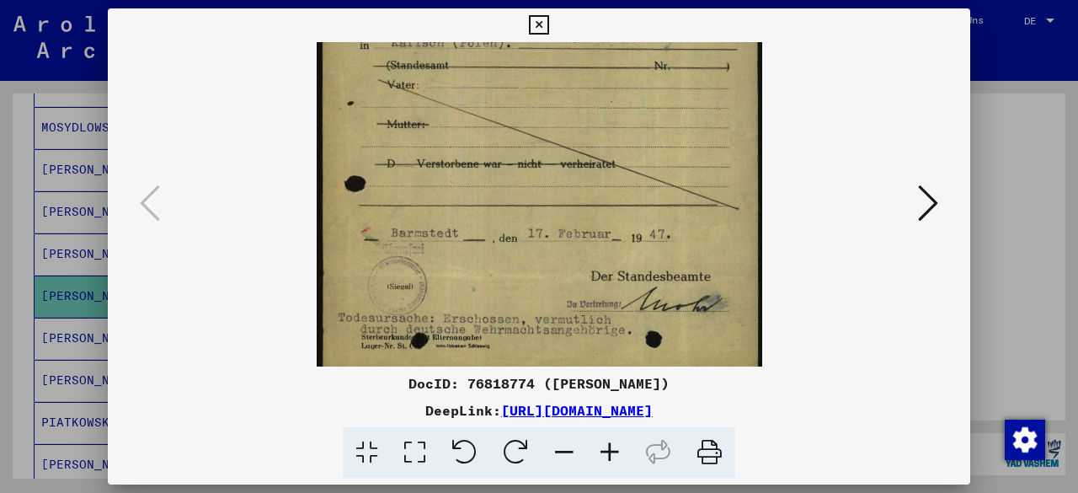
drag, startPoint x: 655, startPoint y: 201, endPoint x: 653, endPoint y: 71, distance: 130.5
click at [653, 71] on img at bounding box center [539, 70] width 445 height 619
drag, startPoint x: 555, startPoint y: 138, endPoint x: 538, endPoint y: 354, distance: 216.2
click at [538, 354] on img at bounding box center [539, 70] width 445 height 619
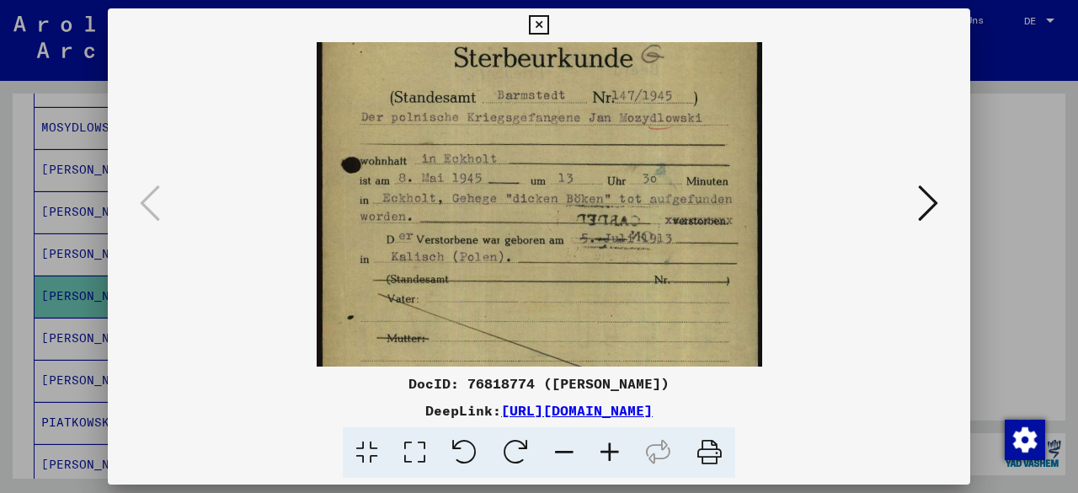
click at [537, 27] on icon at bounding box center [538, 25] width 19 height 20
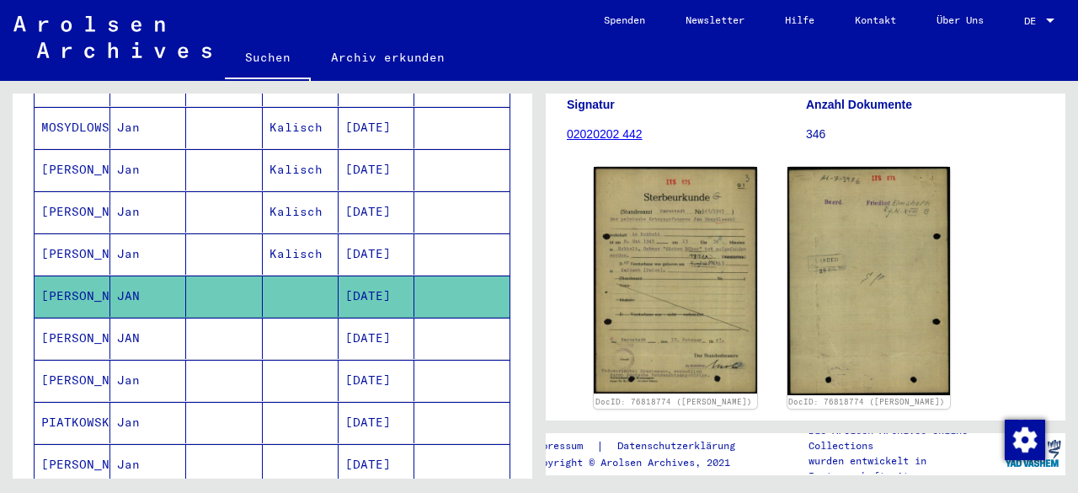
click at [80, 233] on mat-cell "[PERSON_NAME]" at bounding box center [73, 253] width 76 height 41
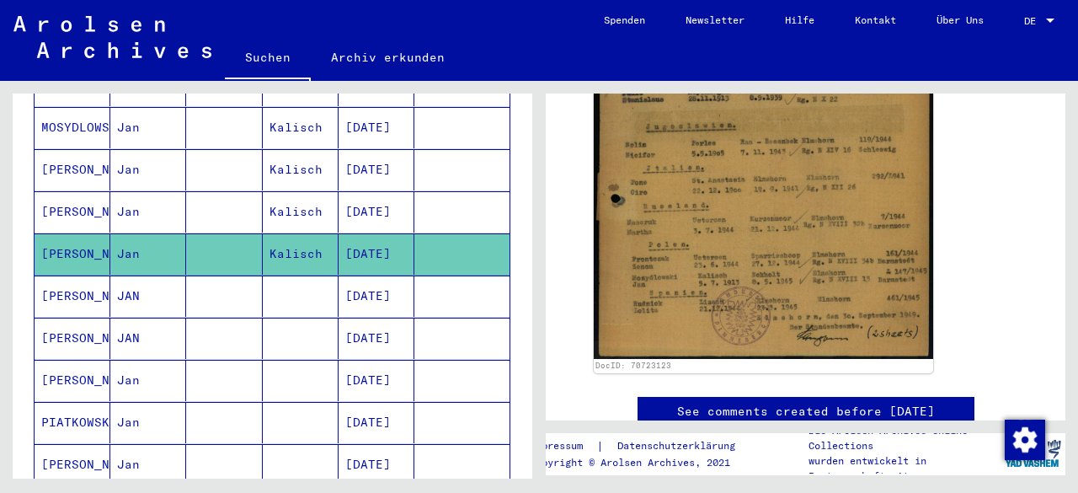
scroll to position [558, 0]
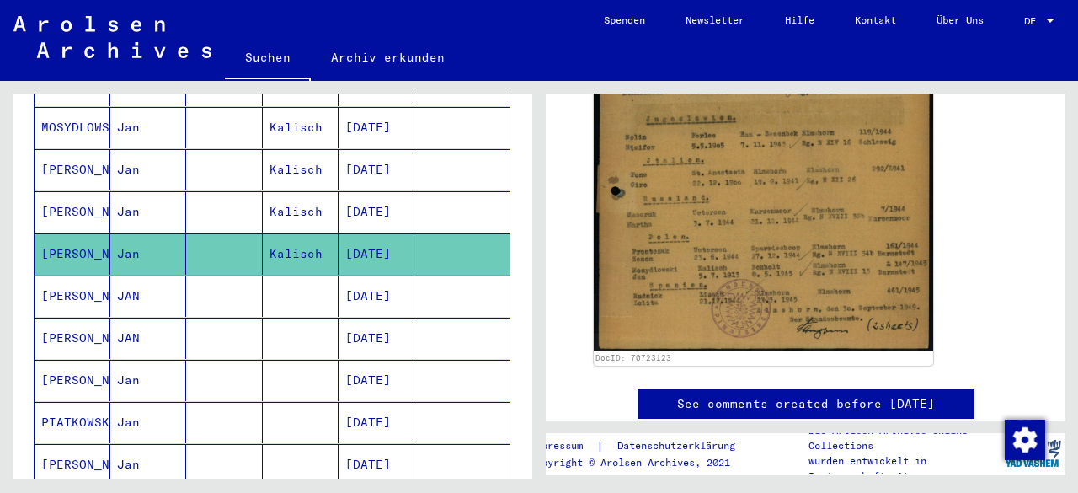
click at [72, 275] on mat-cell "[PERSON_NAME]" at bounding box center [73, 295] width 76 height 41
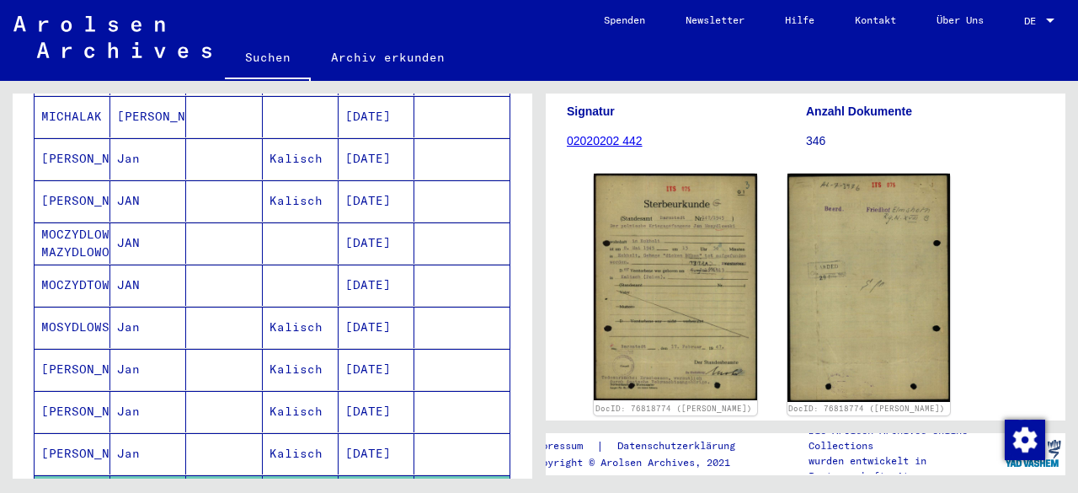
scroll to position [525, 0]
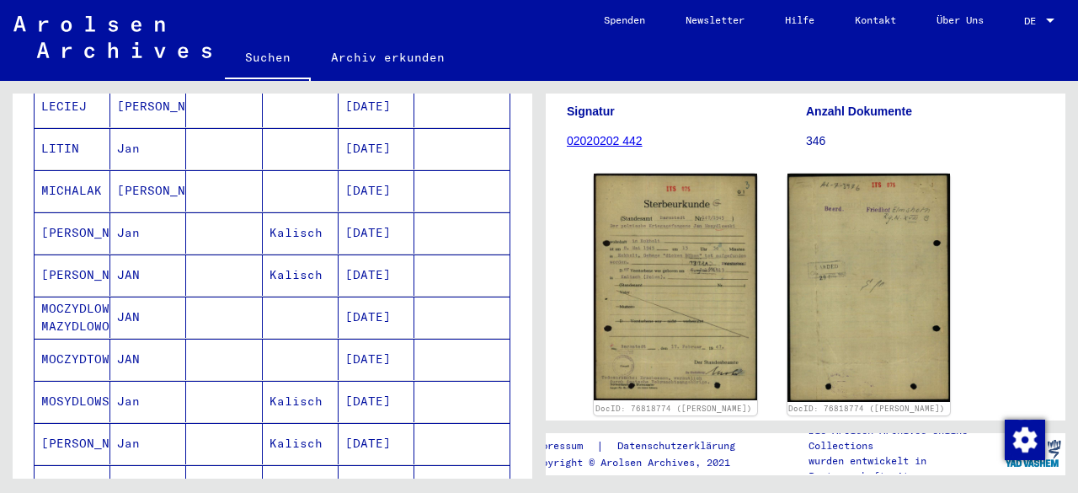
click at [79, 254] on mat-cell "[PERSON_NAME]" at bounding box center [73, 274] width 76 height 41
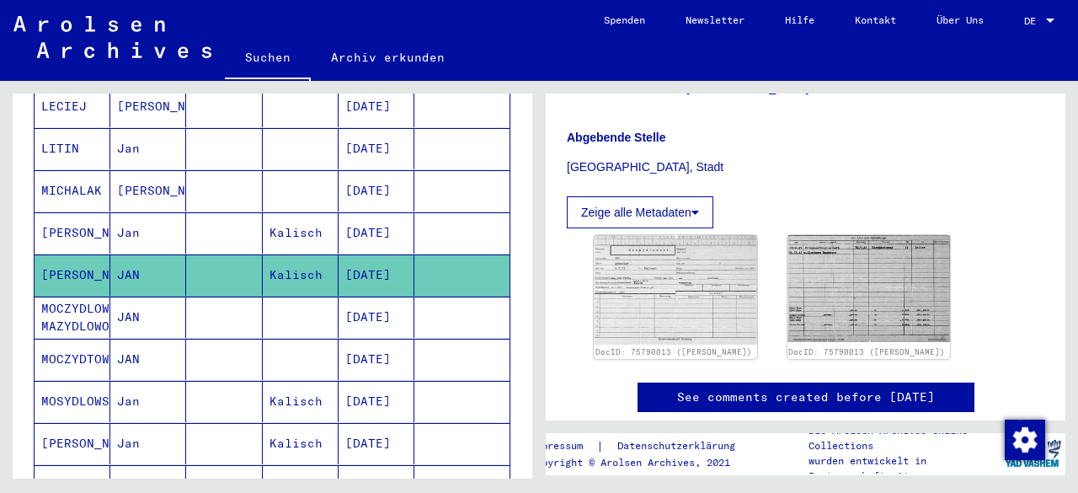
scroll to position [256, 0]
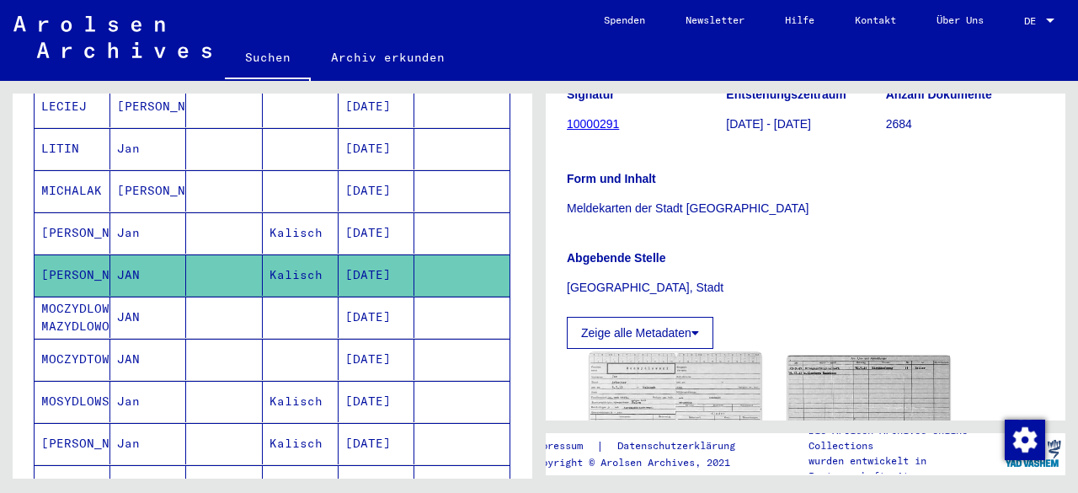
click at [663, 388] on img at bounding box center [674, 410] width 171 height 115
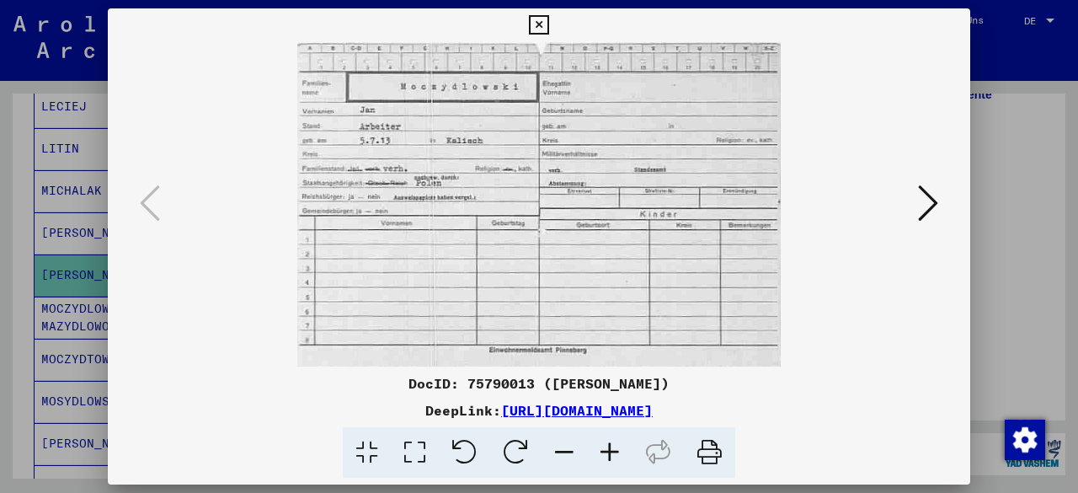
click at [925, 205] on icon at bounding box center [928, 203] width 20 height 40
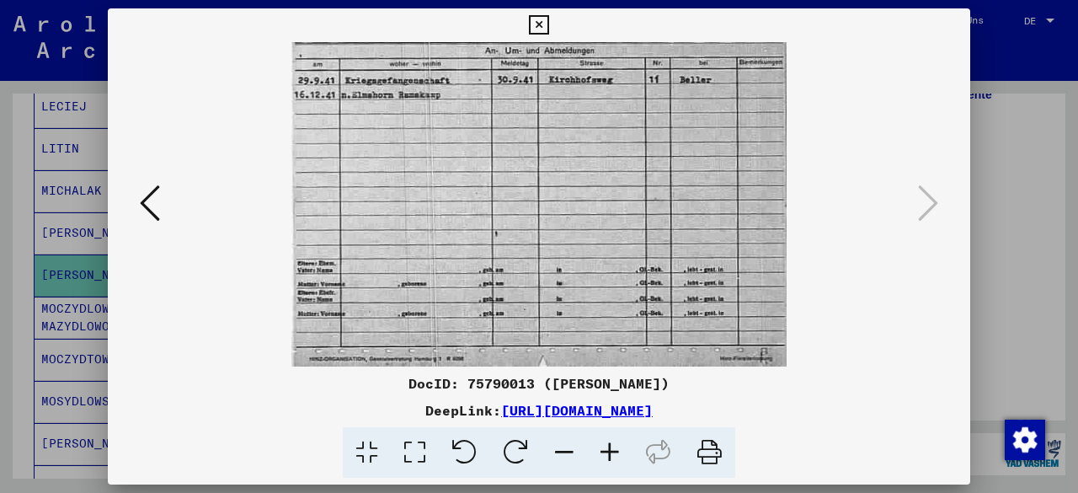
click at [613, 454] on icon at bounding box center [609, 452] width 45 height 51
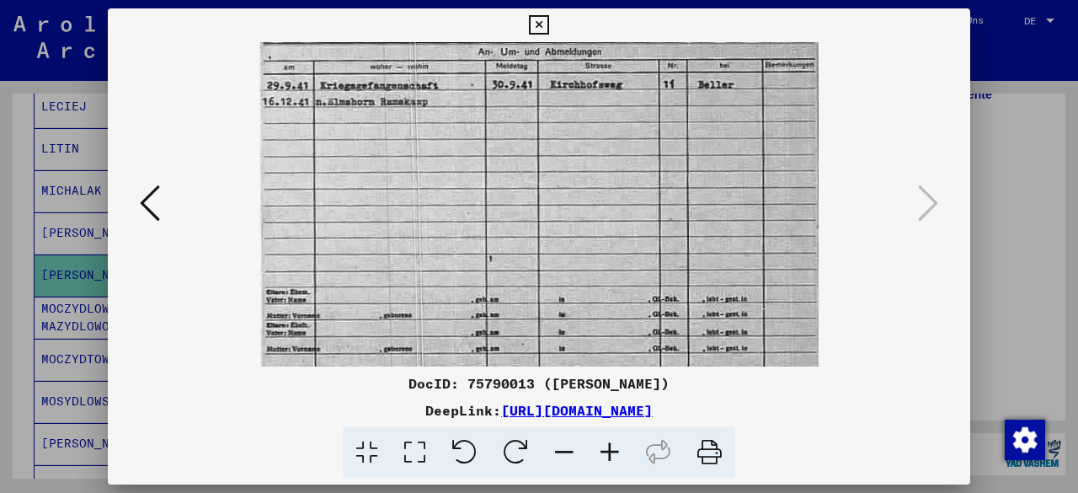
click at [613, 454] on icon at bounding box center [609, 452] width 45 height 51
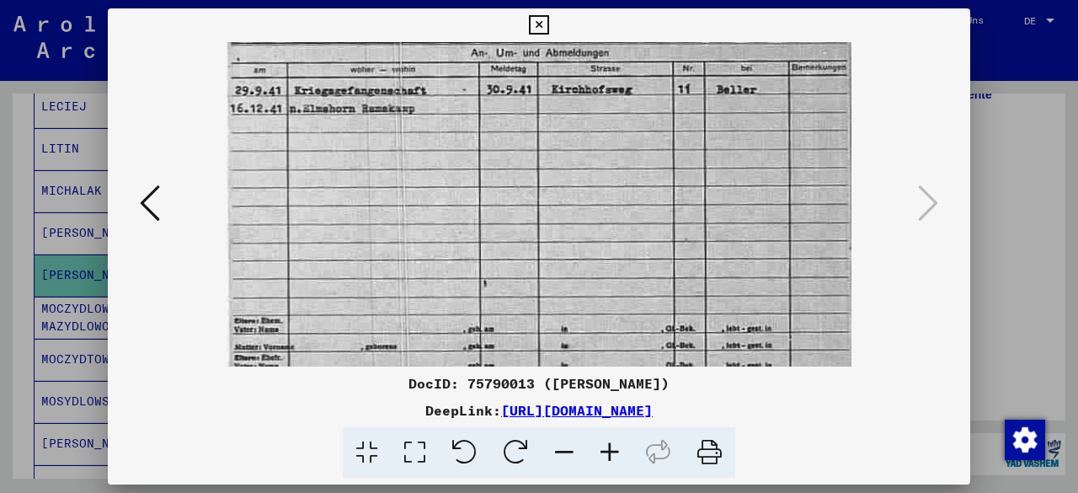
click at [613, 454] on icon at bounding box center [609, 452] width 45 height 51
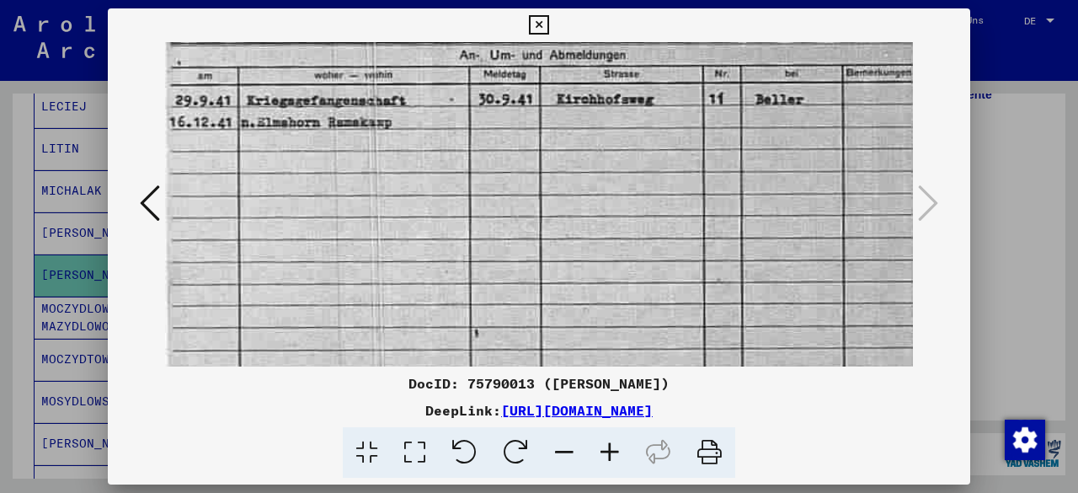
click at [613, 454] on icon at bounding box center [609, 452] width 45 height 51
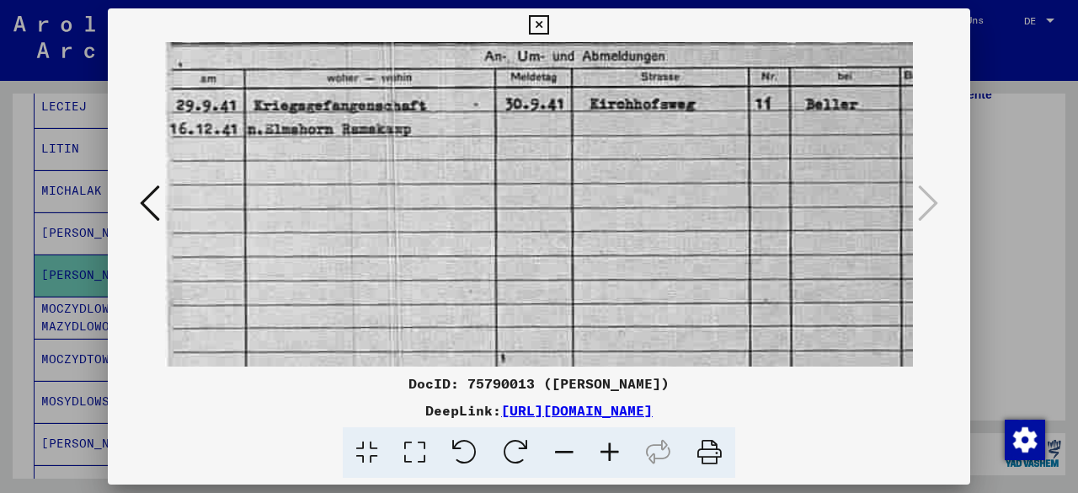
scroll to position [4, 0]
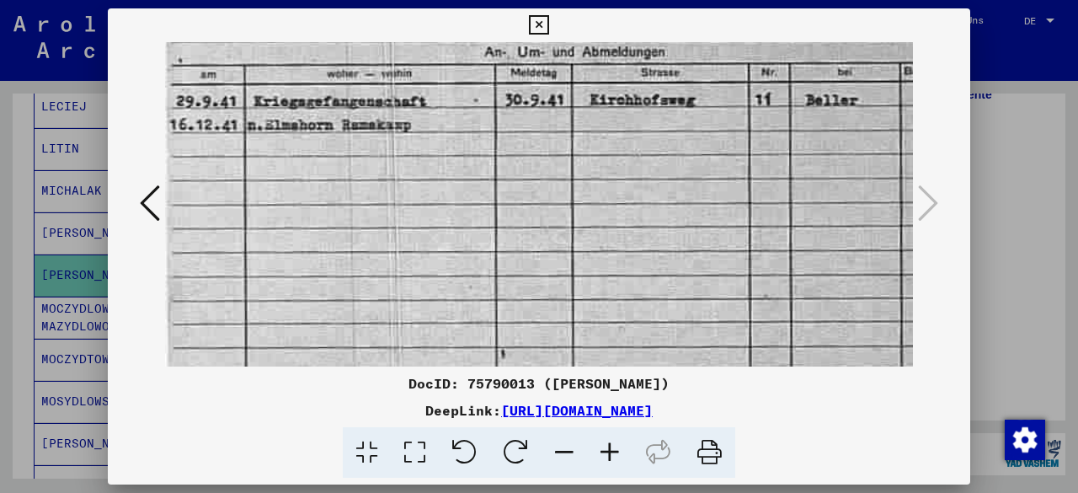
drag, startPoint x: 391, startPoint y: 237, endPoint x: 418, endPoint y: 240, distance: 27.2
click at [418, 240] on img at bounding box center [573, 305] width 817 height 535
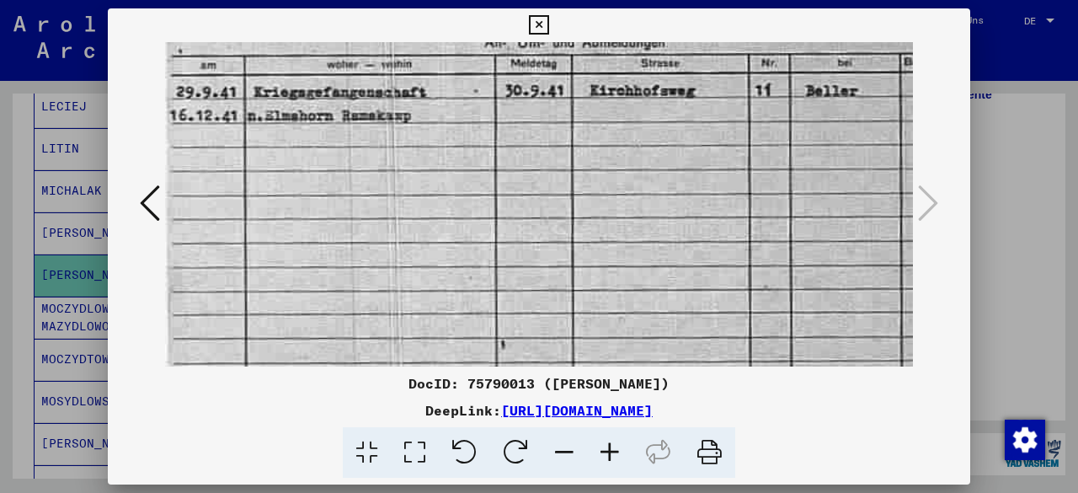
scroll to position [10, 0]
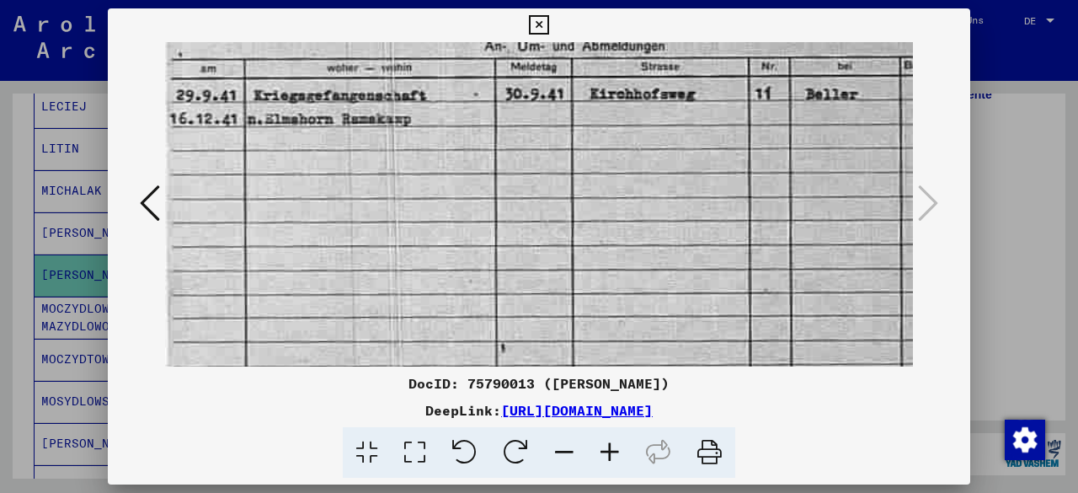
drag, startPoint x: 682, startPoint y: 218, endPoint x: 532, endPoint y: 216, distance: 149.9
click at [532, 216] on img at bounding box center [573, 299] width 817 height 535
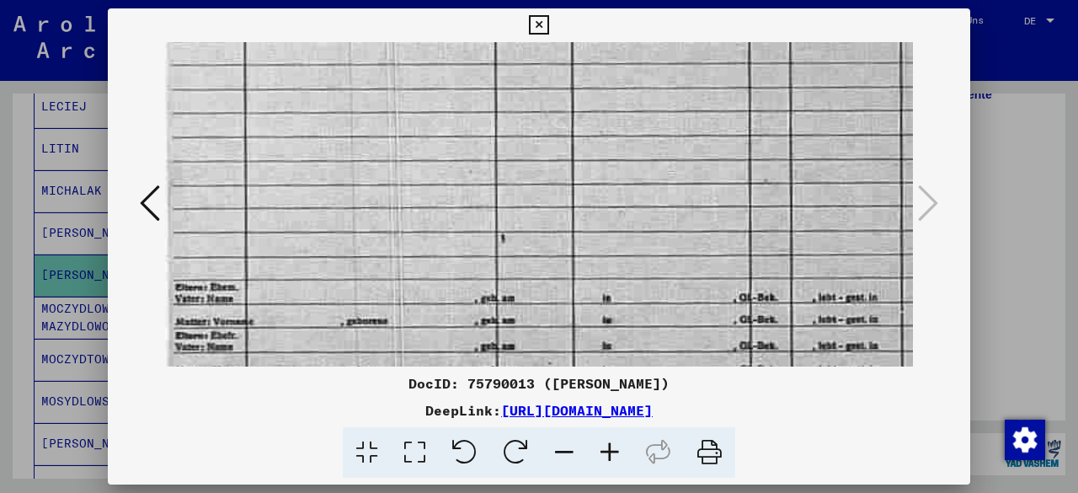
drag, startPoint x: 571, startPoint y: 247, endPoint x: 576, endPoint y: 137, distance: 109.6
click at [576, 137] on img at bounding box center [573, 190] width 817 height 535
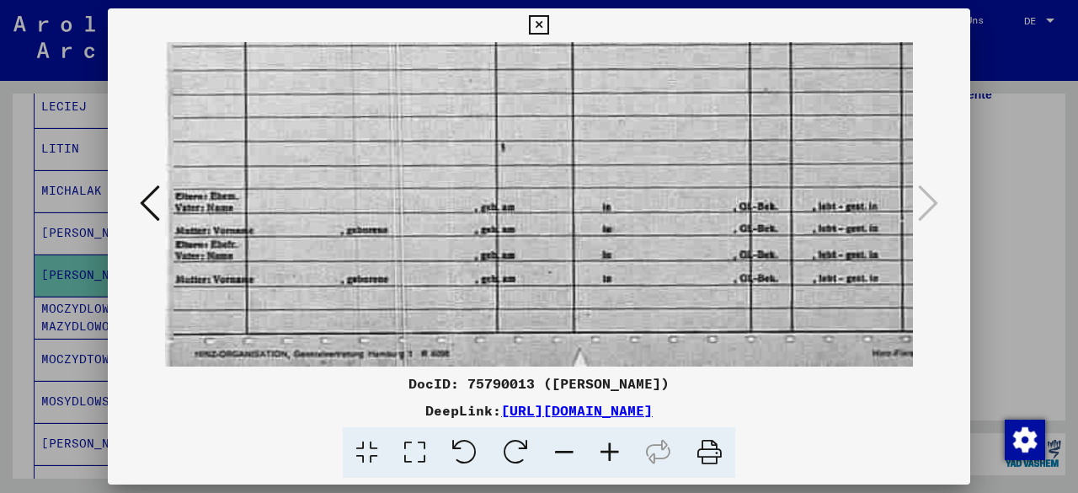
drag, startPoint x: 552, startPoint y: 238, endPoint x: 557, endPoint y: 147, distance: 91.1
click at [557, 147] on img at bounding box center [573, 99] width 817 height 535
click at [536, 26] on icon at bounding box center [538, 25] width 19 height 20
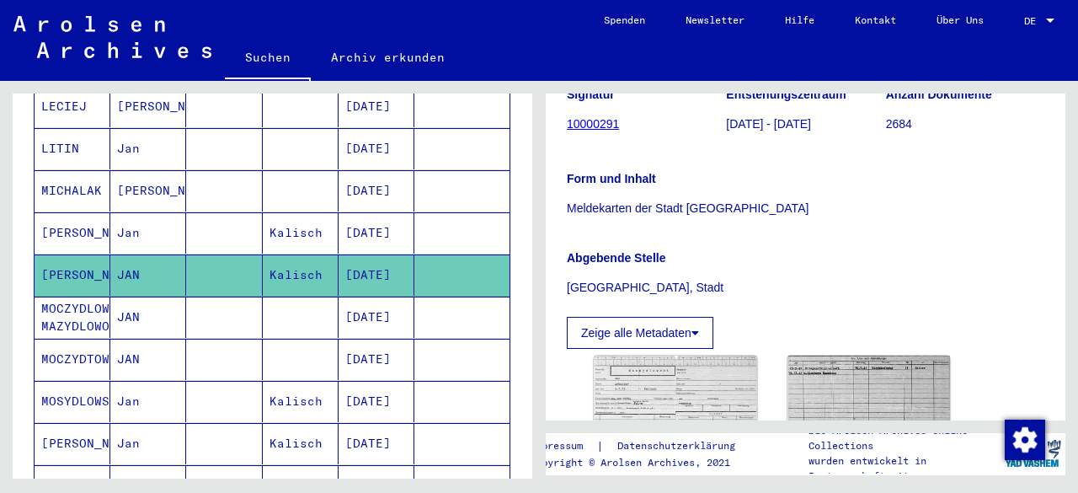
click at [77, 212] on mat-cell "[PERSON_NAME]" at bounding box center [73, 232] width 76 height 41
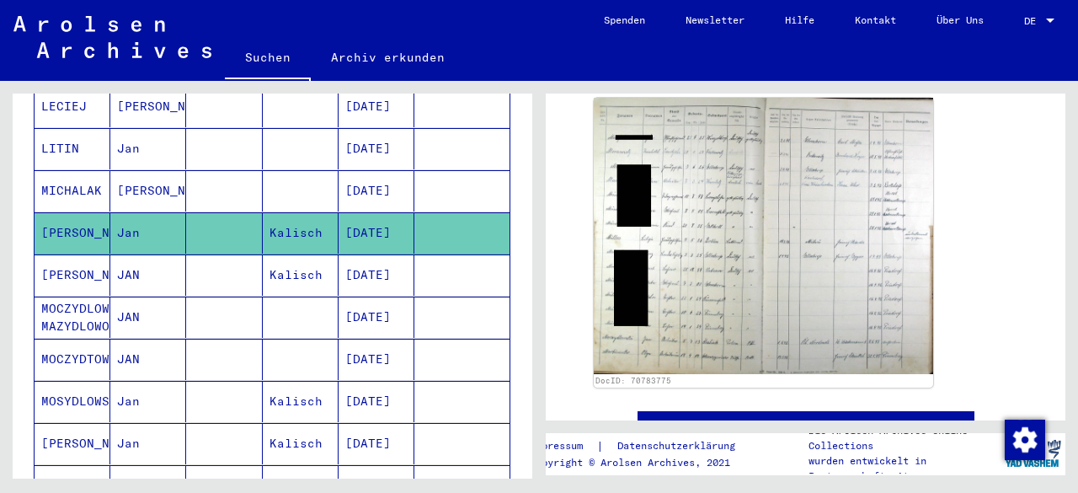
scroll to position [545, 0]
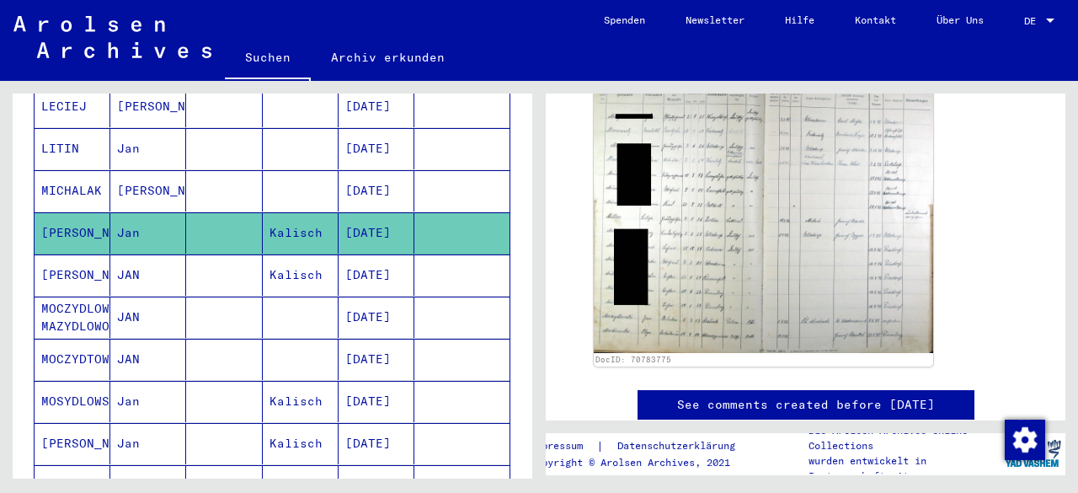
click at [76, 254] on mat-cell "[PERSON_NAME]" at bounding box center [73, 274] width 76 height 41
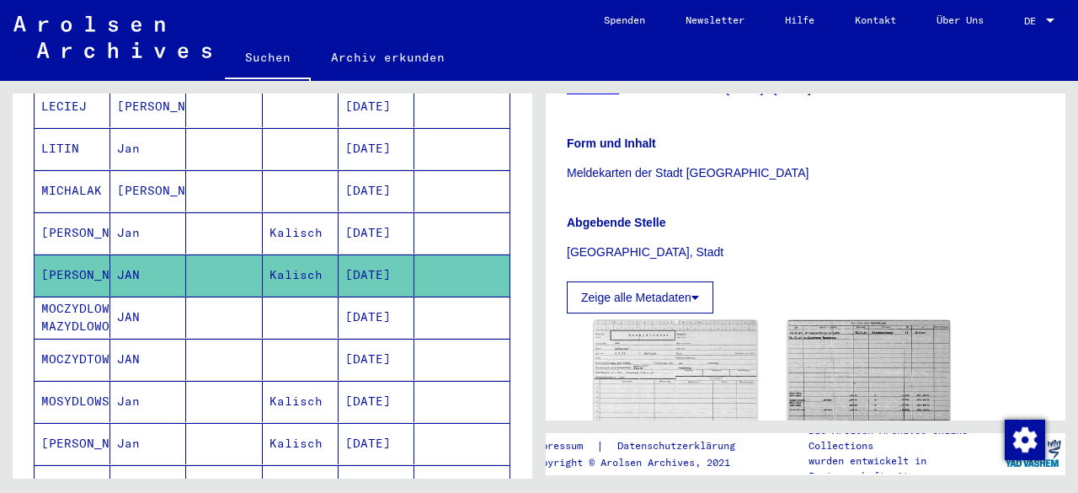
scroll to position [227, 0]
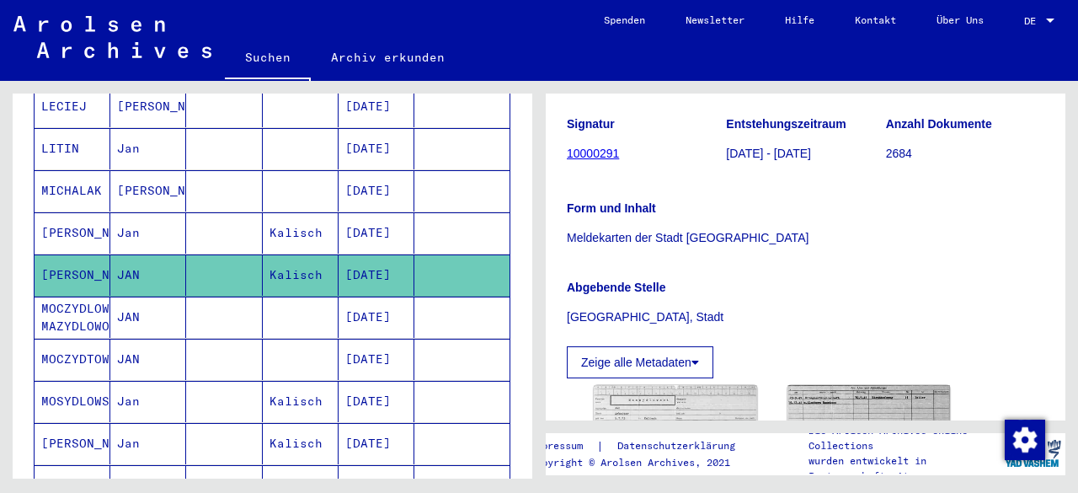
click at [83, 296] on mat-cell "MOCZYDLOWSKI MAZYDLOWOSKI" at bounding box center [73, 316] width 76 height 41
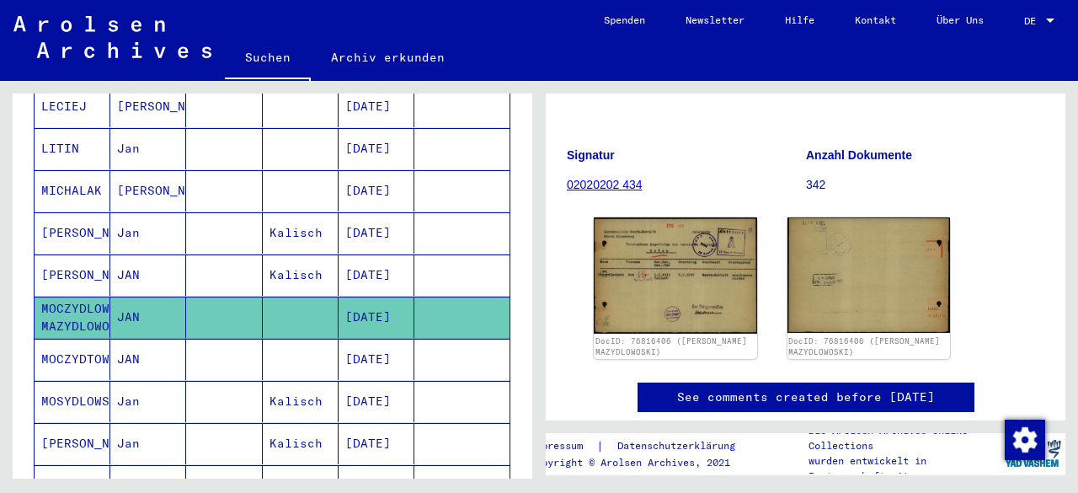
scroll to position [180, 0]
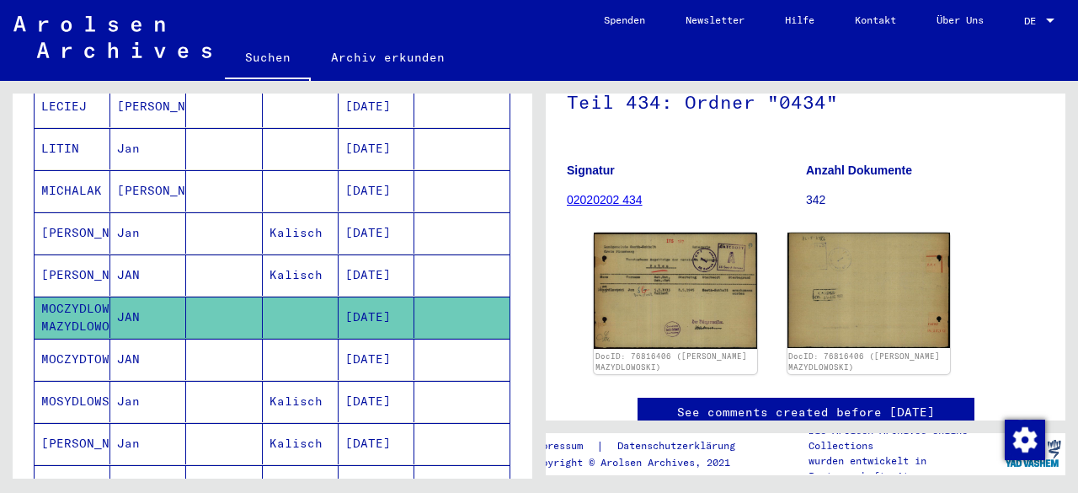
click at [56, 339] on mat-cell "MOCZYDTOWSKA" at bounding box center [73, 359] width 76 height 41
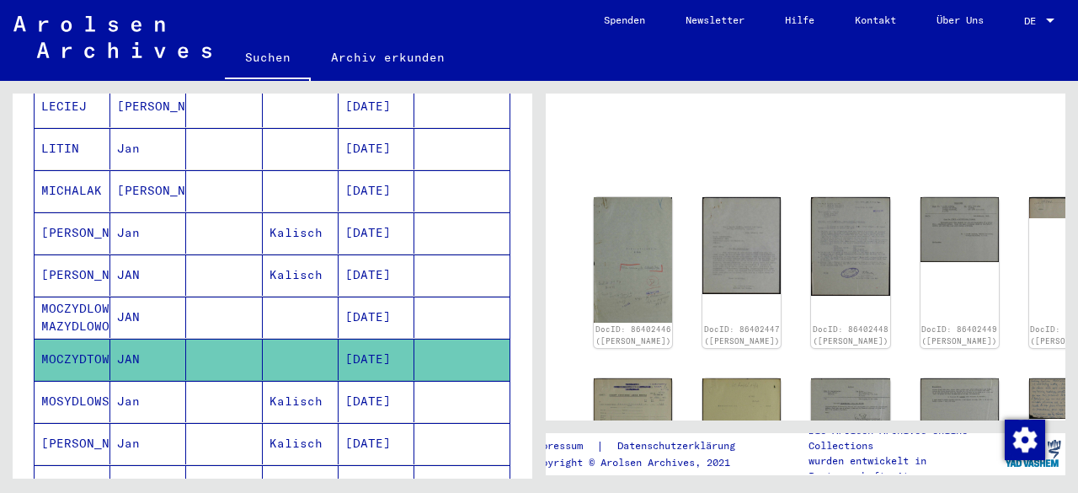
scroll to position [47, 0]
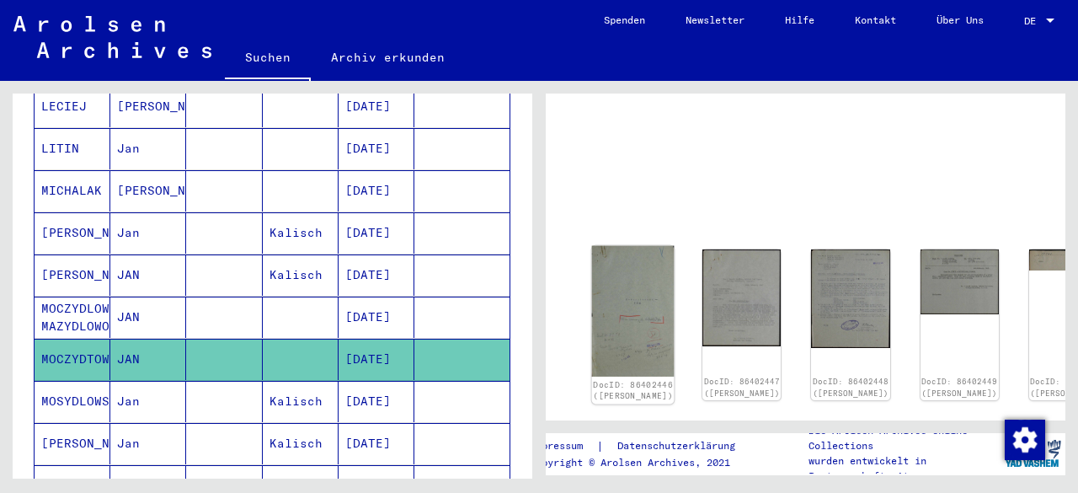
click at [625, 302] on img at bounding box center [633, 311] width 83 height 131
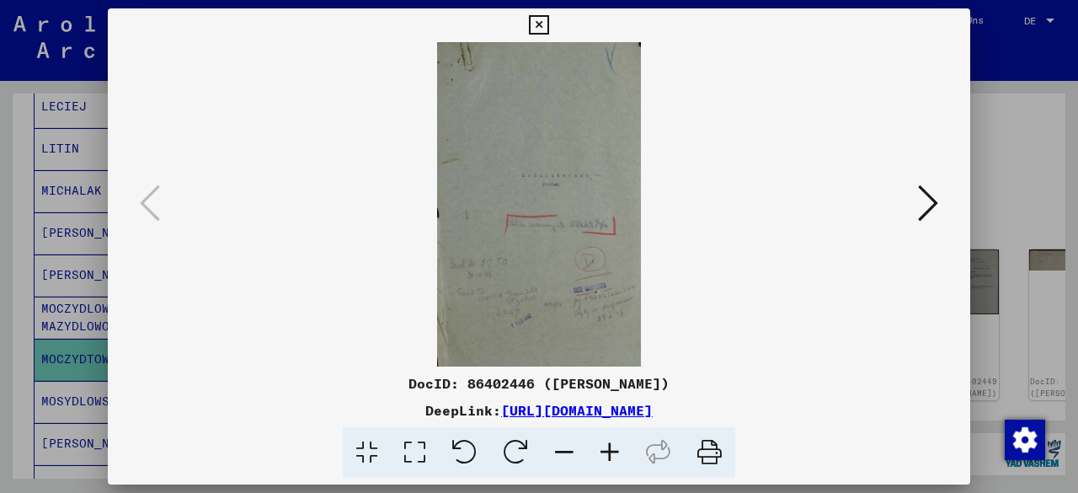
click at [601, 390] on div "DocID: 86402446 ([PERSON_NAME])" at bounding box center [539, 383] width 862 height 20
copy div "MOCZYDTOWSKA"
click at [918, 208] on icon at bounding box center [928, 203] width 20 height 40
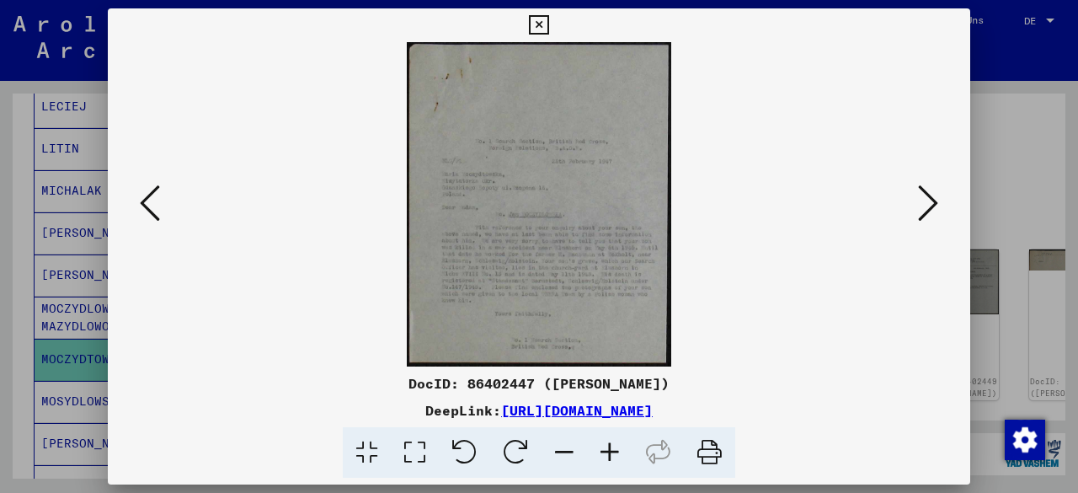
click at [140, 198] on icon at bounding box center [150, 203] width 20 height 40
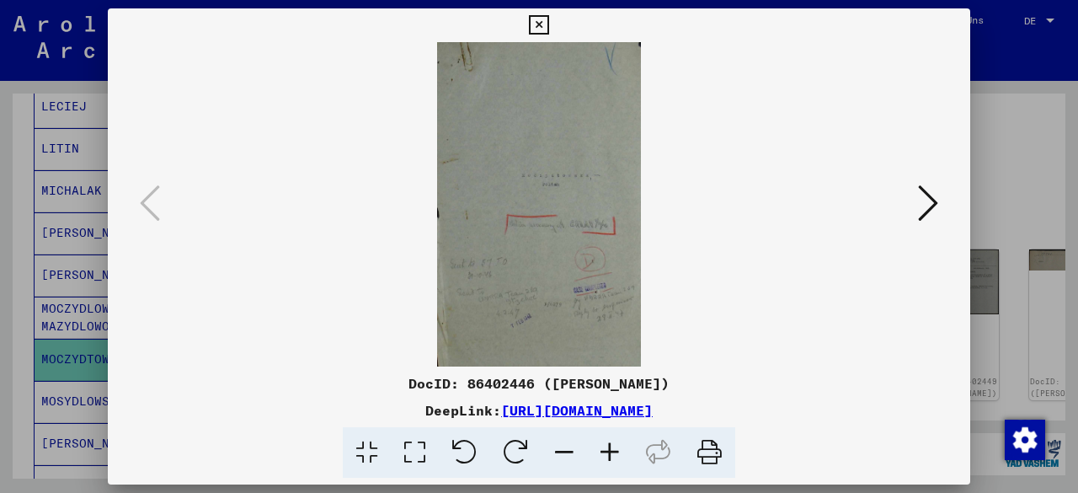
click at [930, 205] on icon at bounding box center [928, 203] width 20 height 40
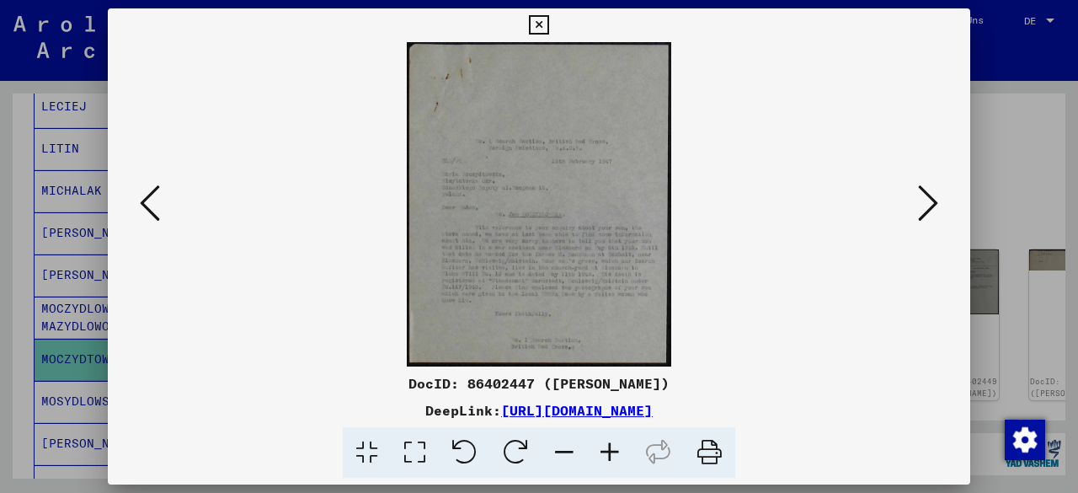
click at [930, 205] on icon at bounding box center [928, 203] width 20 height 40
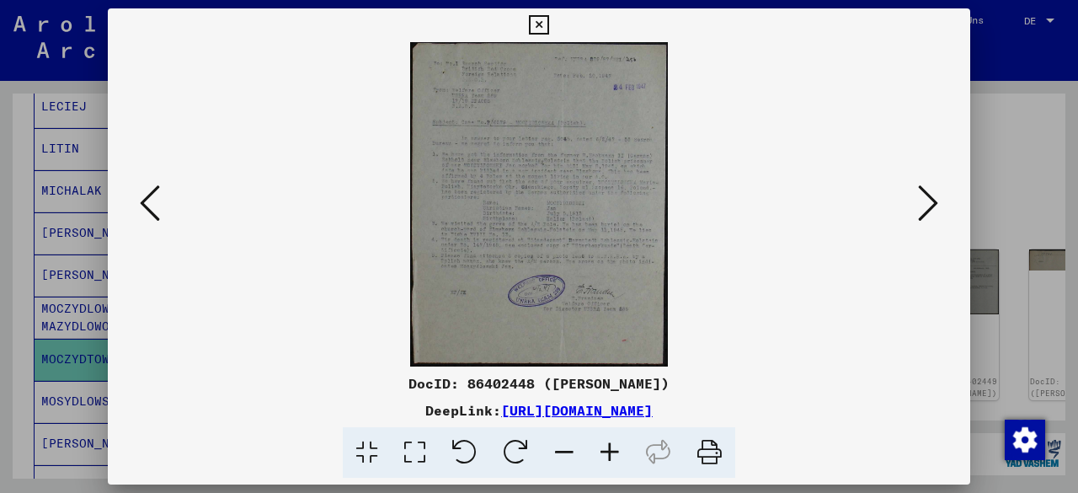
click at [145, 205] on icon at bounding box center [150, 203] width 20 height 40
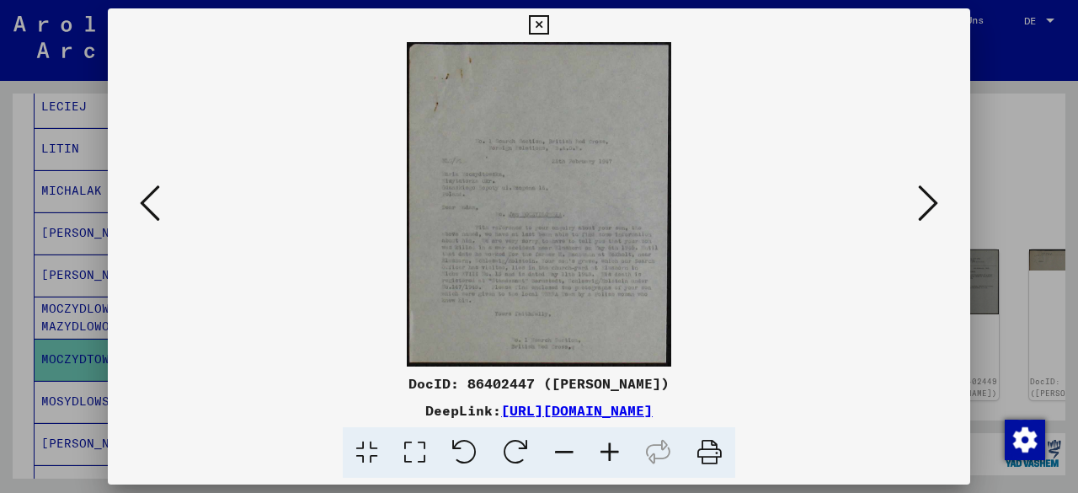
click at [145, 205] on icon at bounding box center [150, 203] width 20 height 40
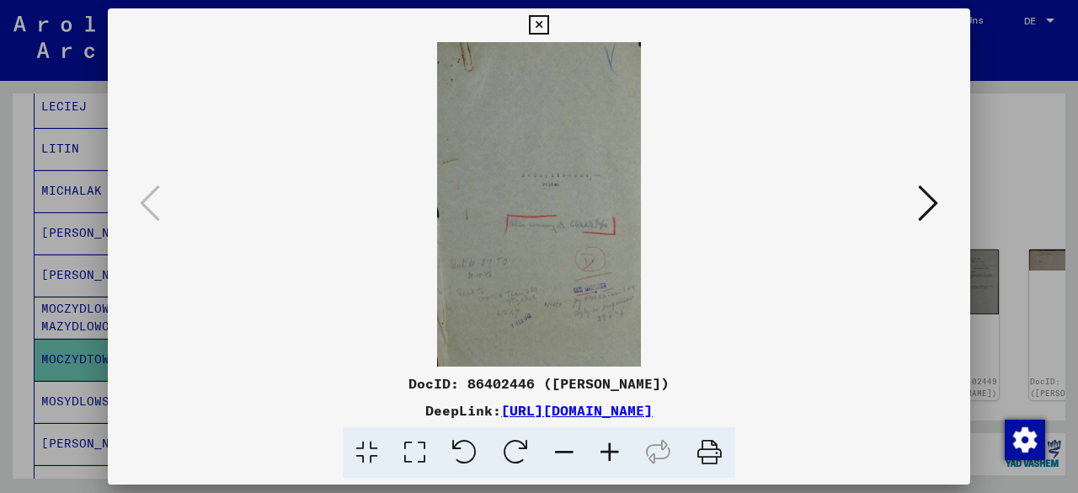
click at [920, 205] on icon at bounding box center [928, 203] width 20 height 40
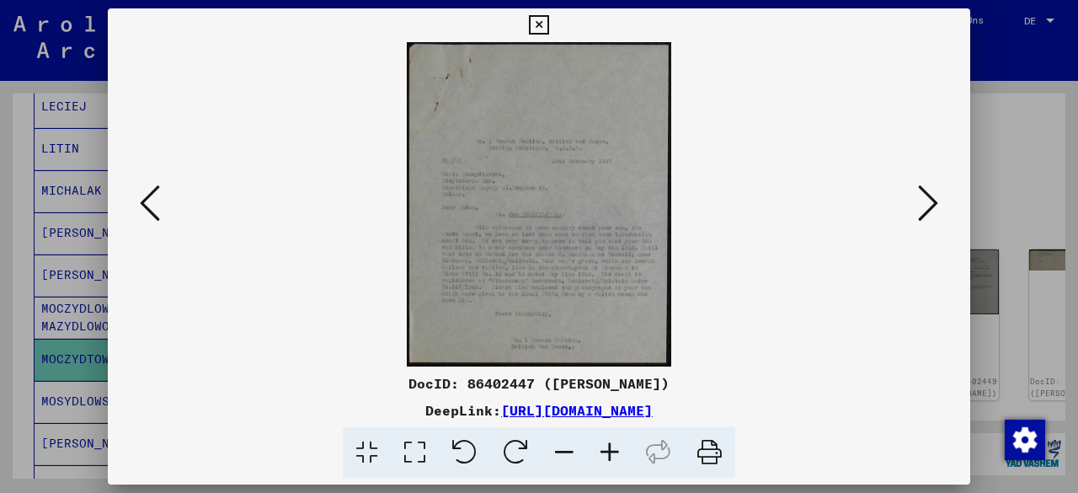
click at [923, 216] on icon at bounding box center [928, 203] width 20 height 40
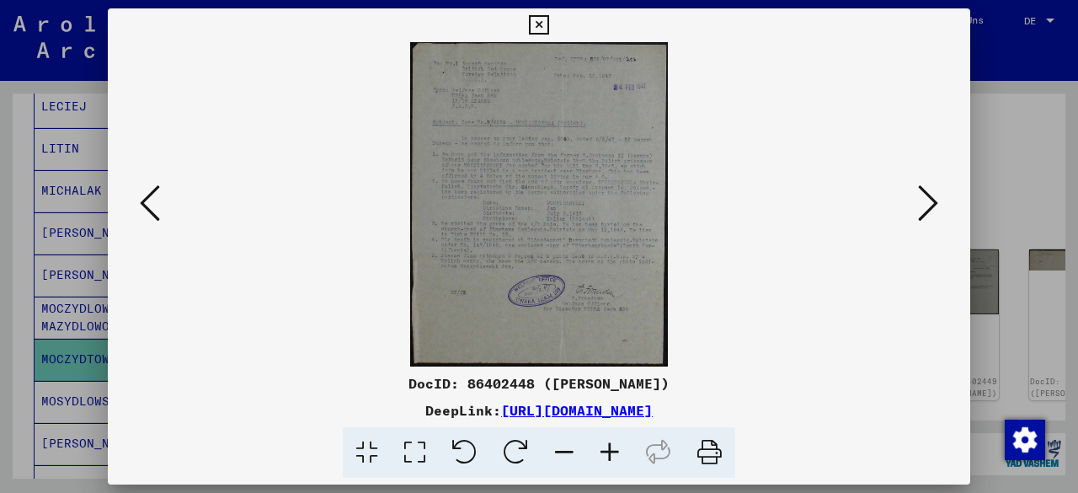
click at [920, 202] on icon at bounding box center [928, 203] width 20 height 40
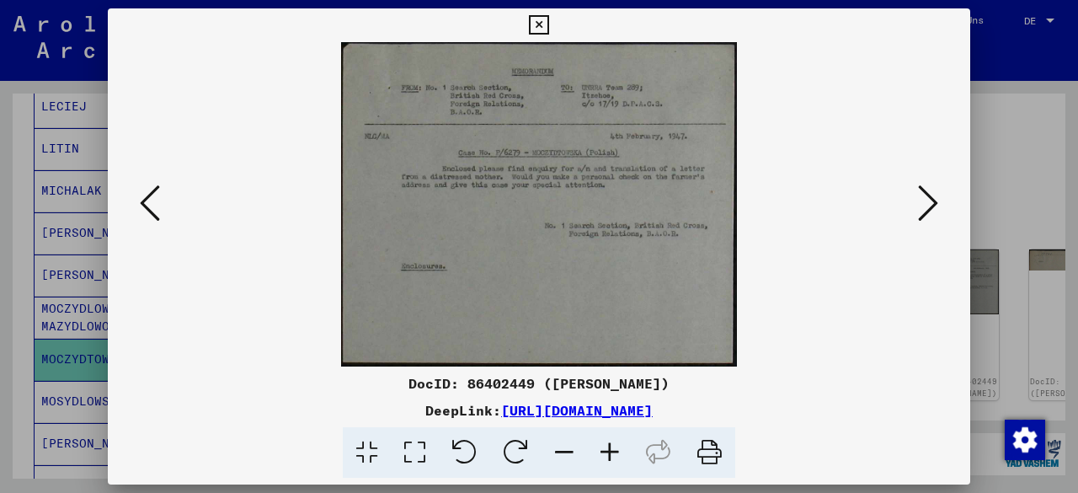
click at [929, 212] on icon at bounding box center [928, 203] width 20 height 40
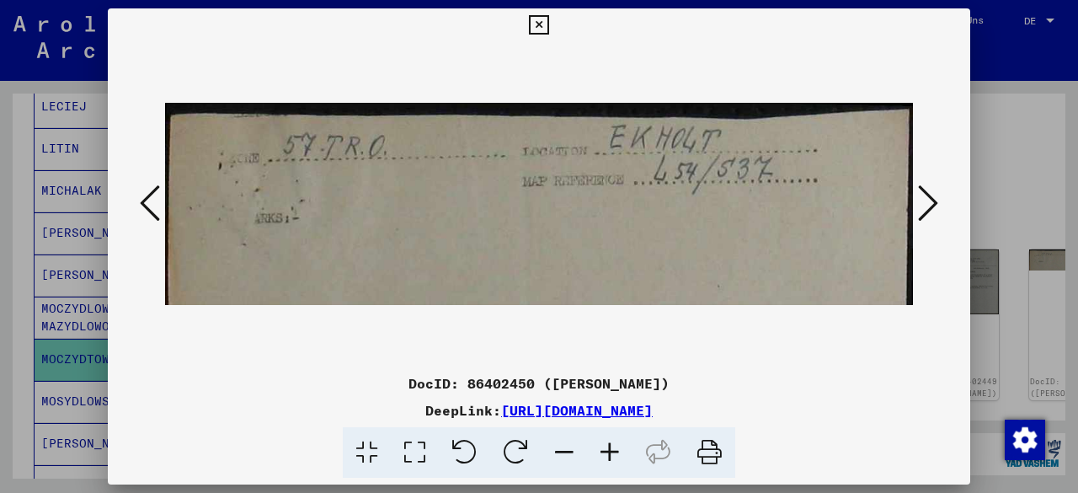
click at [925, 205] on icon at bounding box center [928, 203] width 20 height 40
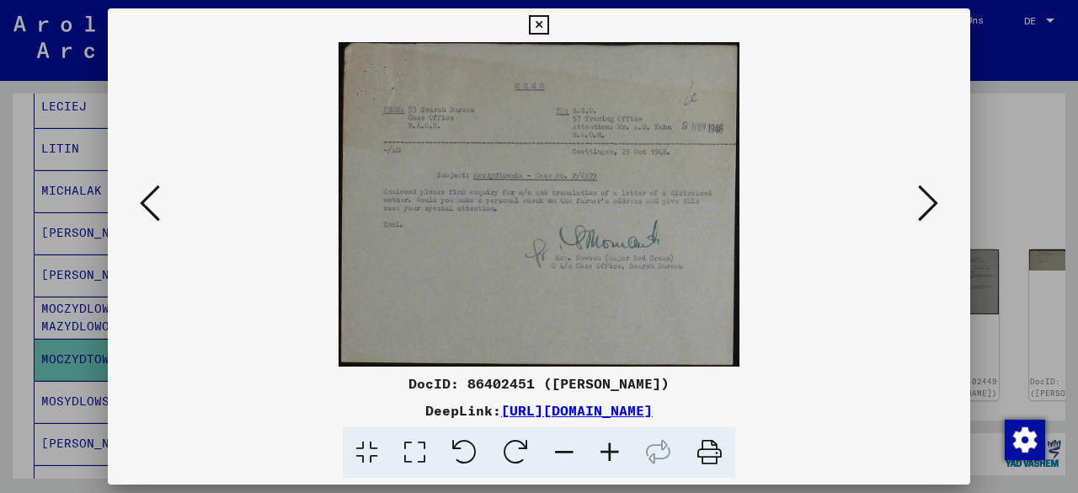
click at [157, 205] on icon at bounding box center [150, 203] width 20 height 40
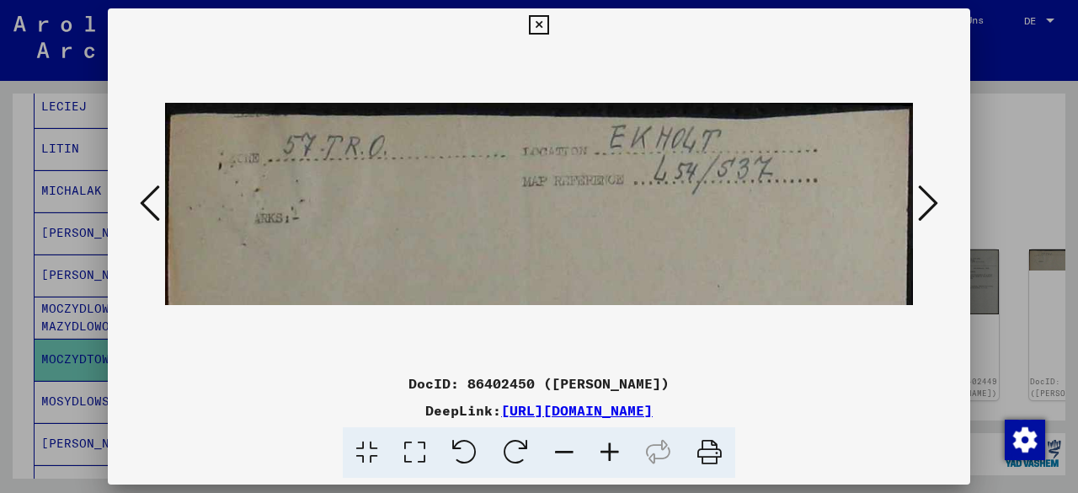
click at [933, 203] on icon at bounding box center [928, 203] width 20 height 40
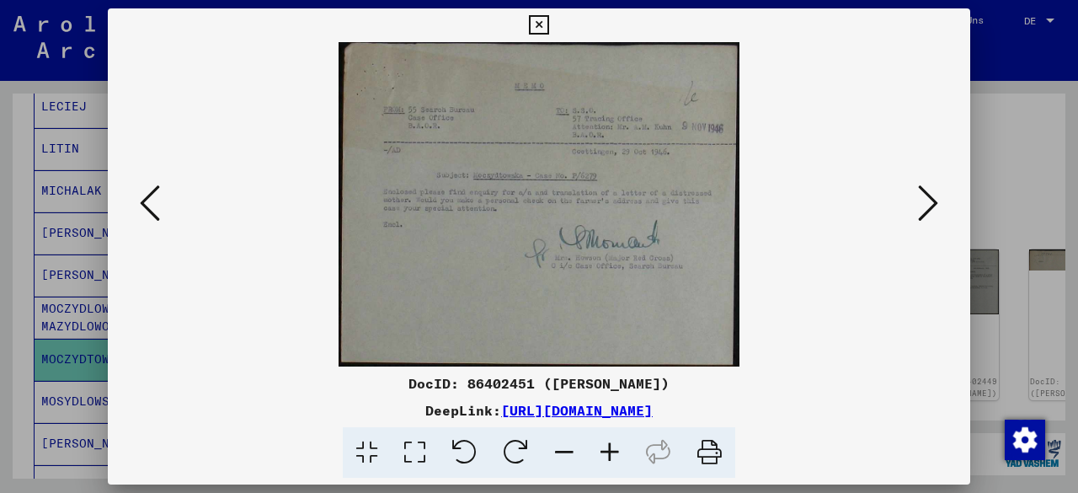
click at [920, 205] on icon at bounding box center [928, 203] width 20 height 40
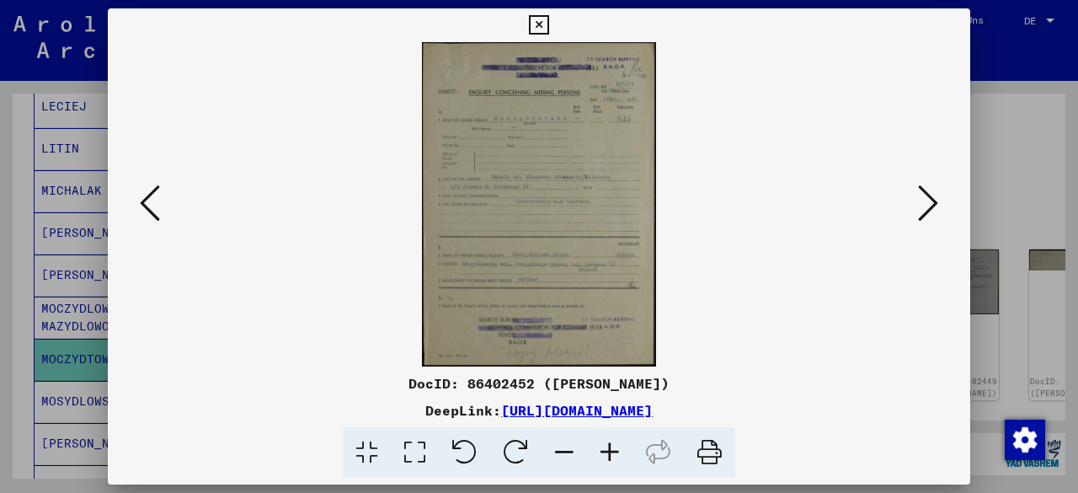
click at [933, 201] on icon at bounding box center [928, 203] width 20 height 40
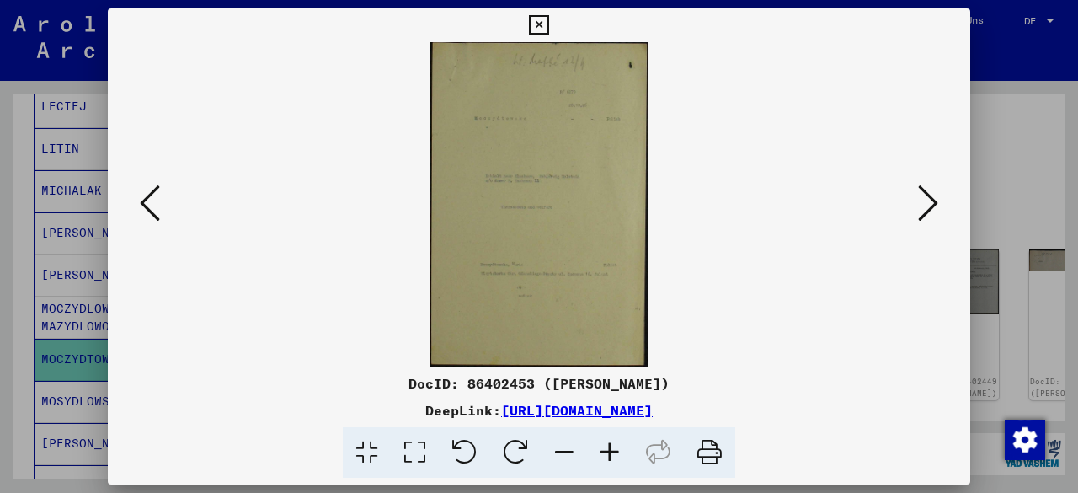
click at [923, 203] on icon at bounding box center [928, 203] width 20 height 40
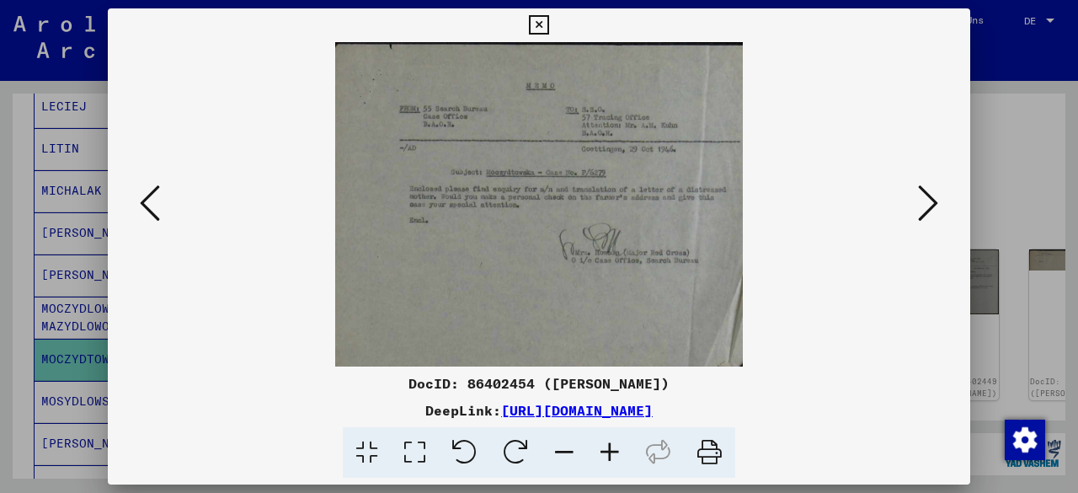
click at [928, 200] on icon at bounding box center [928, 203] width 20 height 40
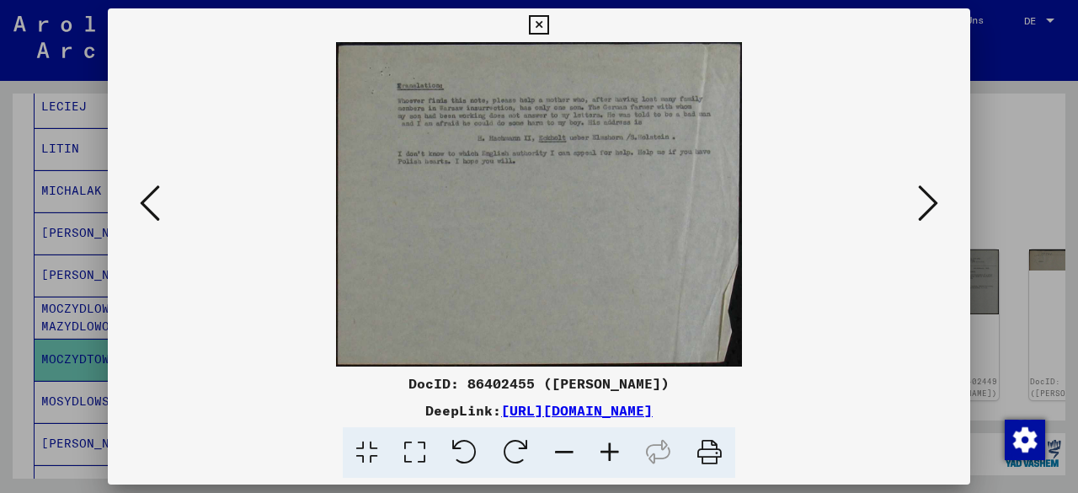
click at [925, 200] on icon at bounding box center [928, 203] width 20 height 40
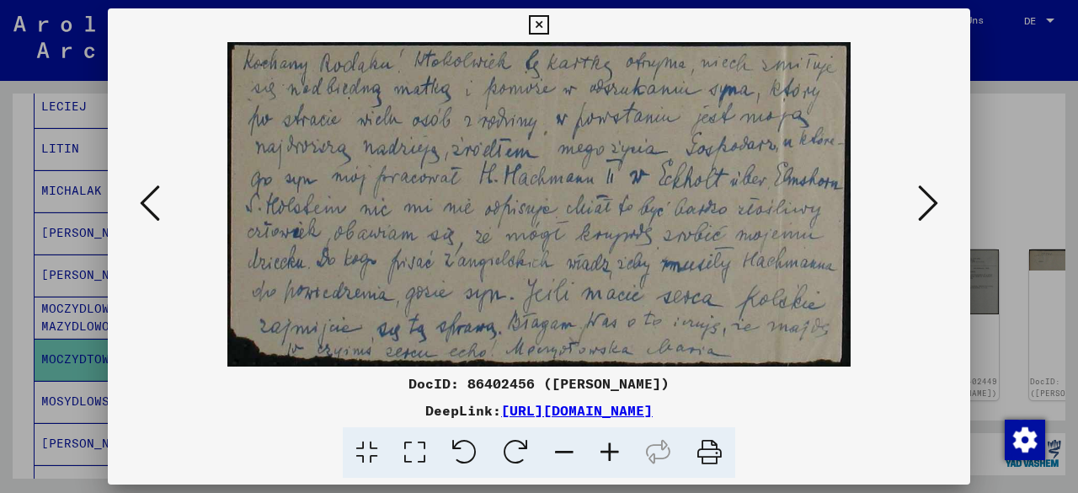
click at [925, 200] on icon at bounding box center [928, 203] width 20 height 40
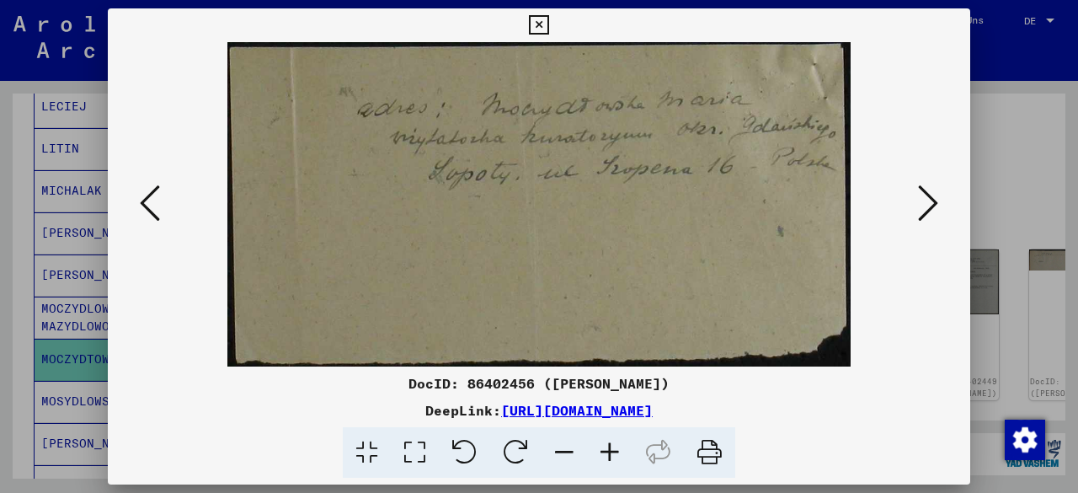
click at [933, 203] on icon at bounding box center [928, 203] width 20 height 40
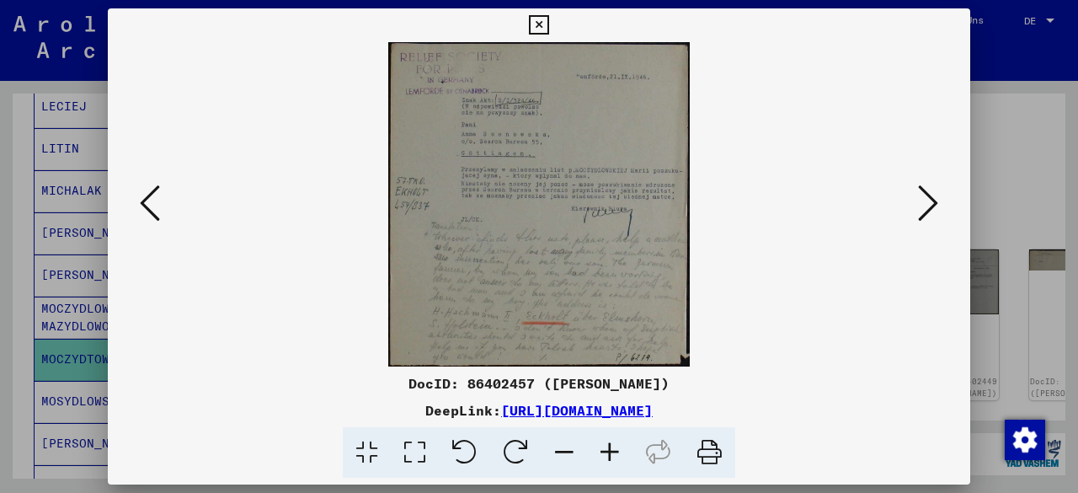
click at [930, 200] on icon at bounding box center [928, 203] width 20 height 40
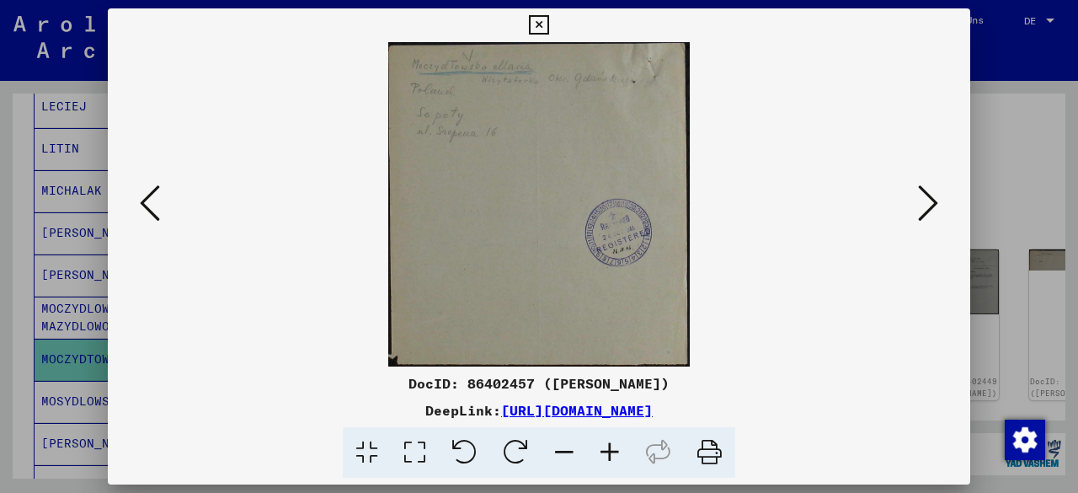
drag, startPoint x: 509, startPoint y: 198, endPoint x: 920, endPoint y: 211, distance: 412.0
click at [920, 211] on icon at bounding box center [928, 203] width 20 height 40
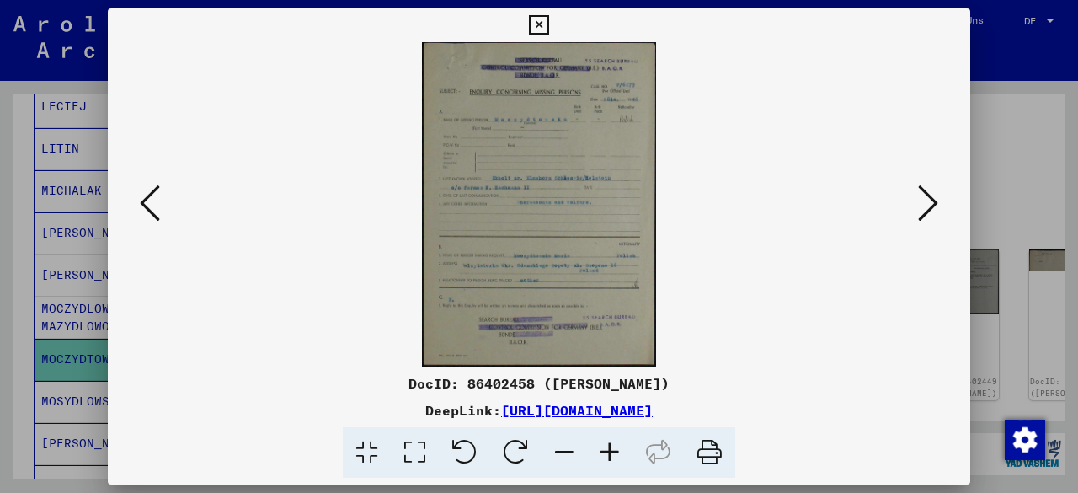
click at [930, 211] on icon at bounding box center [928, 203] width 20 height 40
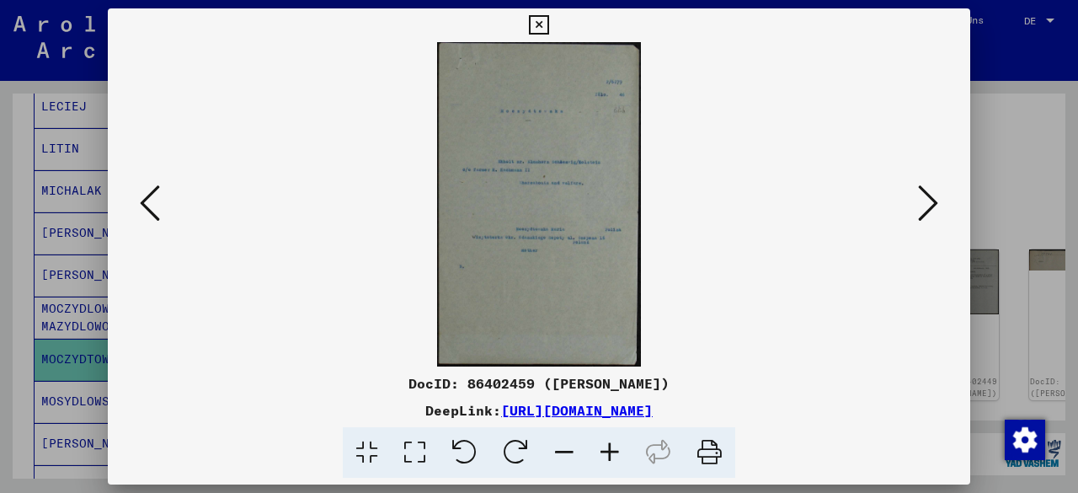
click at [537, 166] on img at bounding box center [539, 204] width 748 height 324
click at [931, 206] on icon at bounding box center [928, 203] width 20 height 40
click at [537, 23] on icon at bounding box center [538, 25] width 19 height 20
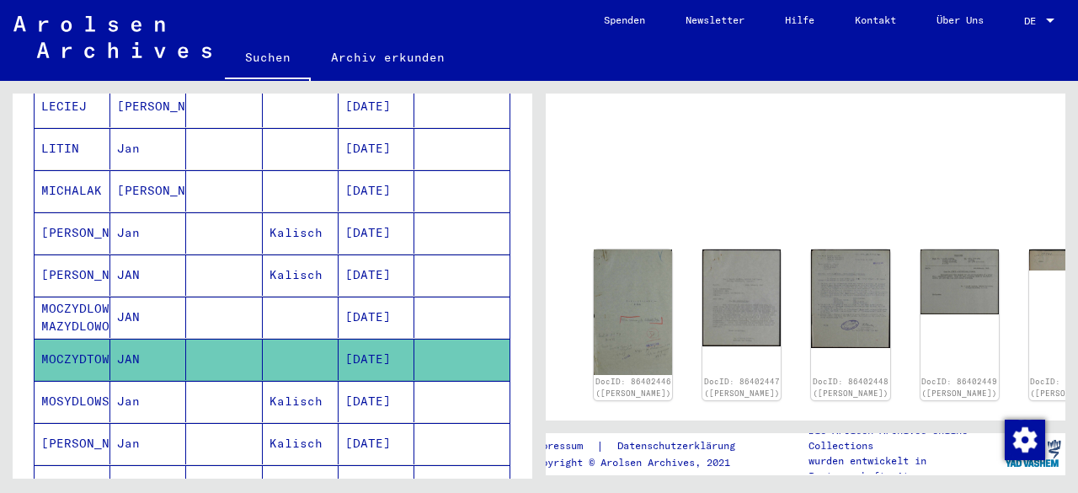
click at [81, 381] on mat-cell "MOSYDLOWSKI" at bounding box center [73, 401] width 76 height 41
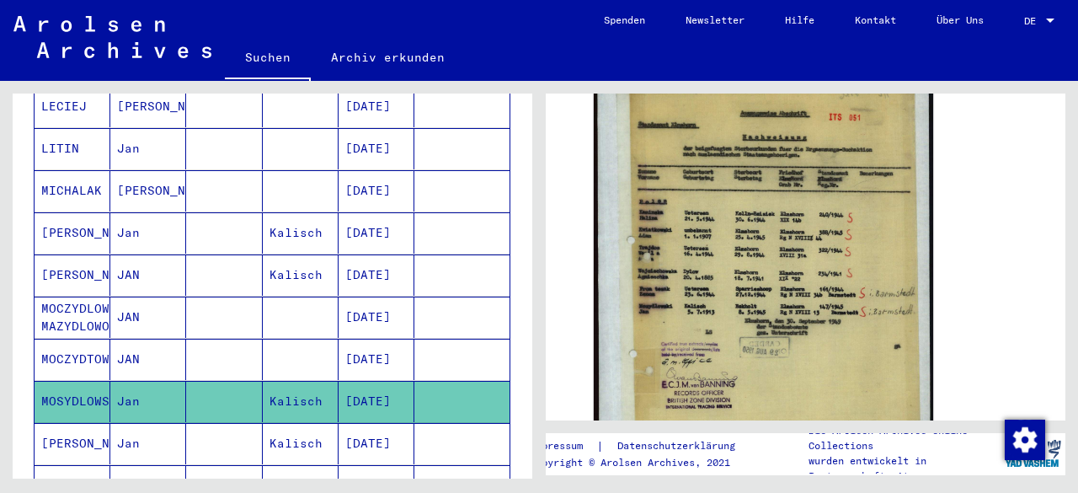
scroll to position [486, 0]
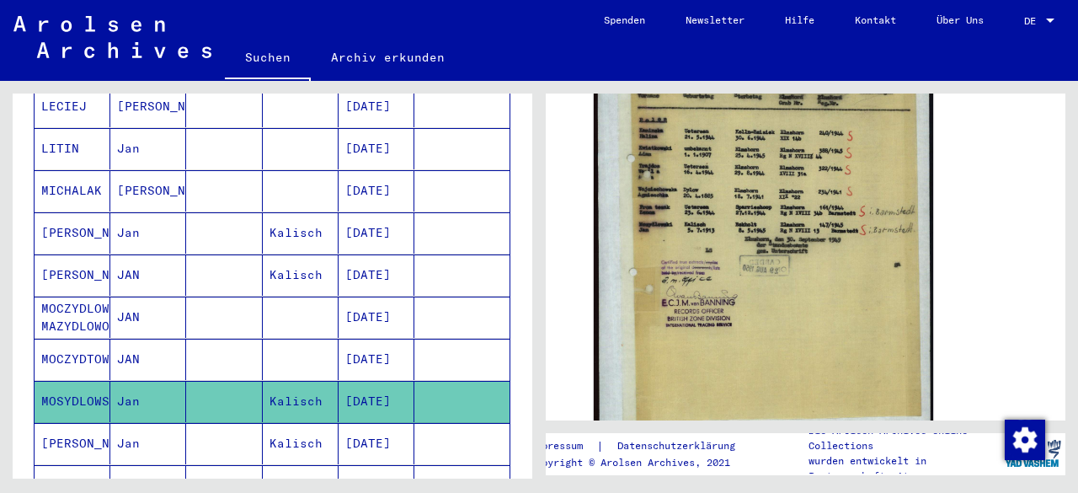
click at [84, 412] on icon at bounding box center [70, 425] width 42 height 67
click at [72, 212] on mat-cell "[PERSON_NAME]" at bounding box center [73, 232] width 76 height 41
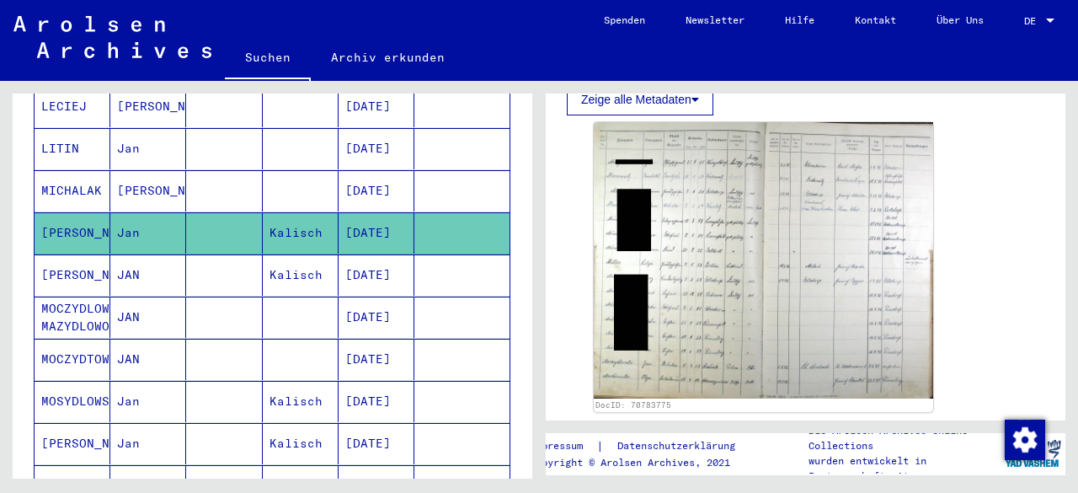
scroll to position [587, 0]
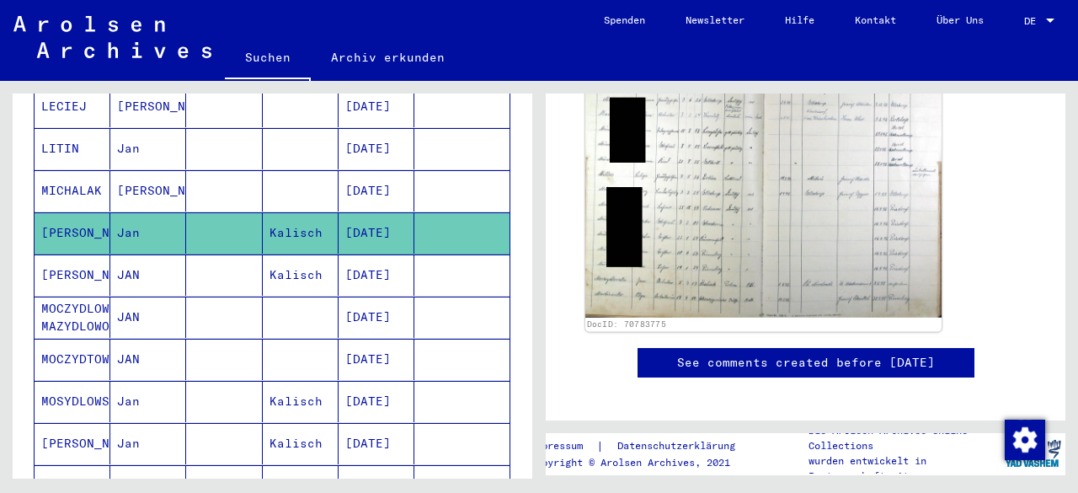
click at [711, 238] on img at bounding box center [763, 173] width 356 height 290
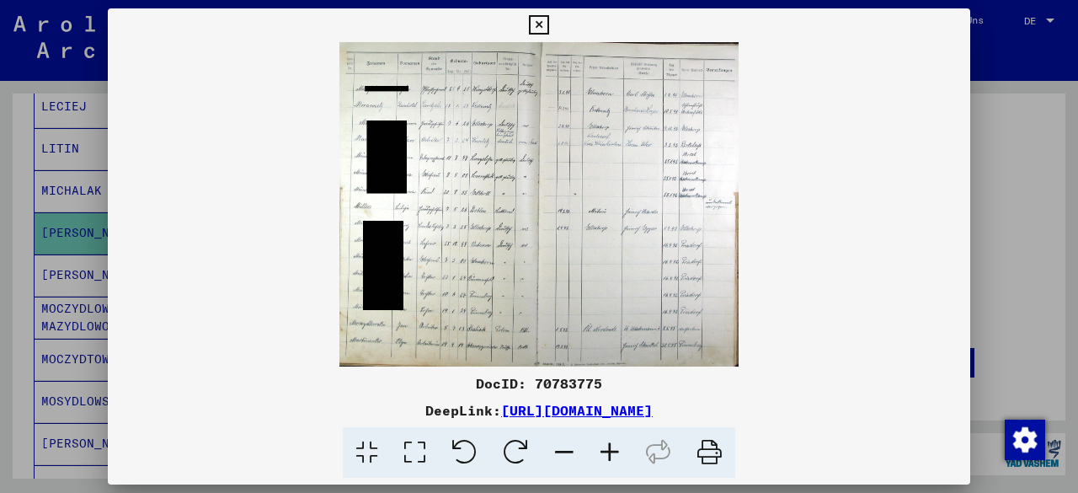
click at [581, 379] on div "DocID: 70783775" at bounding box center [539, 383] width 862 height 20
click at [547, 26] on icon at bounding box center [538, 25] width 19 height 20
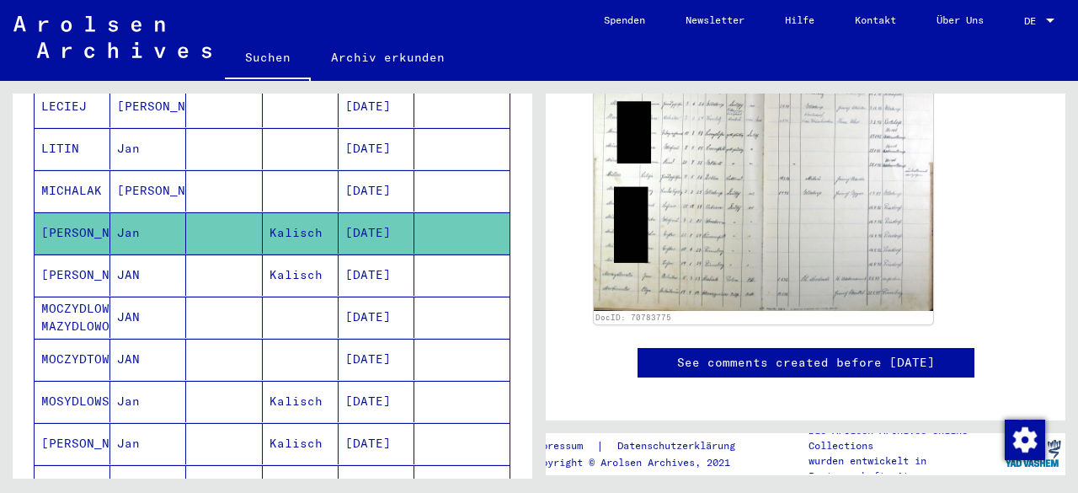
click at [86, 340] on mat-cell "MOCZYDTOWSKA" at bounding box center [73, 359] width 76 height 41
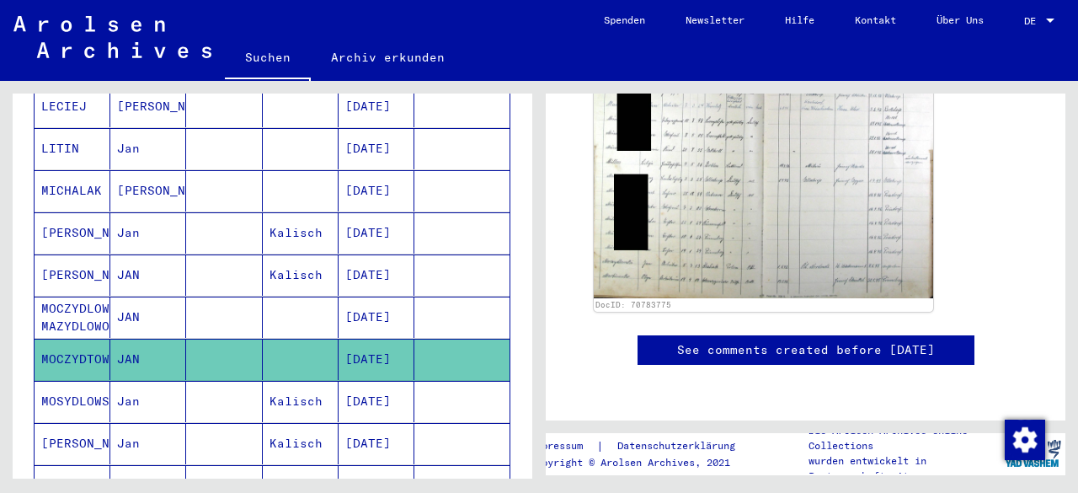
scroll to position [245, 0]
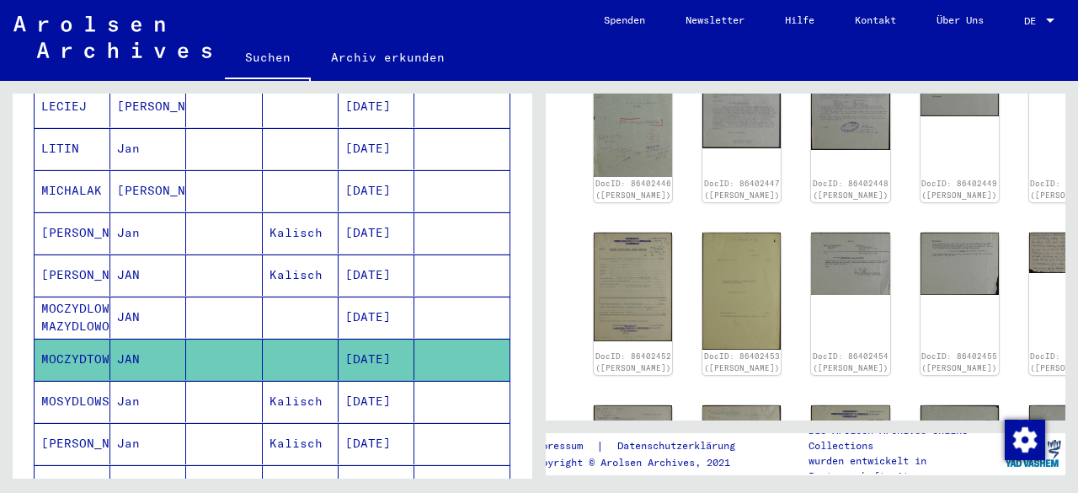
click at [72, 296] on mat-cell "MOCZYDLOWSKI MAZYDLOWOSKI" at bounding box center [73, 316] width 76 height 41
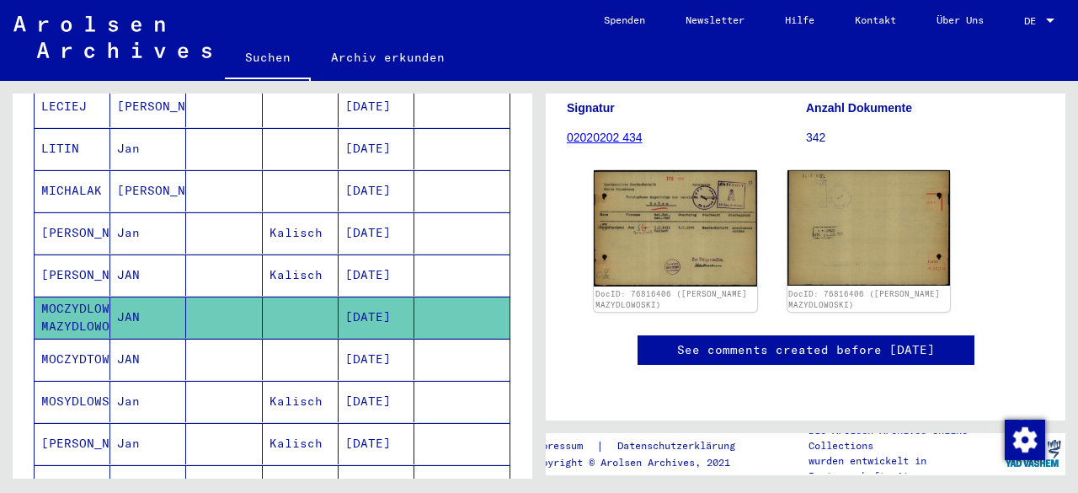
scroll to position [291, 0]
click at [61, 381] on mat-cell "MOSYDLOWSKI" at bounding box center [73, 401] width 76 height 41
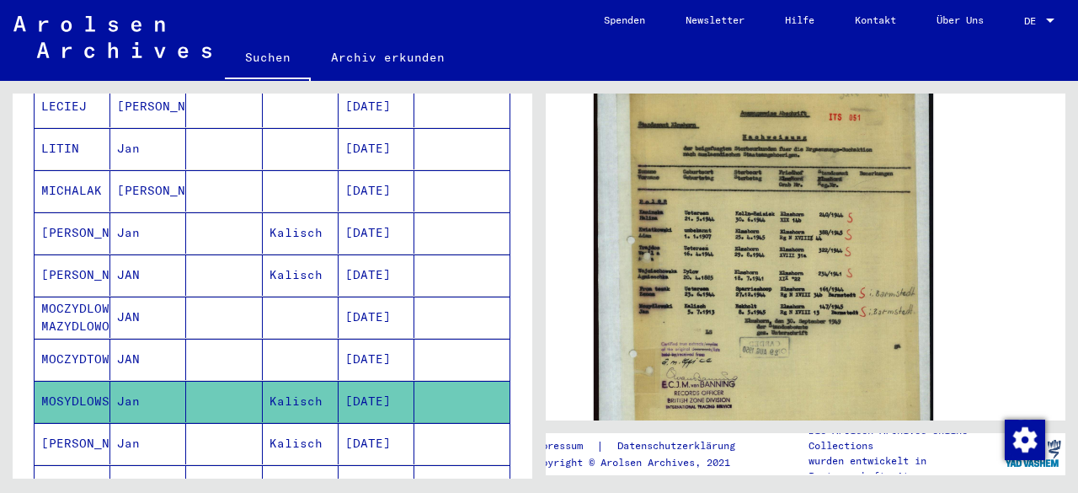
scroll to position [445, 0]
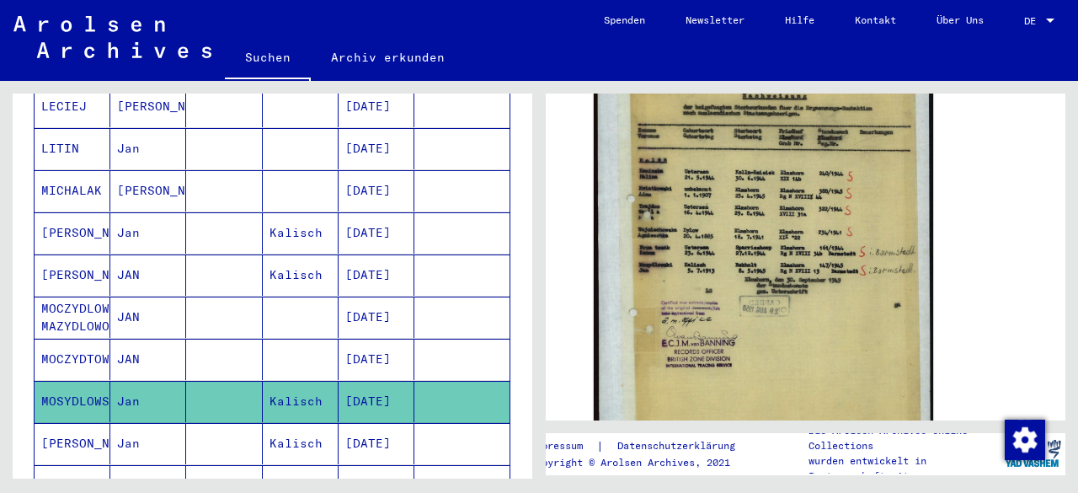
click at [64, 339] on mat-cell "MOCZYDTOWSKA" at bounding box center [73, 359] width 76 height 41
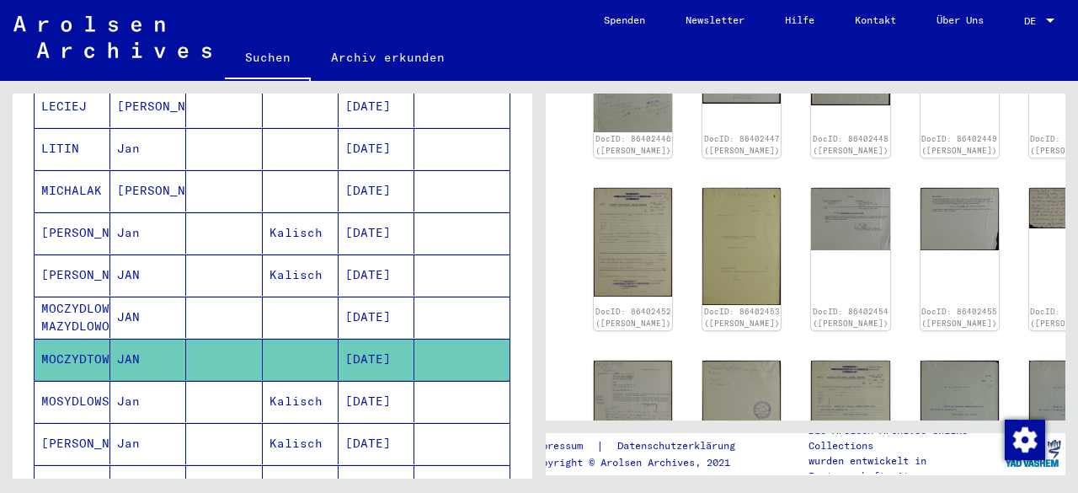
click at [59, 412] on icon at bounding box center [70, 425] width 42 height 67
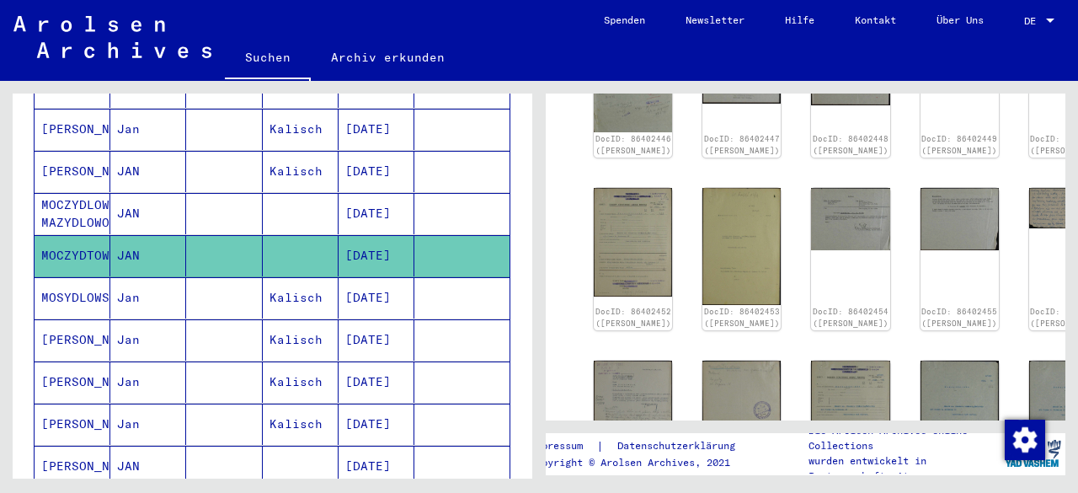
scroll to position [642, 0]
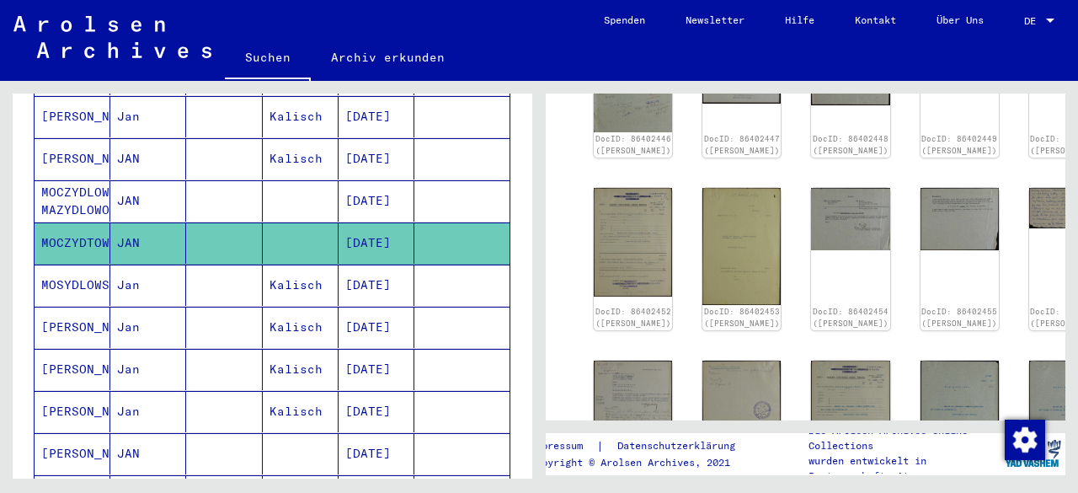
click at [71, 307] on mat-cell "[PERSON_NAME]" at bounding box center [73, 327] width 76 height 41
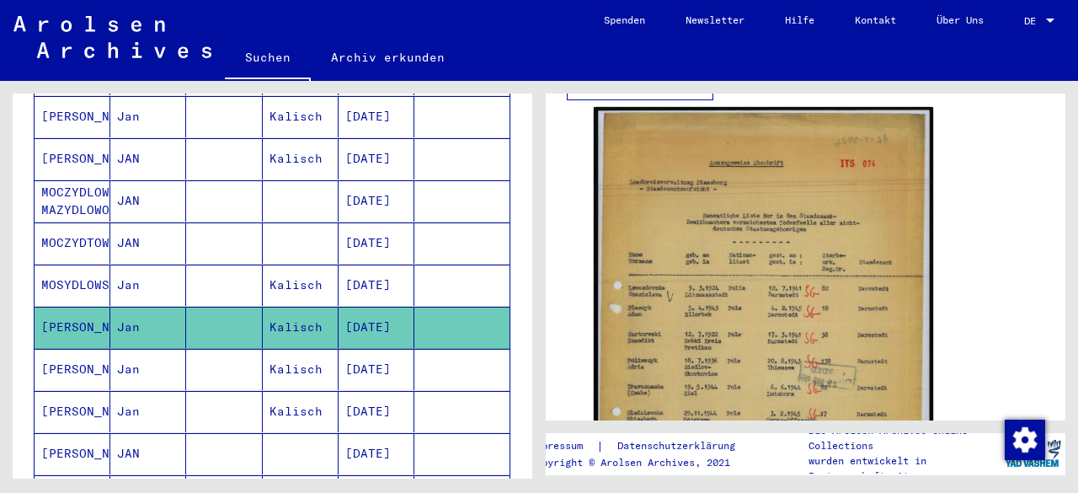
scroll to position [458, 0]
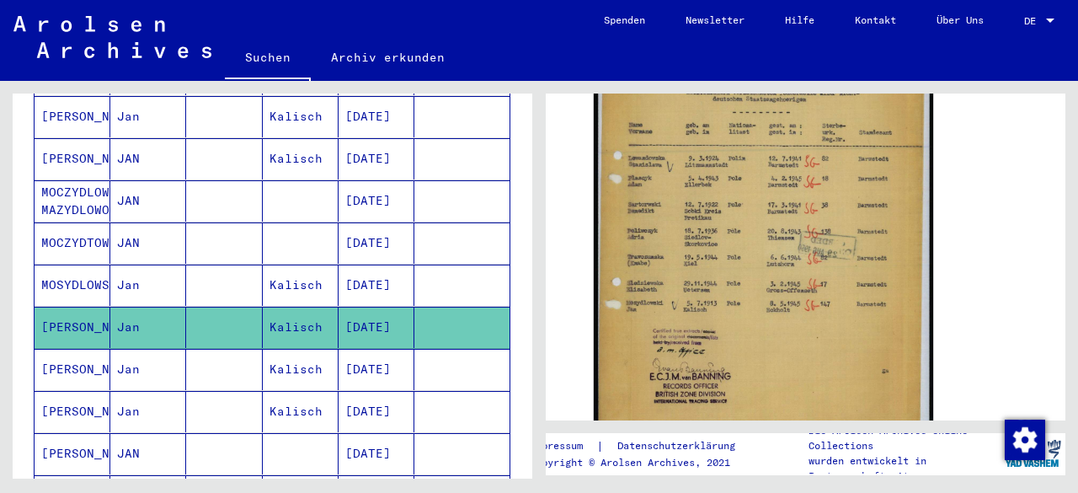
click at [72, 349] on mat-cell "[PERSON_NAME]" at bounding box center [73, 369] width 76 height 41
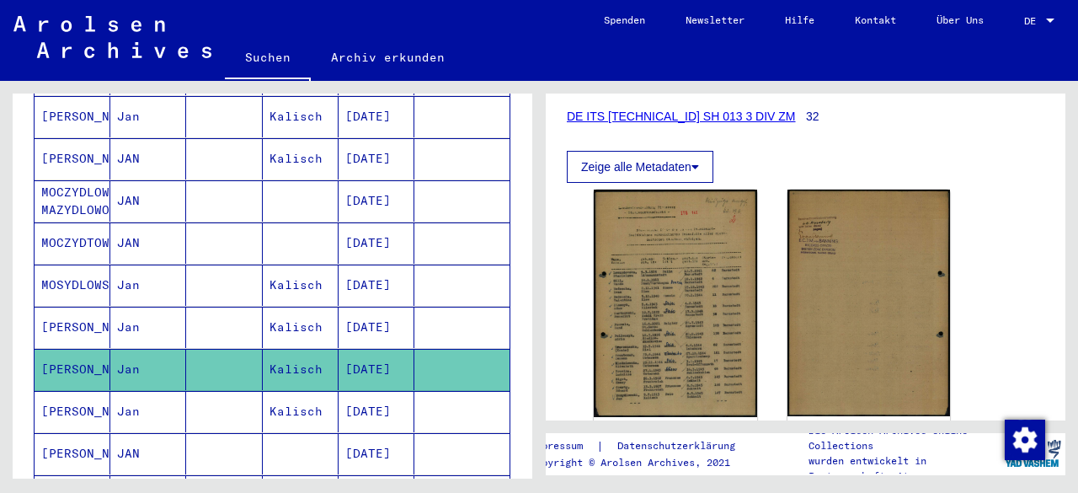
scroll to position [358, 0]
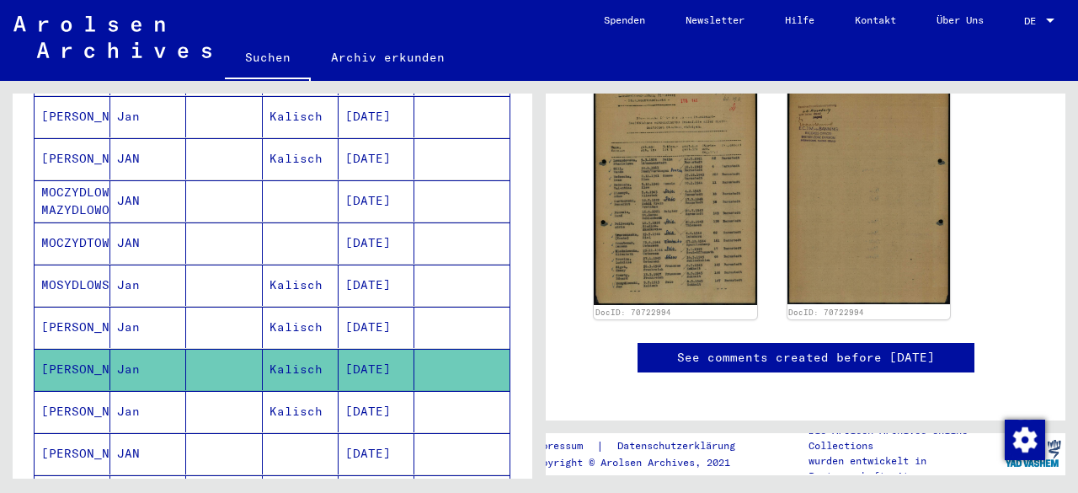
click at [83, 391] on mat-cell "[PERSON_NAME]" at bounding box center [73, 411] width 76 height 41
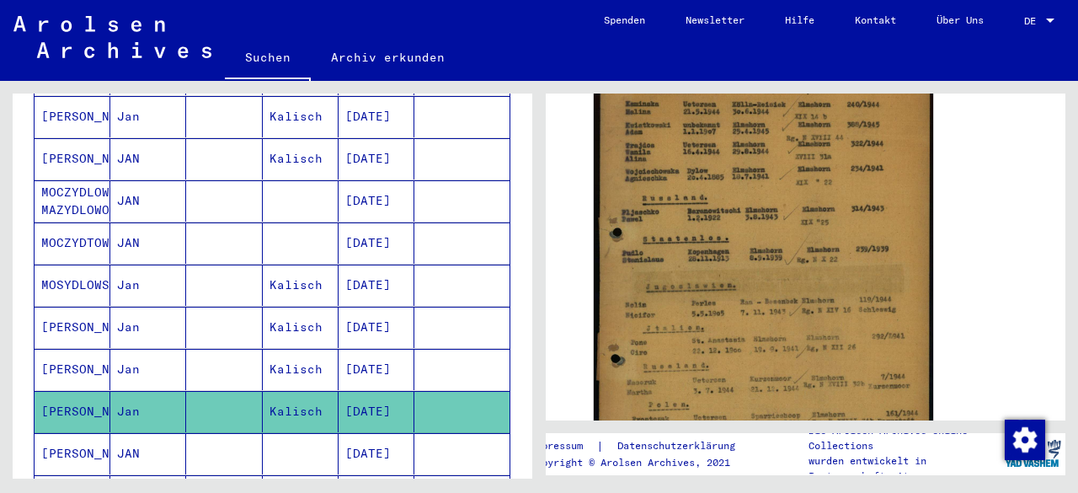
click at [72, 419] on icon at bounding box center [70, 425] width 42 height 67
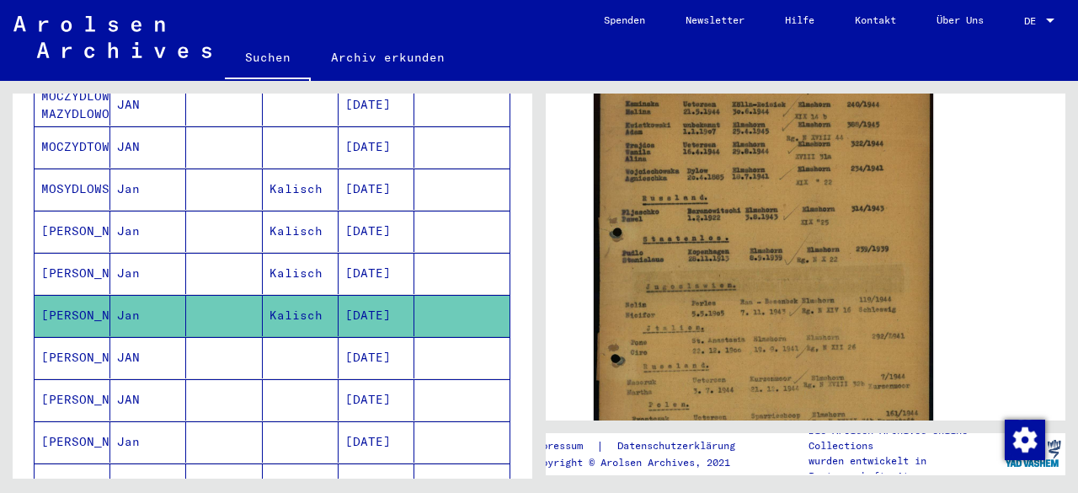
click at [71, 337] on mat-cell "[PERSON_NAME]" at bounding box center [73, 357] width 76 height 41
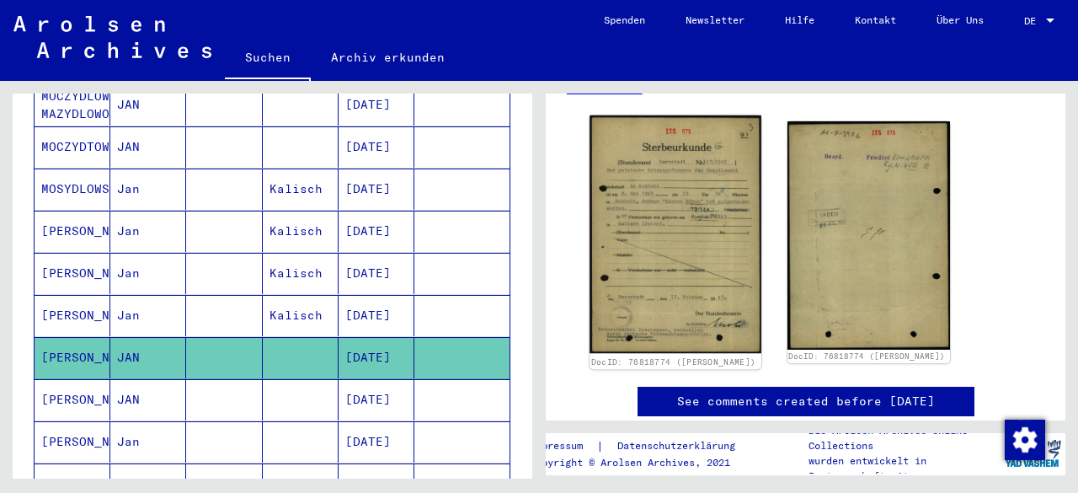
click at [704, 242] on img at bounding box center [674, 233] width 171 height 237
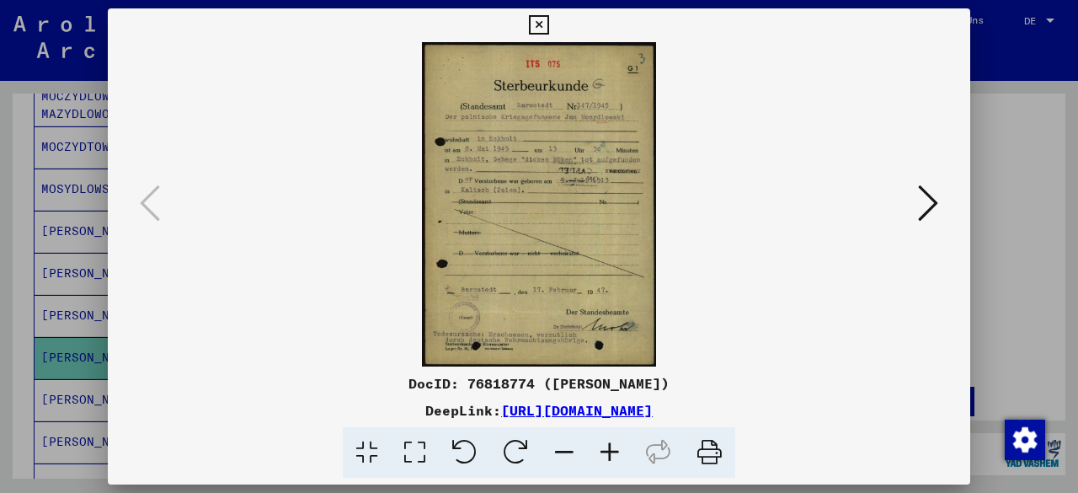
click at [493, 382] on div "DocID: 76818774 ([PERSON_NAME])" at bounding box center [539, 383] width 862 height 20
copy div "76818774"
click at [542, 24] on icon at bounding box center [538, 25] width 19 height 20
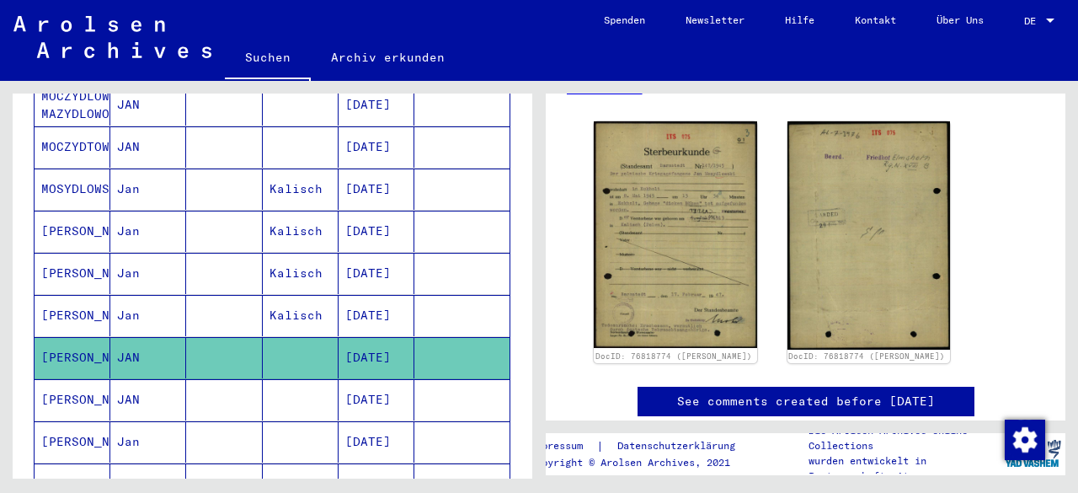
click at [85, 379] on mat-cell "[PERSON_NAME]" at bounding box center [73, 399] width 76 height 41
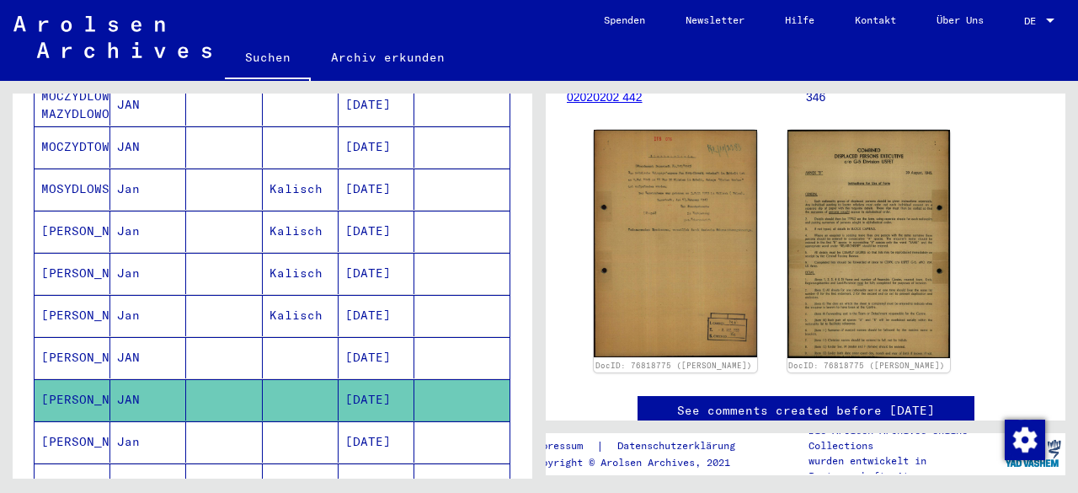
scroll to position [285, 0]
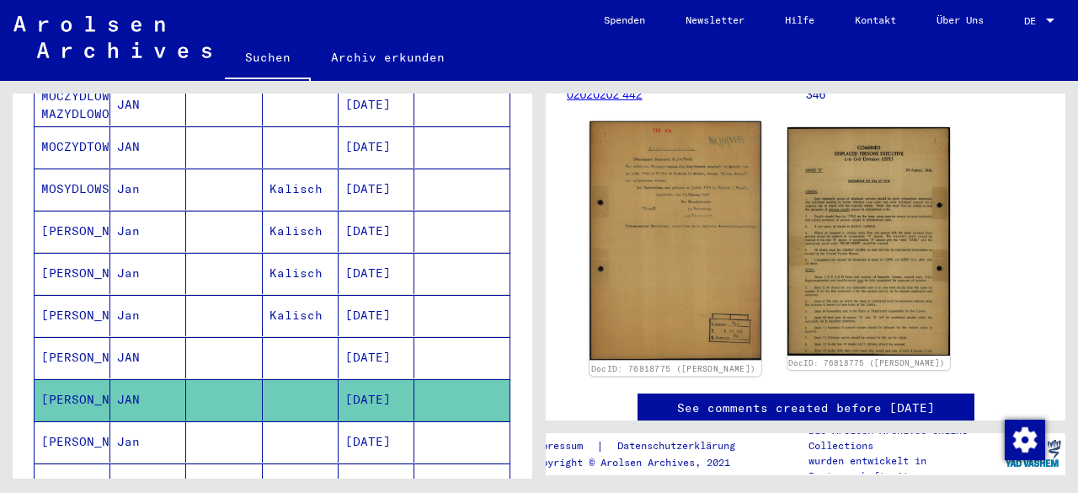
click at [710, 240] on img at bounding box center [674, 240] width 171 height 238
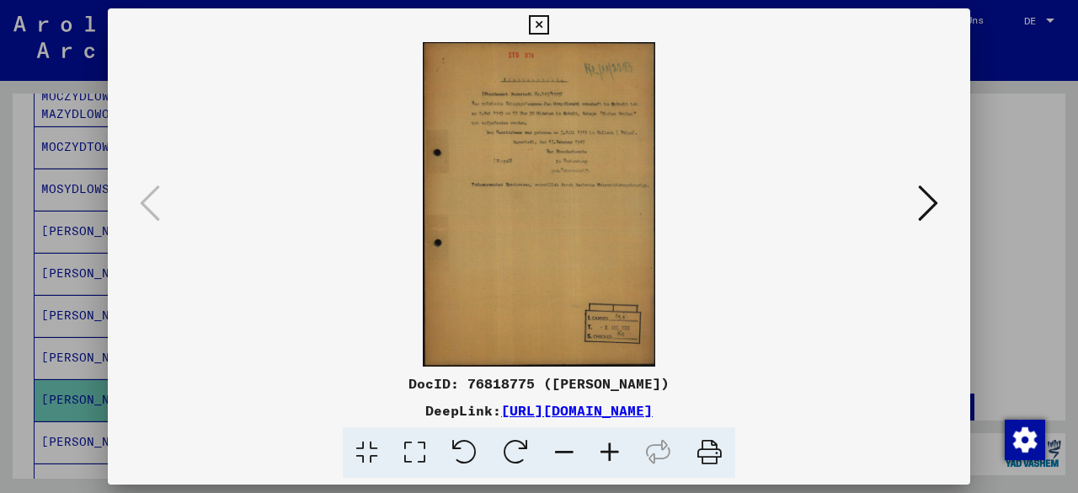
click at [493, 380] on div "DocID: 76818775 ([PERSON_NAME])" at bounding box center [539, 383] width 862 height 20
copy div "76818775"
click at [542, 21] on icon at bounding box center [538, 25] width 19 height 20
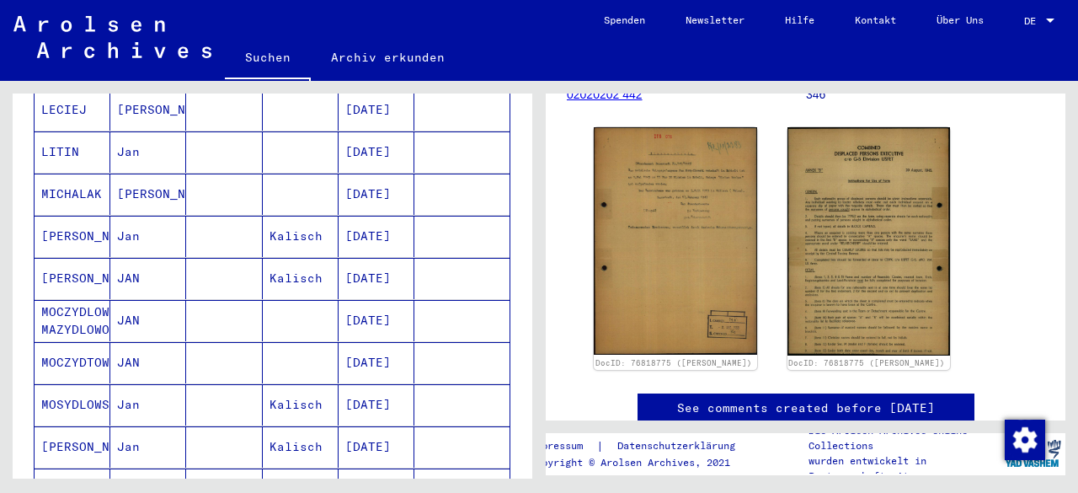
scroll to position [537, 0]
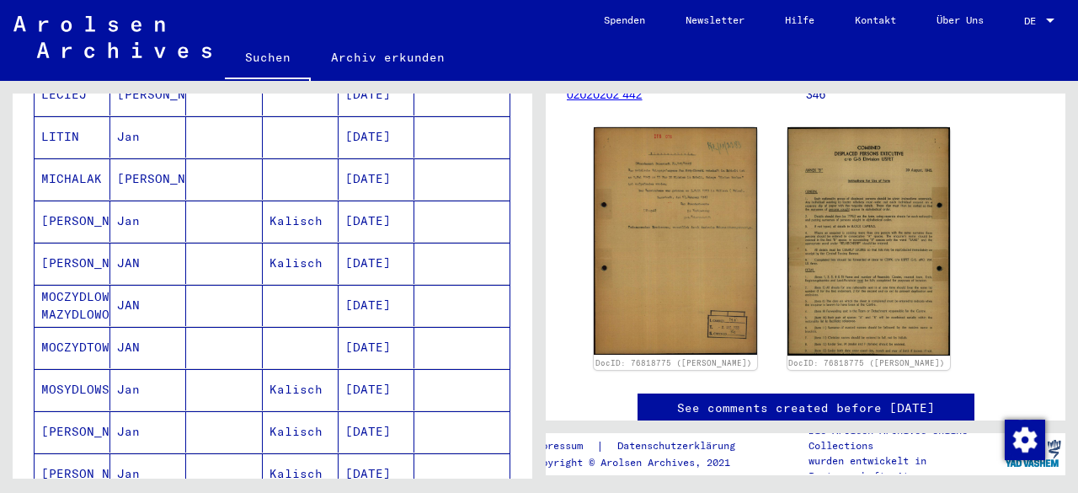
click at [74, 204] on mat-cell "[PERSON_NAME]" at bounding box center [73, 220] width 76 height 41
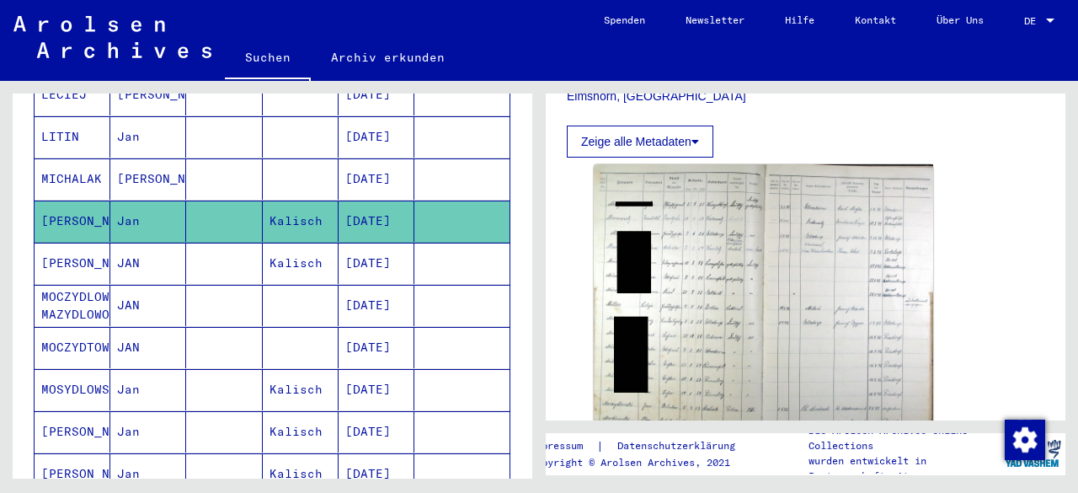
scroll to position [488, 0]
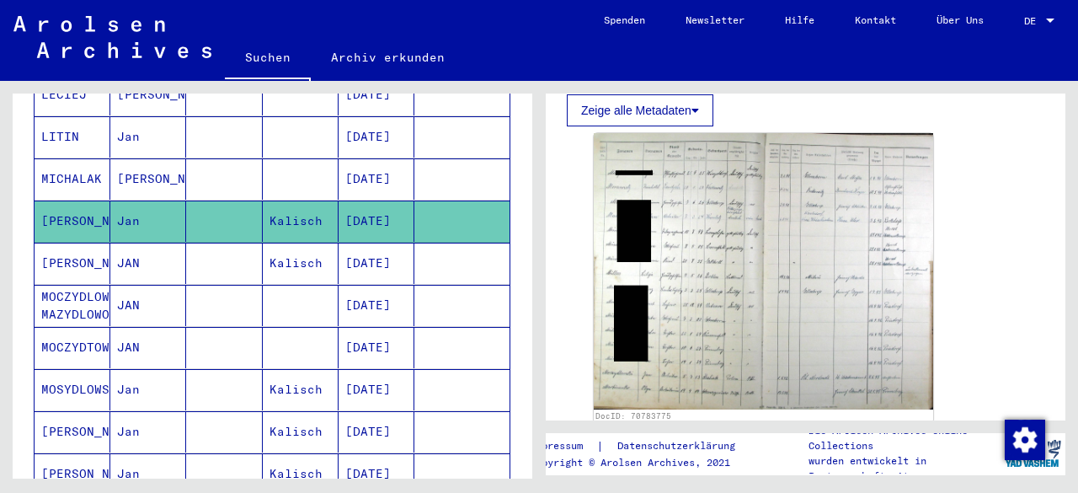
click at [93, 243] on mat-cell "[PERSON_NAME]" at bounding box center [73, 263] width 76 height 41
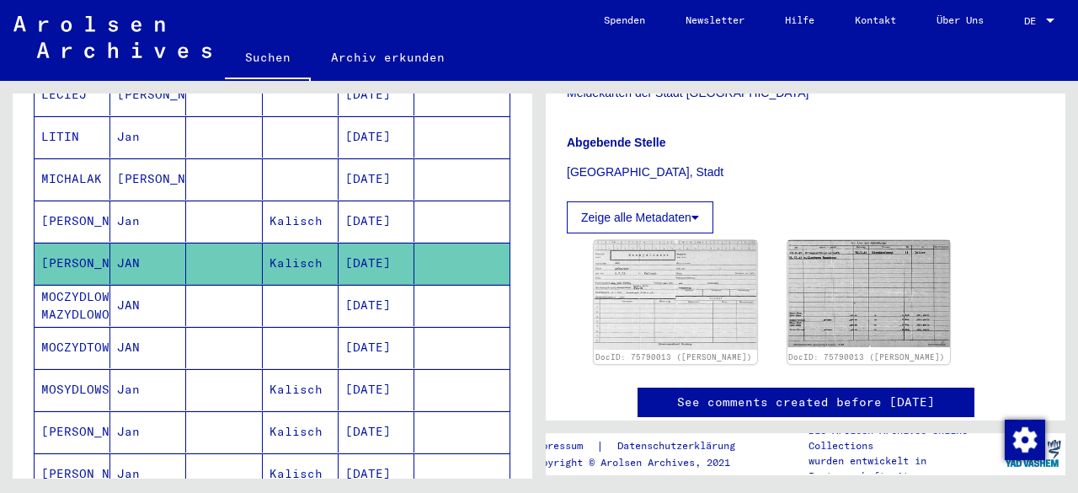
scroll to position [455, 0]
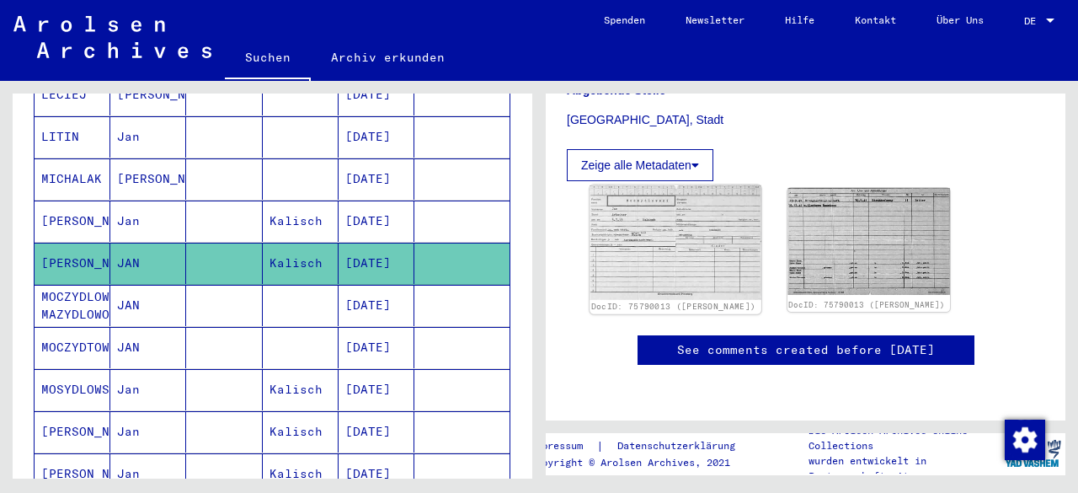
click at [678, 193] on img at bounding box center [674, 242] width 171 height 115
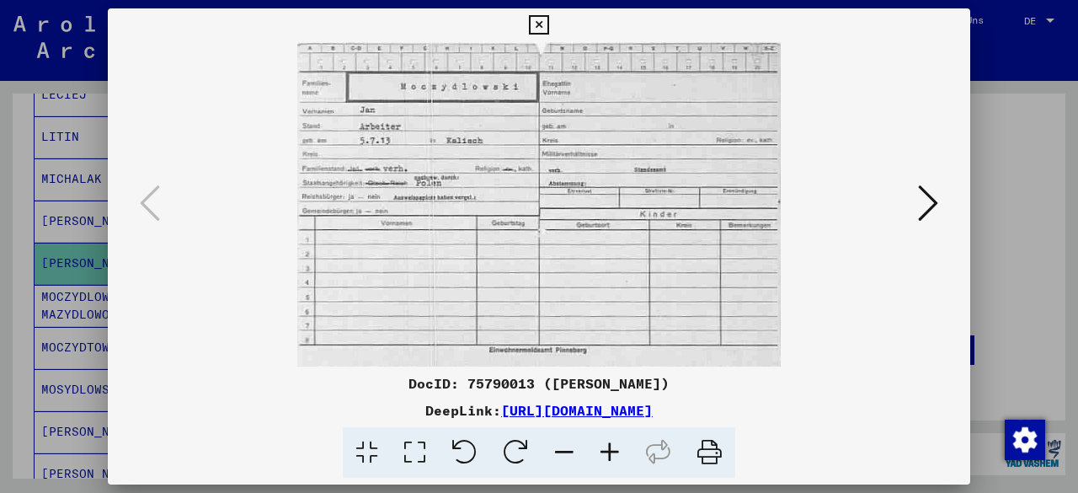
click at [494, 380] on div "DocID: 75790013 ([PERSON_NAME])" at bounding box center [539, 383] width 862 height 20
copy div "75790013"
click at [507, 161] on img at bounding box center [539, 204] width 748 height 324
click at [928, 210] on icon at bounding box center [928, 203] width 20 height 40
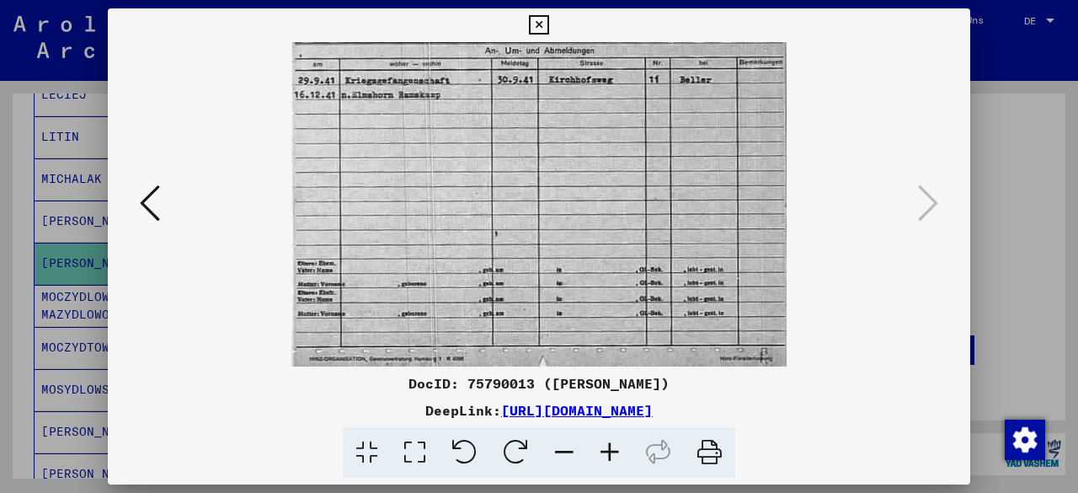
click at [509, 159] on img at bounding box center [539, 204] width 748 height 324
click at [150, 206] on icon at bounding box center [150, 203] width 20 height 40
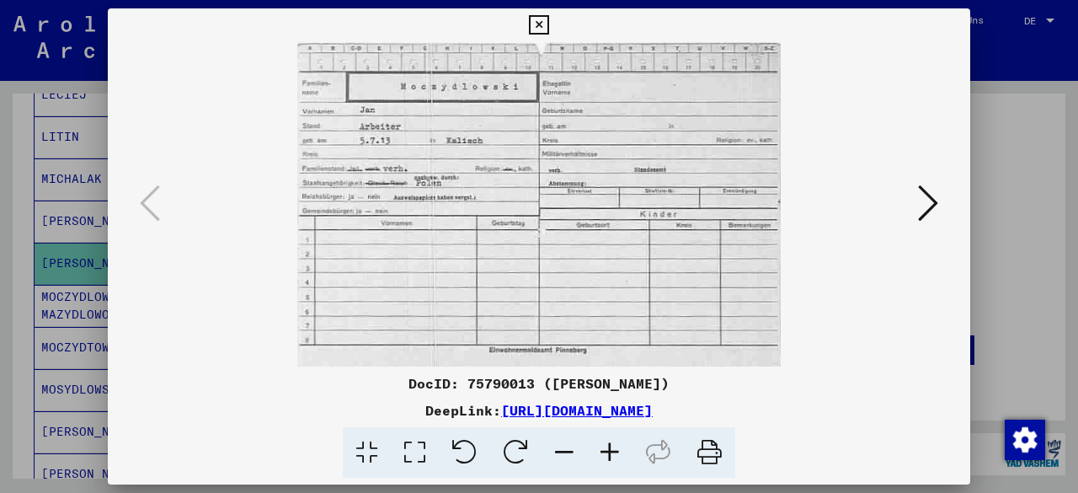
click at [921, 187] on icon at bounding box center [928, 203] width 20 height 40
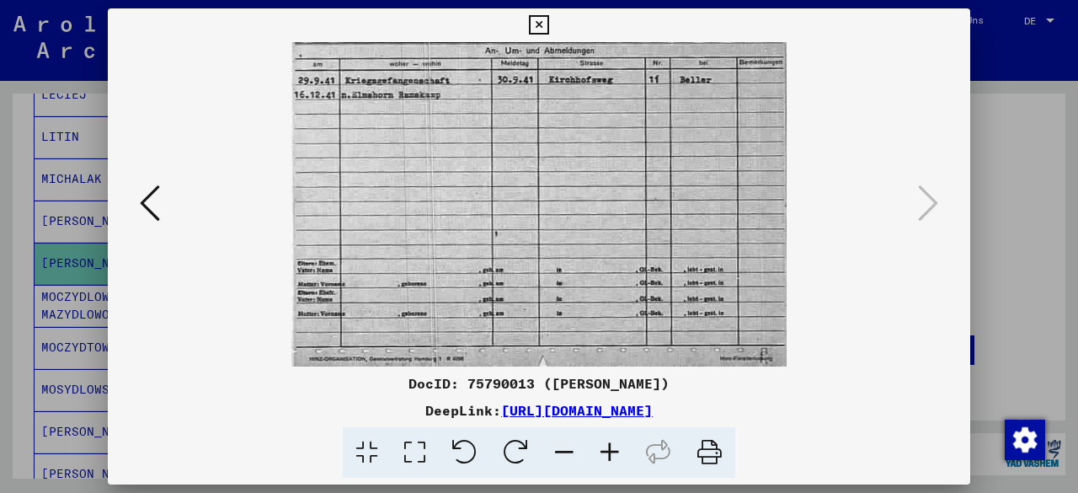
click at [141, 208] on icon at bounding box center [150, 203] width 20 height 40
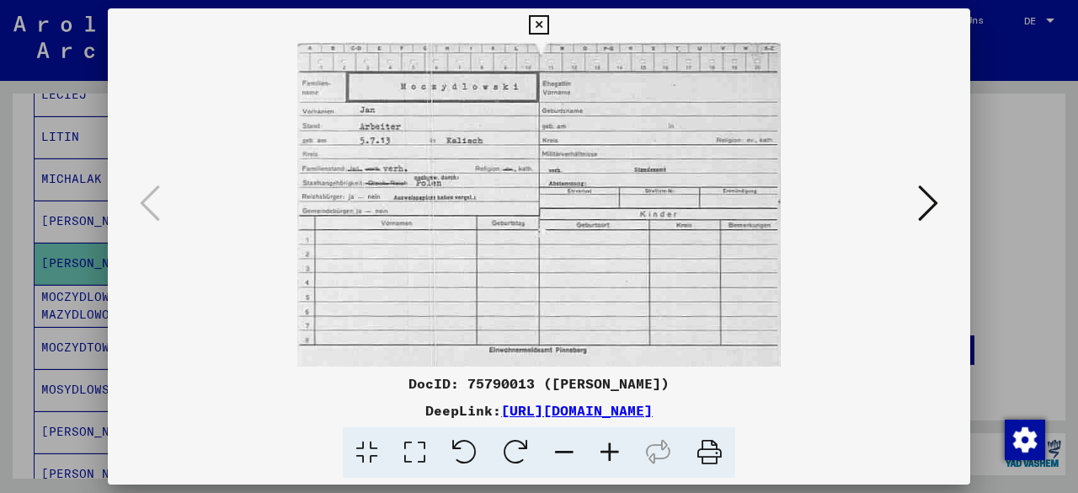
click at [700, 451] on icon at bounding box center [709, 452] width 51 height 51
click at [541, 18] on icon at bounding box center [538, 25] width 19 height 20
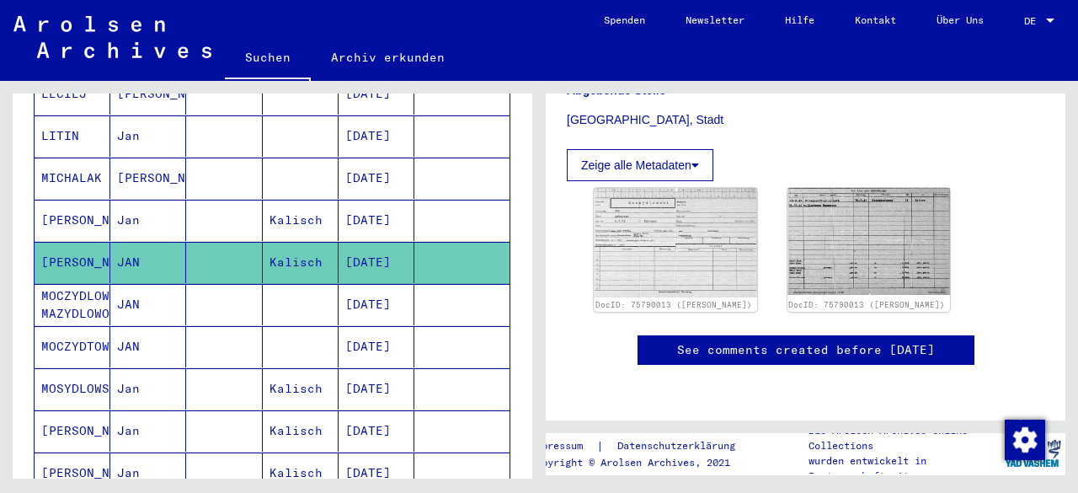
click at [79, 200] on mat-cell "[PERSON_NAME]" at bounding box center [73, 220] width 76 height 41
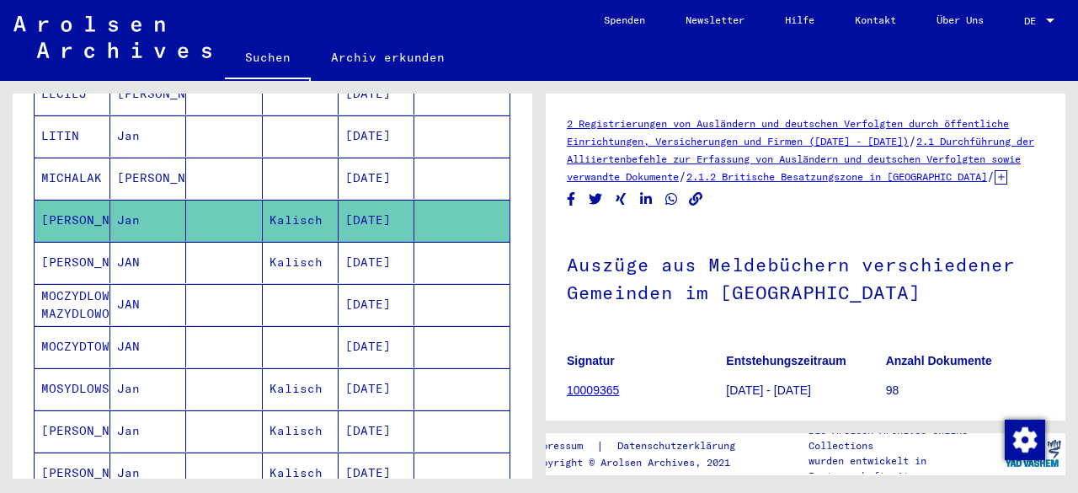
click at [75, 242] on mat-cell "[PERSON_NAME]" at bounding box center [73, 262] width 76 height 41
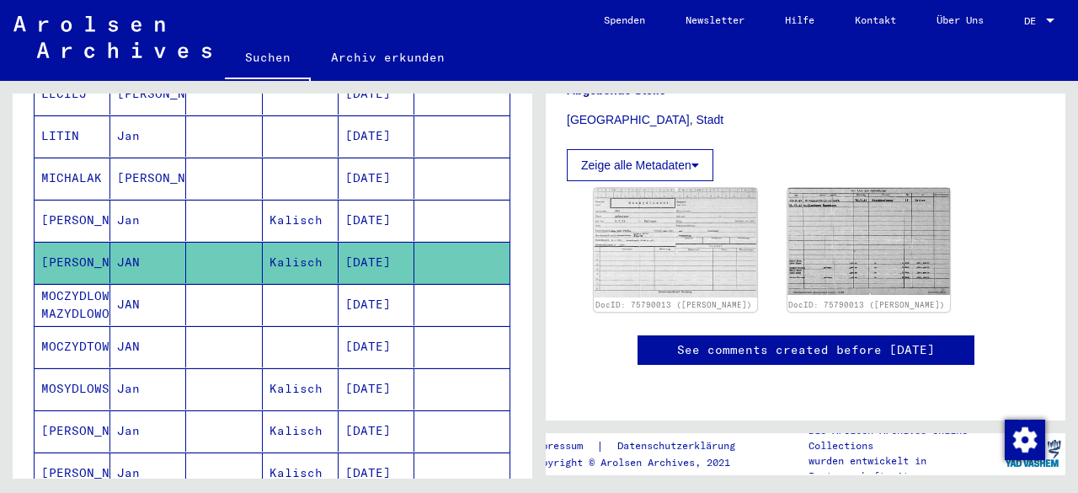
scroll to position [451, 0]
click at [681, 189] on img at bounding box center [674, 242] width 171 height 115
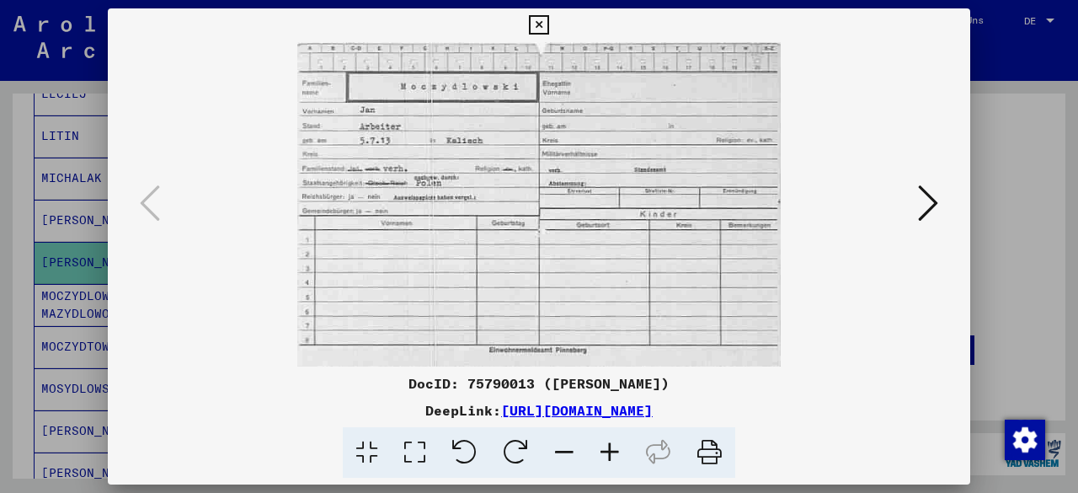
click at [926, 197] on icon at bounding box center [928, 203] width 20 height 40
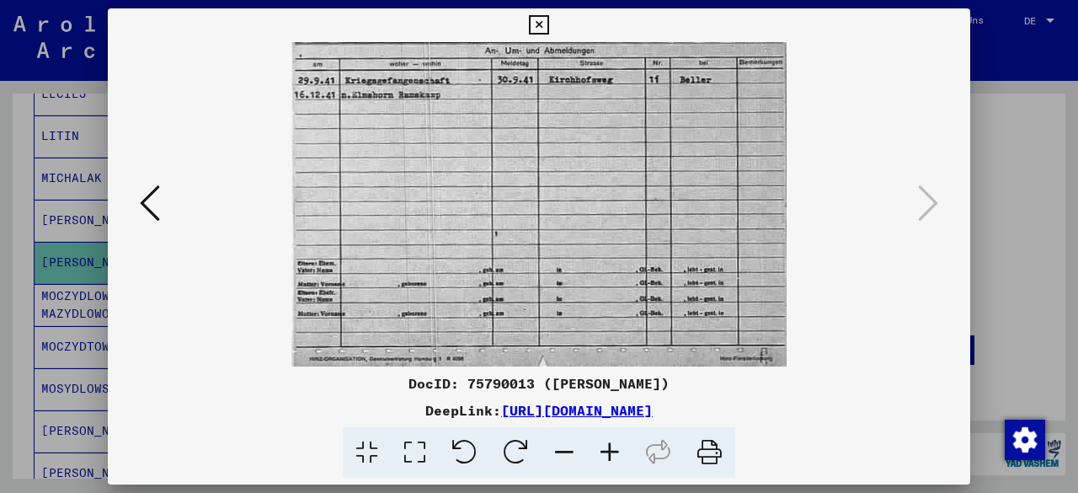
click at [542, 16] on icon at bounding box center [538, 25] width 19 height 20
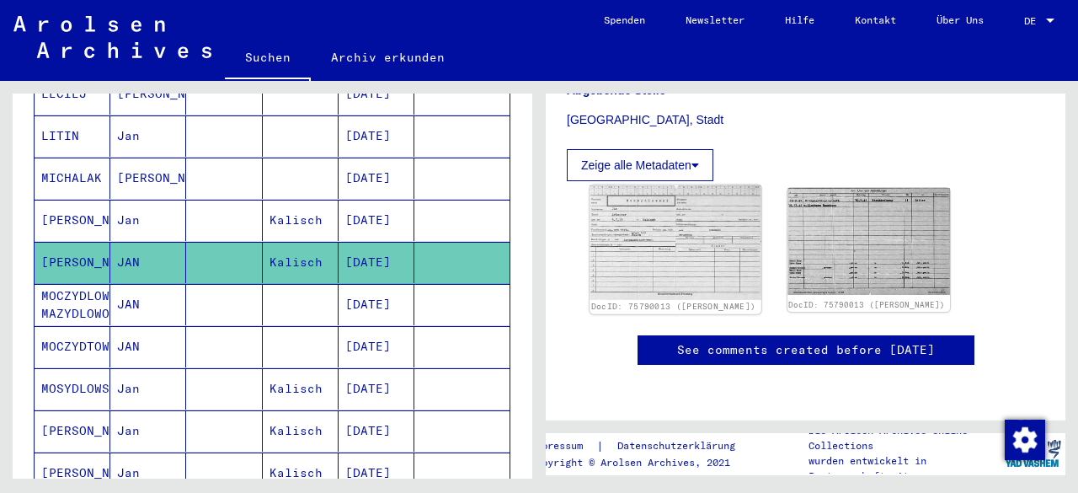
click at [662, 237] on img at bounding box center [674, 242] width 171 height 115
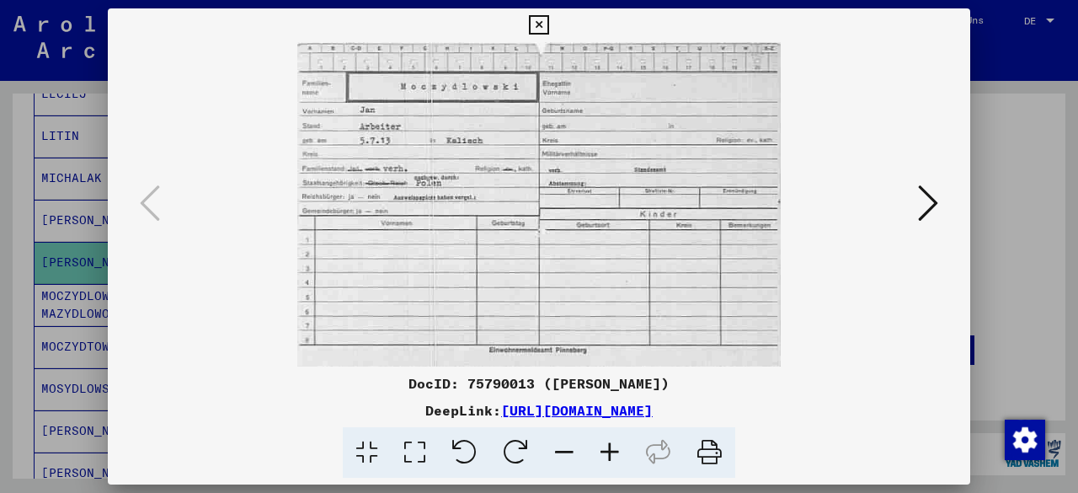
click at [499, 383] on div "DocID: 75790013 ([PERSON_NAME])" at bounding box center [539, 383] width 862 height 20
copy div "75790013"
